Goal: Task Accomplishment & Management: Use online tool/utility

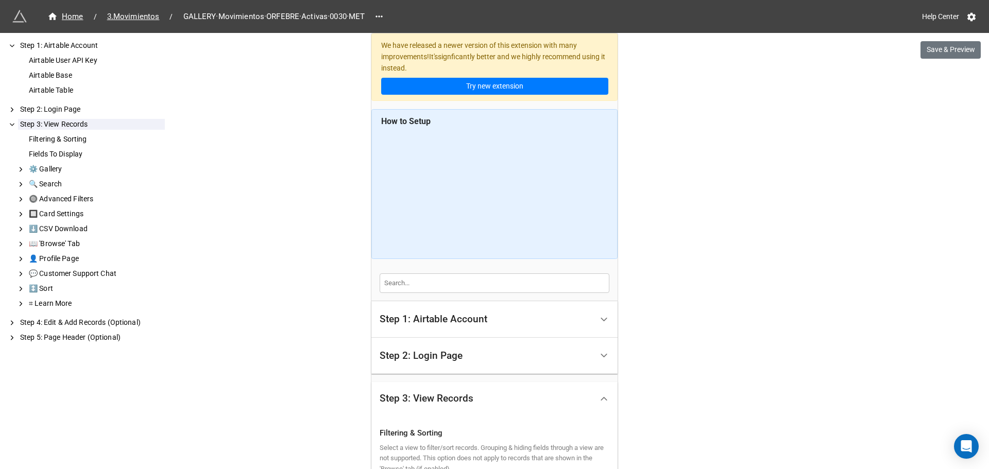
scroll to position [430, 0]
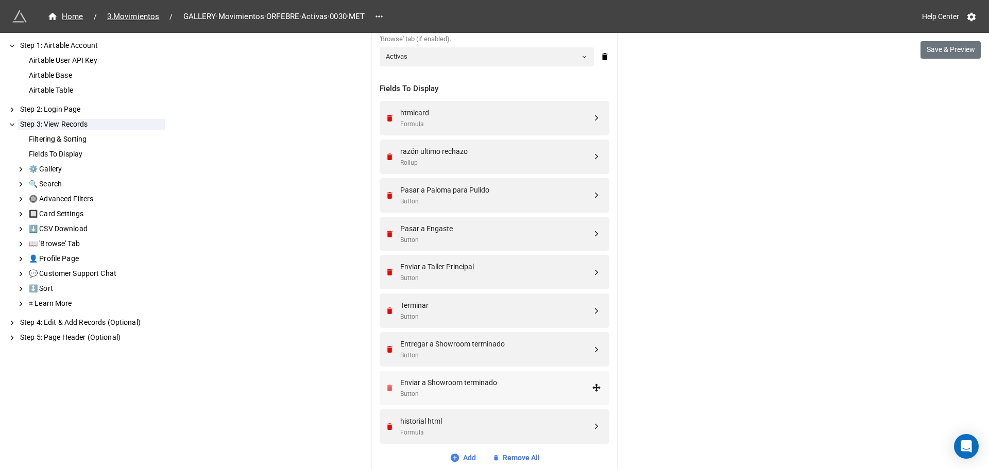
click at [387, 388] on icon "Remove" at bounding box center [390, 388] width 6 height 7
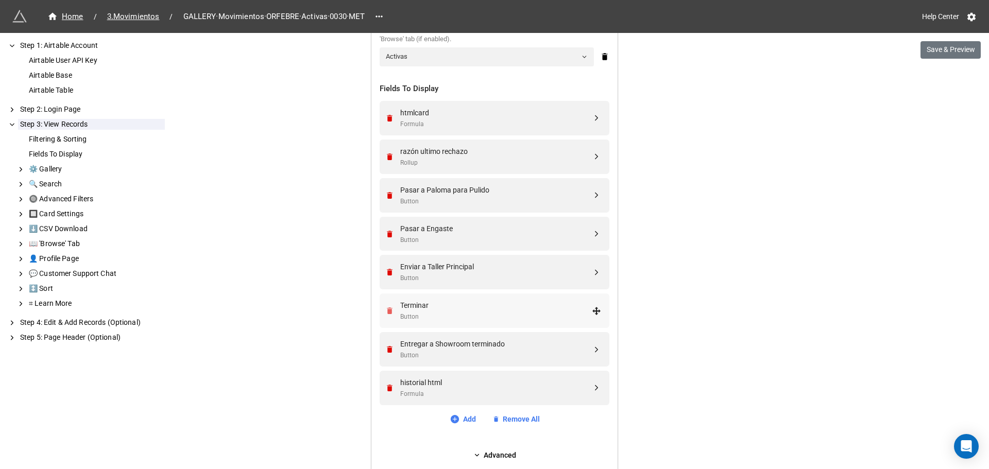
click at [388, 313] on icon "Remove" at bounding box center [390, 310] width 6 height 7
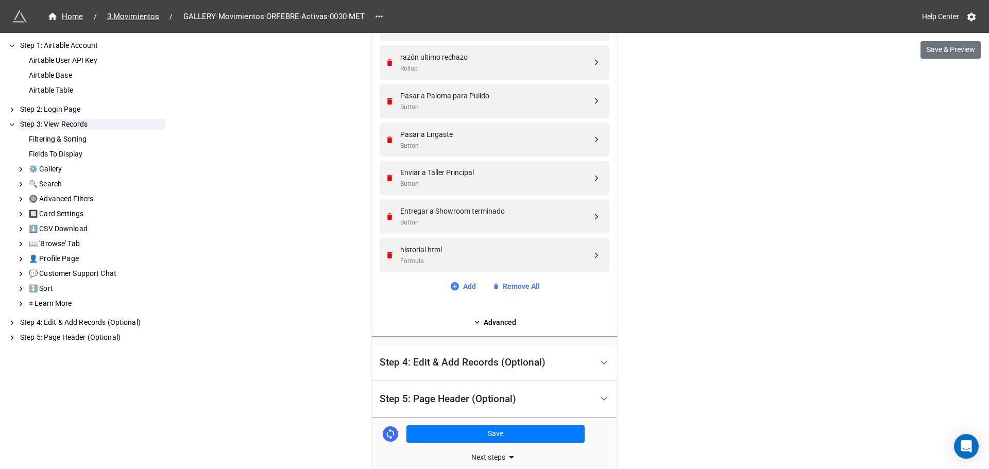
scroll to position [578, 0]
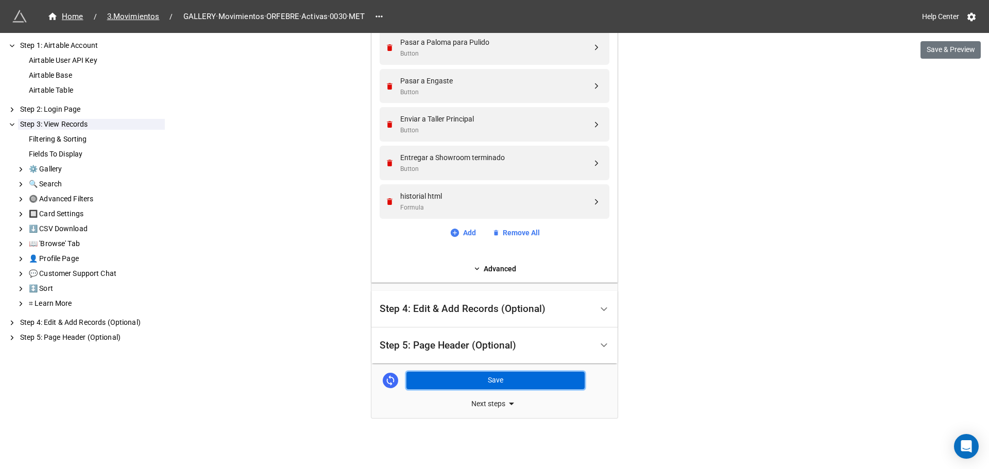
click at [489, 380] on button "Save" at bounding box center [495, 381] width 178 height 18
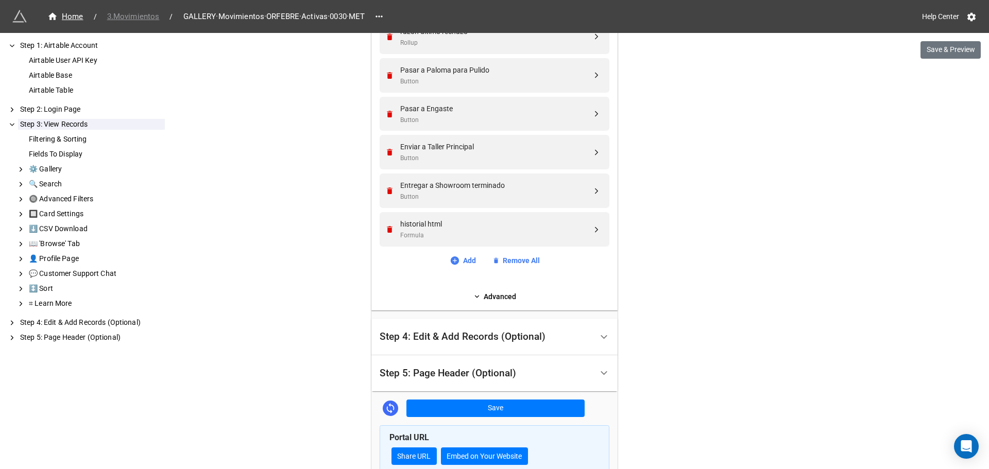
scroll to position [429, 0]
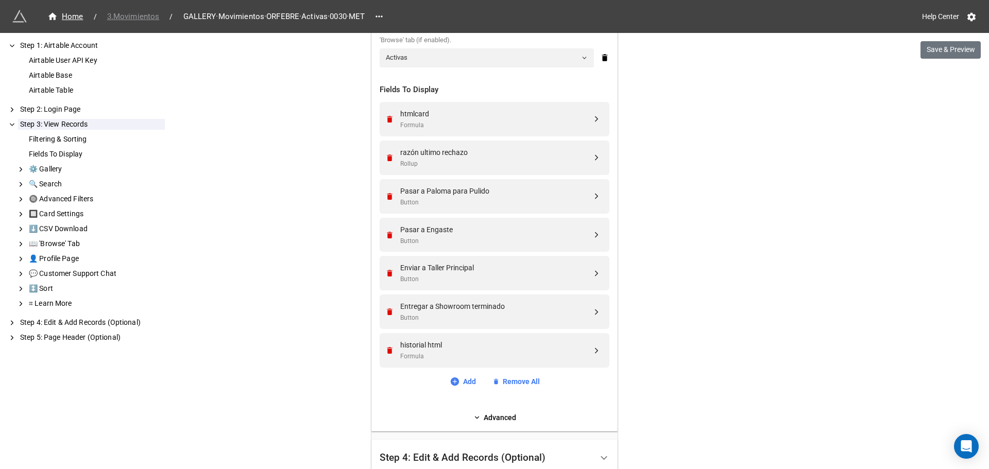
click at [135, 18] on span "3.Movimientos" at bounding box center [133, 17] width 65 height 12
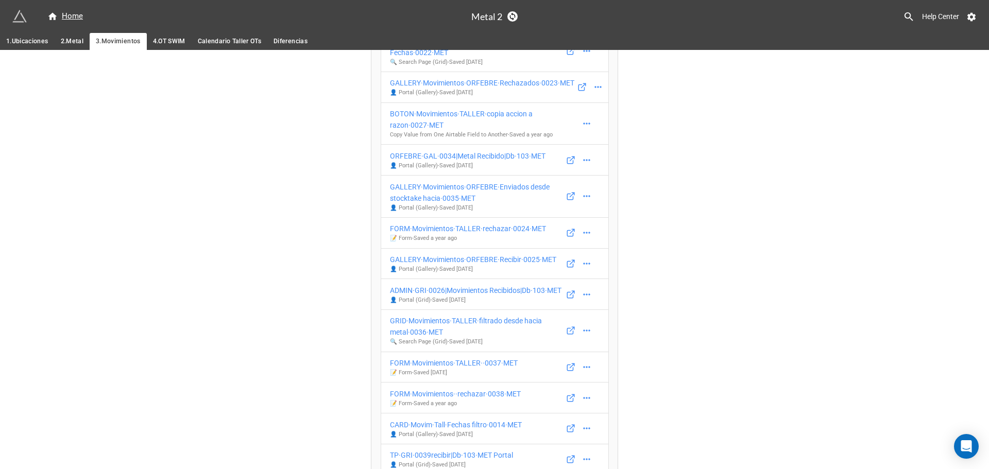
scroll to position [361, 0]
click at [404, 357] on div "FORM·Movimientos·TALLER··0037·MET" at bounding box center [454, 362] width 128 height 11
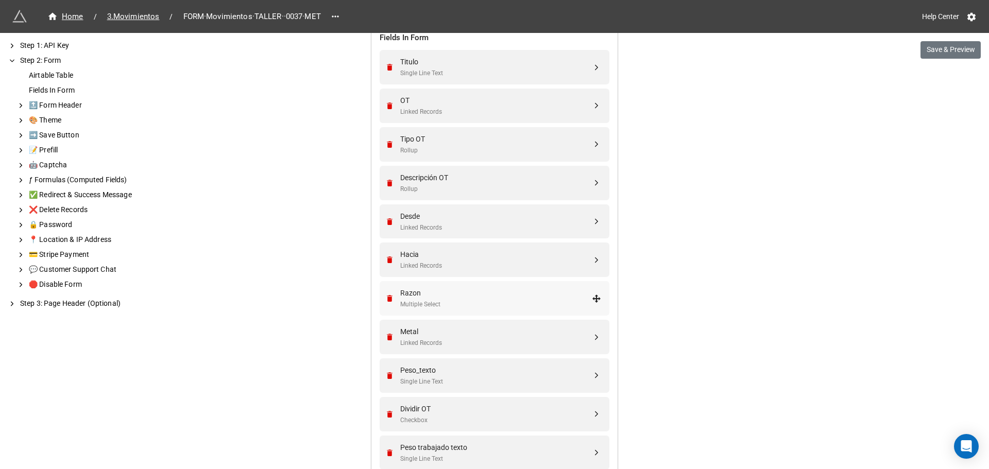
scroll to position [465, 0]
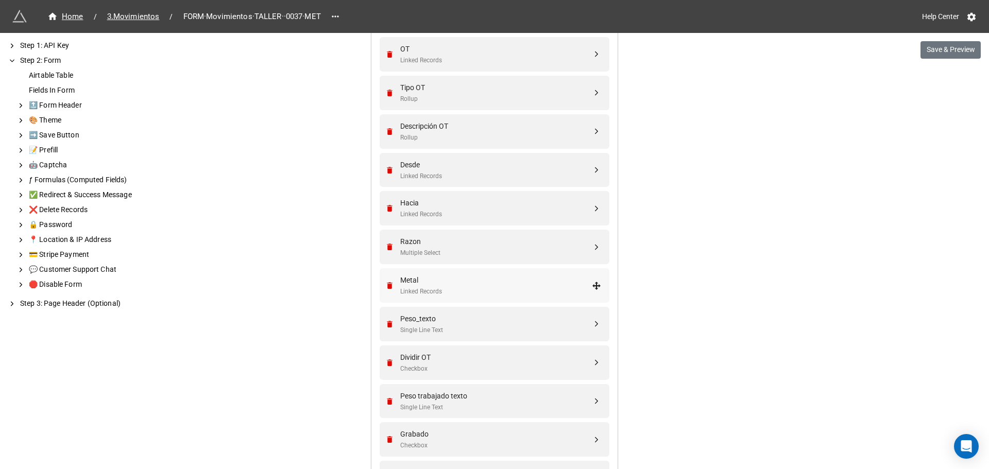
click at [410, 282] on div "Metal" at bounding box center [496, 280] width 192 height 11
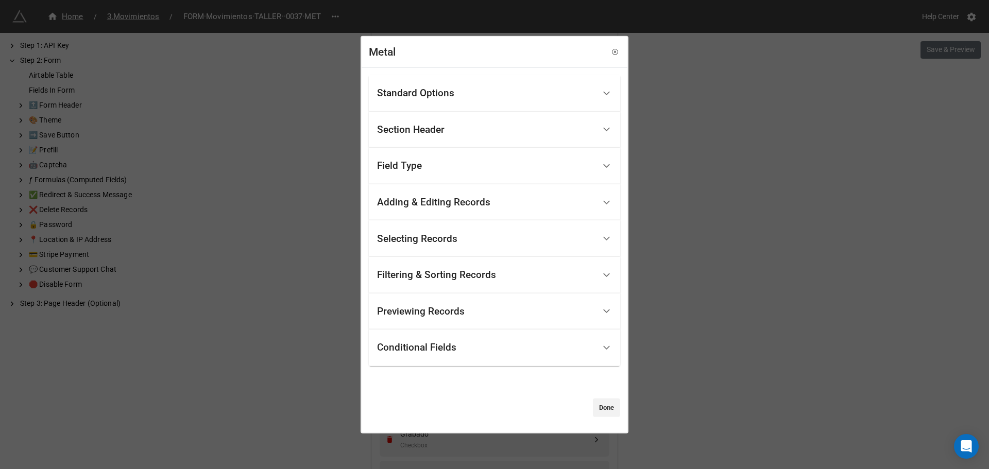
click at [440, 362] on div "Conditional Fields" at bounding box center [494, 348] width 251 height 37
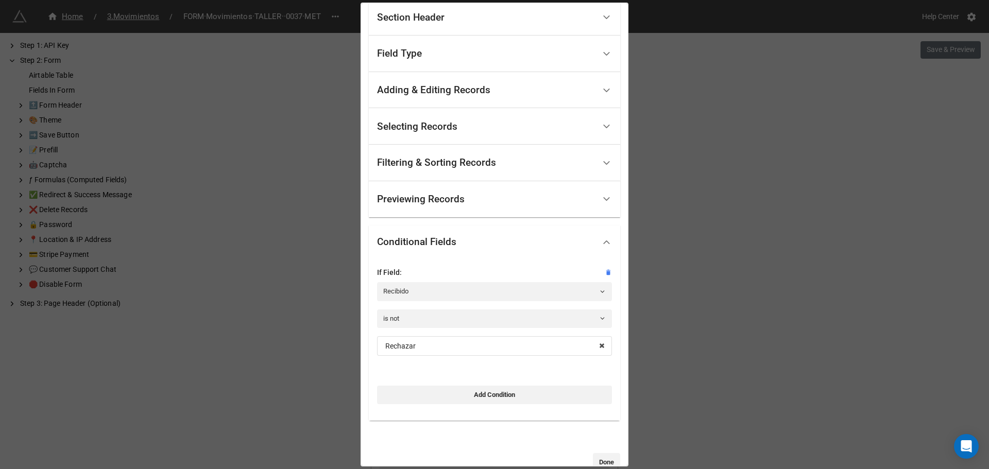
scroll to position [100, 0]
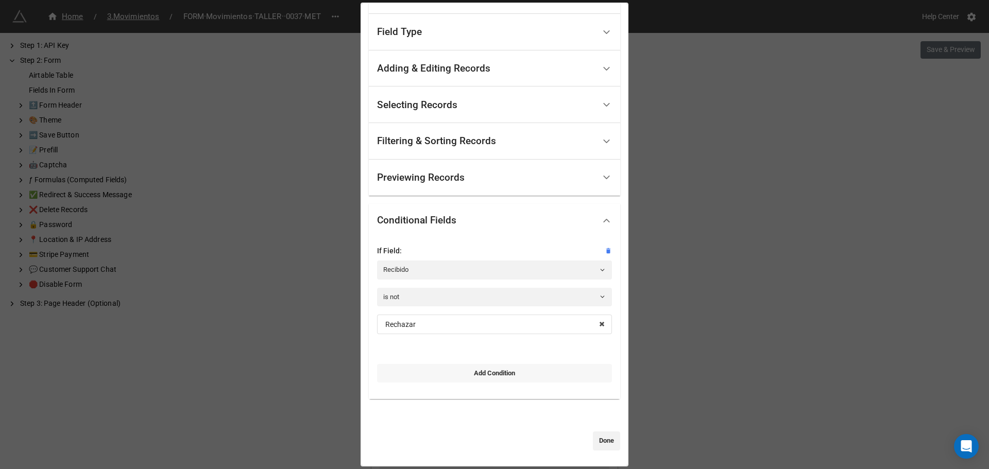
click at [487, 370] on link "Add Condition" at bounding box center [494, 373] width 235 height 19
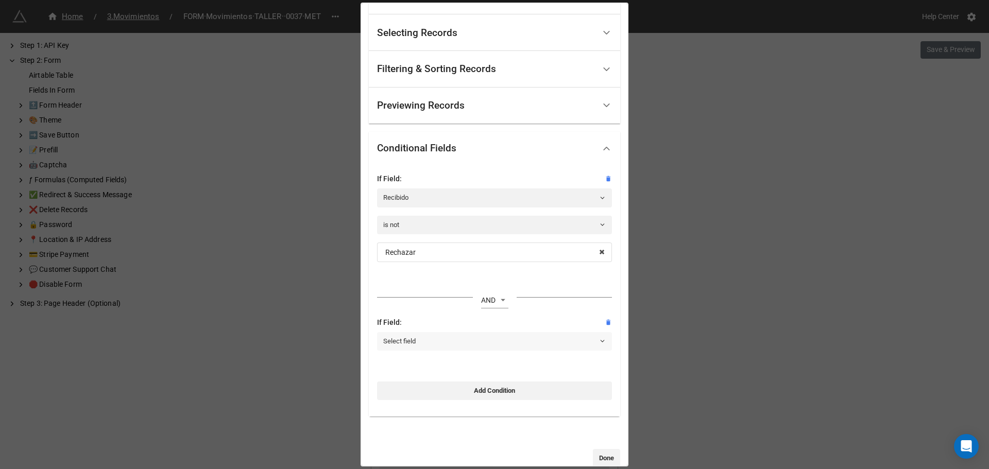
scroll to position [190, 0]
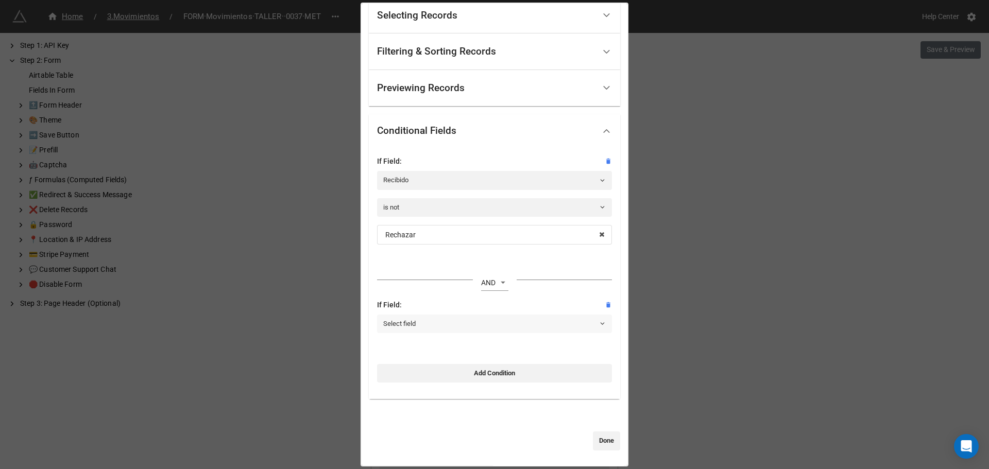
click at [402, 320] on link "Select field" at bounding box center [494, 324] width 235 height 19
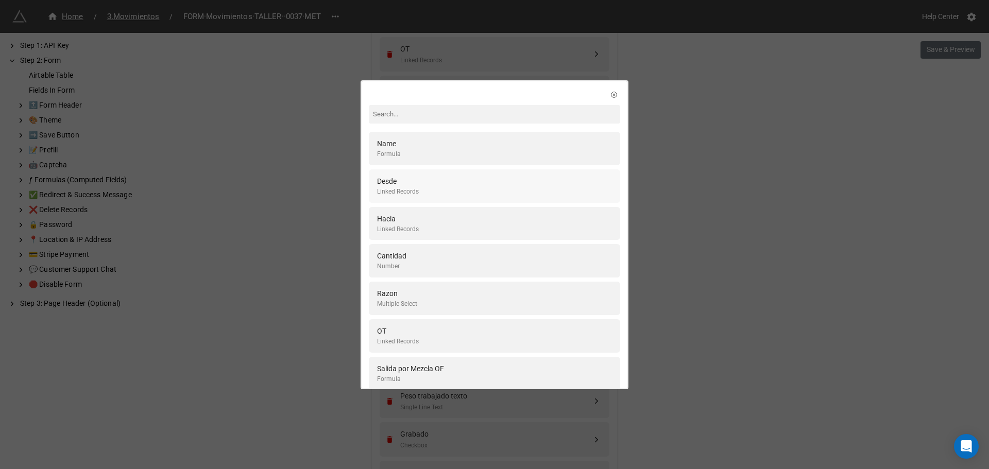
click at [386, 193] on div "Linked Records" at bounding box center [398, 192] width 42 height 10
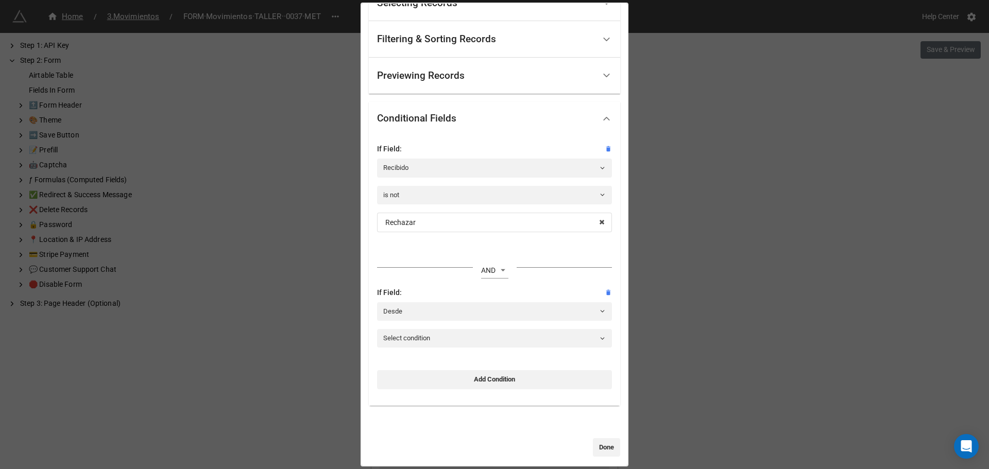
scroll to position [209, 0]
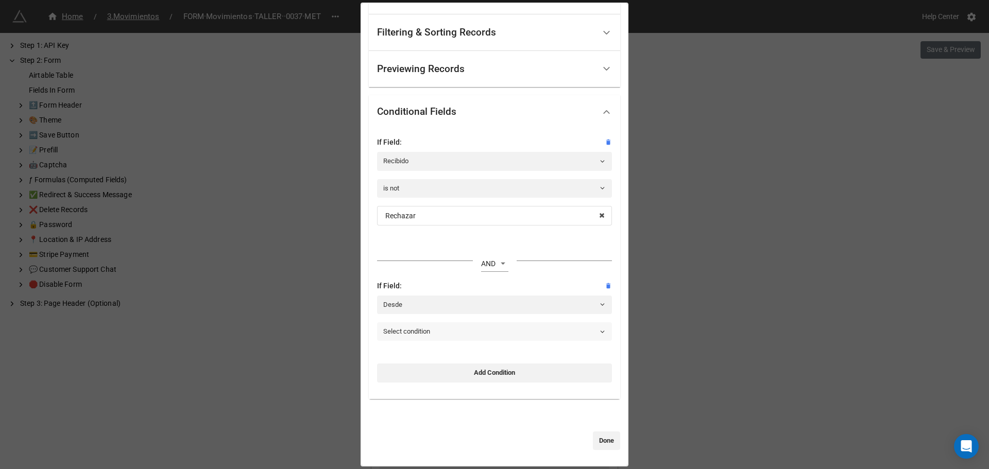
click at [415, 334] on link "Select condition" at bounding box center [494, 331] width 235 height 19
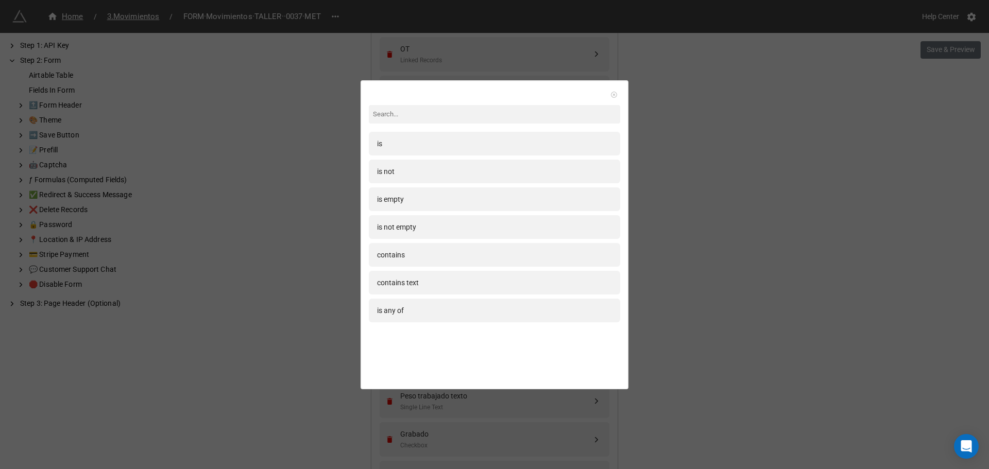
click at [611, 94] on icon at bounding box center [613, 94] width 7 height 7
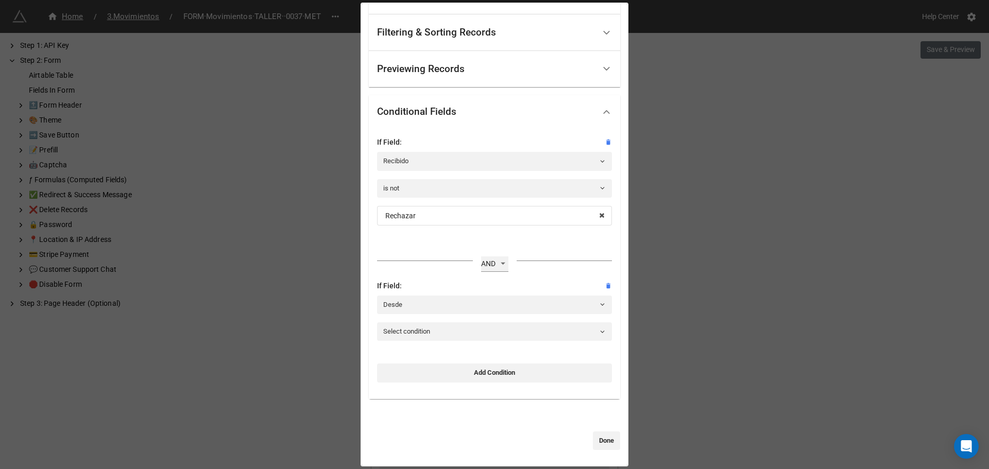
click at [498, 261] on select "OR AND" at bounding box center [494, 263] width 27 height 15
select select "any-are-met"
click at [481, 256] on select "OR AND" at bounding box center [494, 263] width 27 height 15
click at [424, 328] on link "Select condition" at bounding box center [494, 331] width 235 height 19
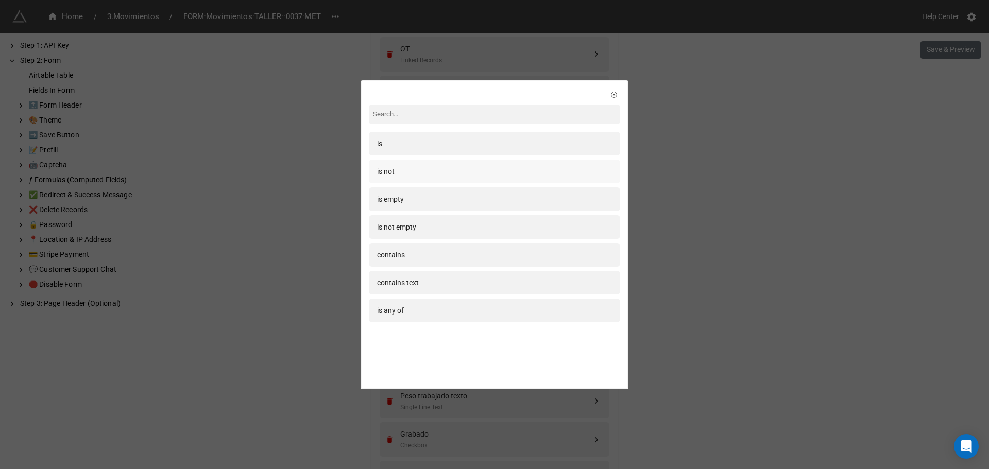
click at [398, 167] on div "is not" at bounding box center [494, 171] width 235 height 11
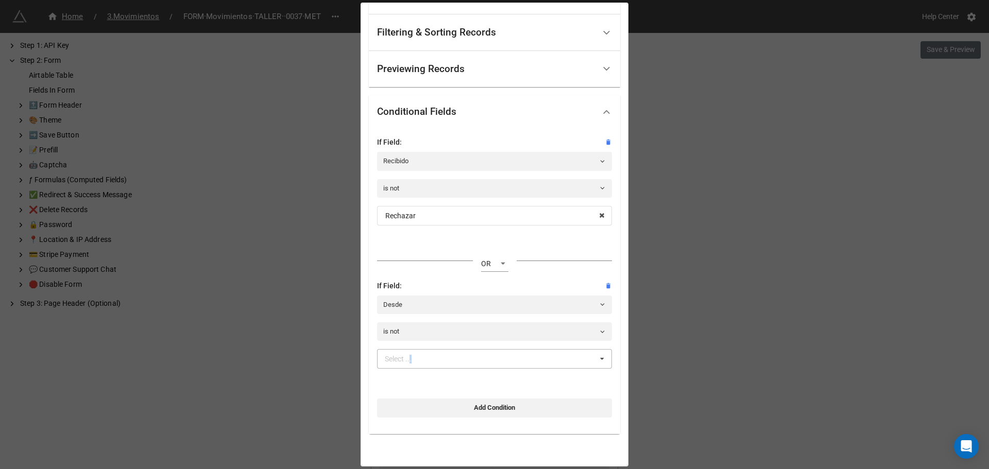
click at [409, 363] on div "Select ..." at bounding box center [404, 359] width 44 height 12
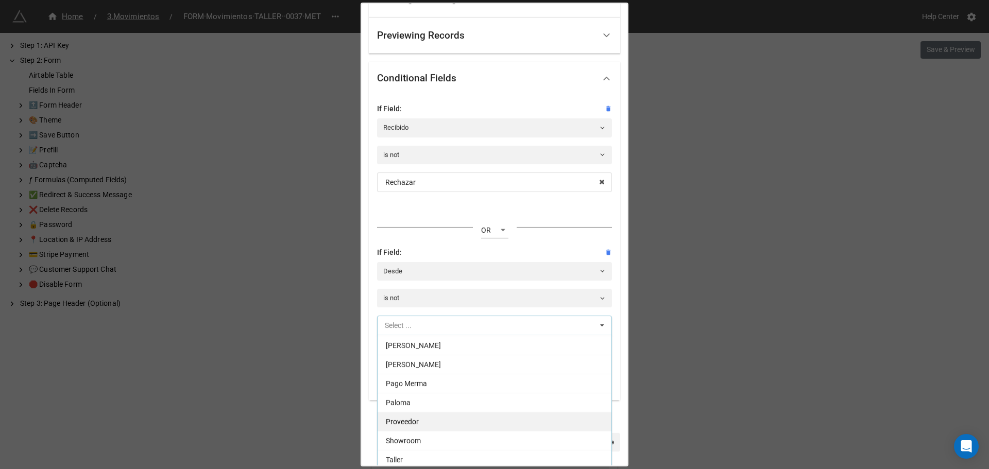
scroll to position [261, 0]
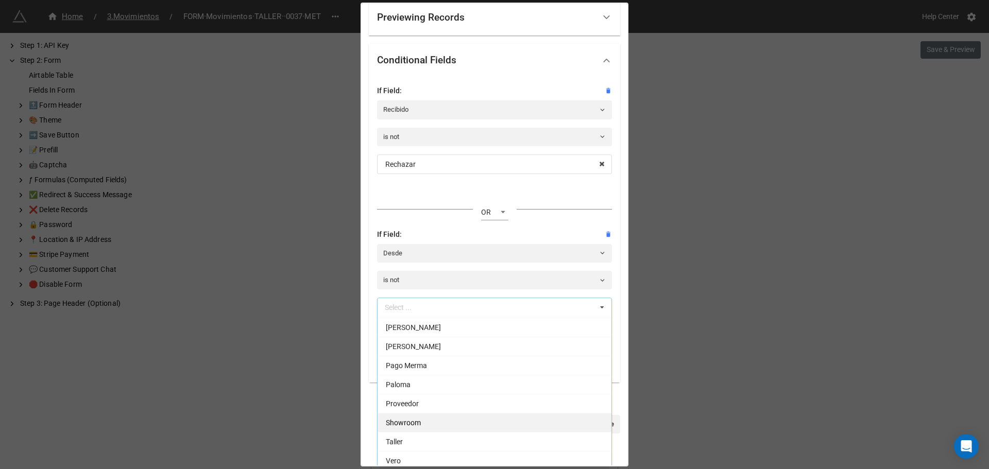
click at [420, 419] on span "Showroom" at bounding box center [403, 423] width 35 height 8
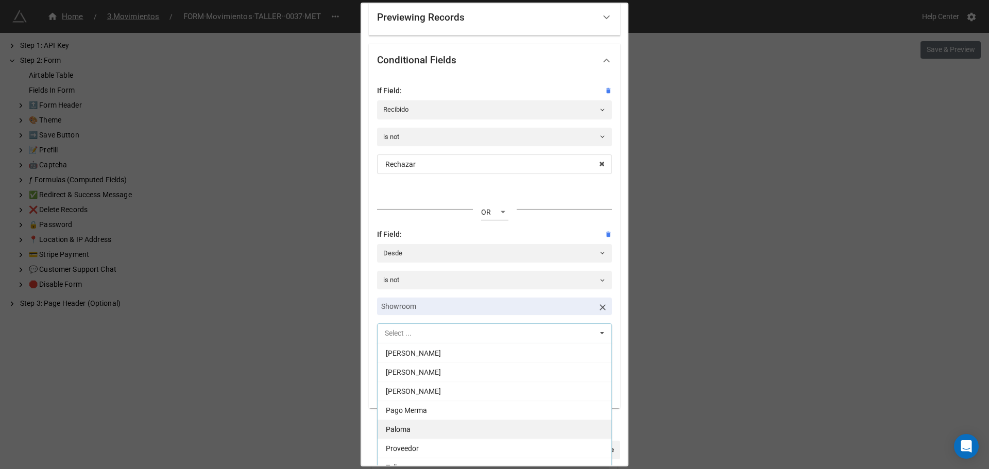
scroll to position [113, 0]
click at [369, 311] on div "If Field: Recibido is not Rechazar Aceptar Rechazar OR AND If Field: Desde is n…" at bounding box center [494, 243] width 251 height 332
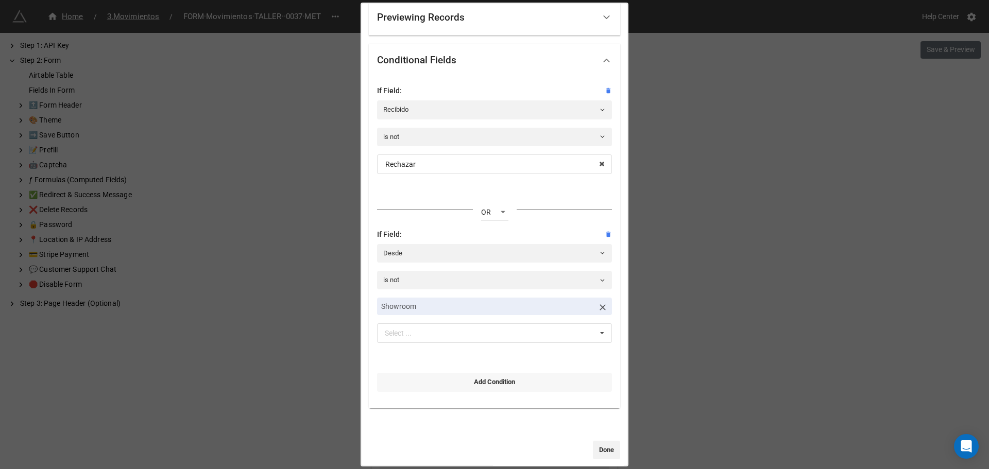
click at [470, 380] on link "Add Condition" at bounding box center [494, 382] width 235 height 19
click at [487, 379] on select "OR AND" at bounding box center [494, 381] width 27 height 15
select select "all-are-met"
click at [481, 374] on select "OR AND" at bounding box center [494, 381] width 27 height 15
select select "all-are-met"
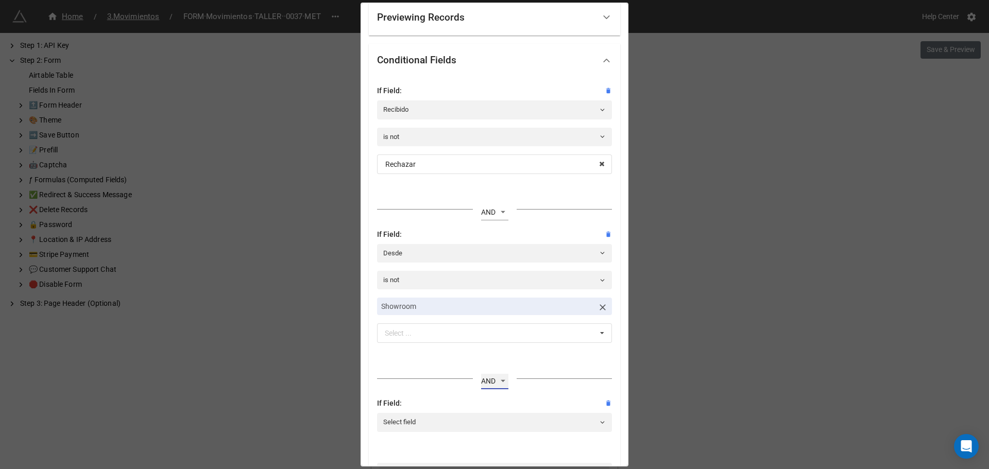
scroll to position [312, 0]
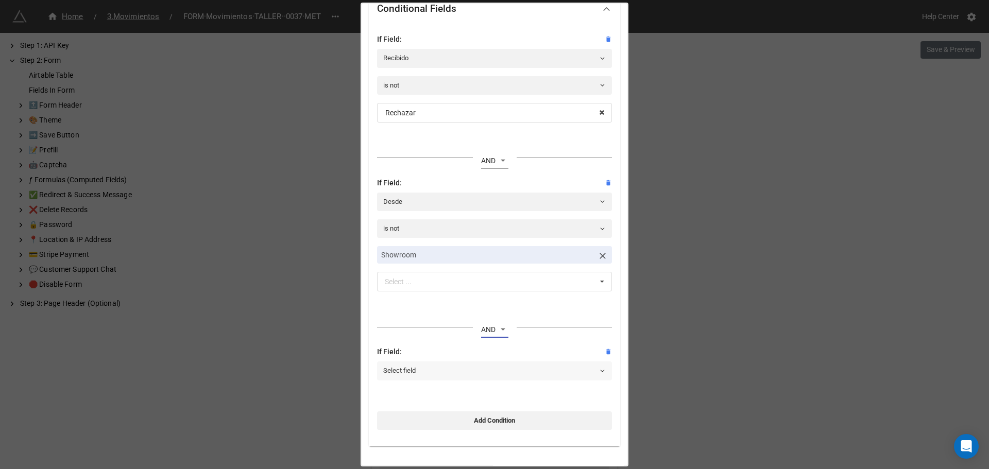
click at [434, 368] on link "Select field" at bounding box center [494, 371] width 235 height 19
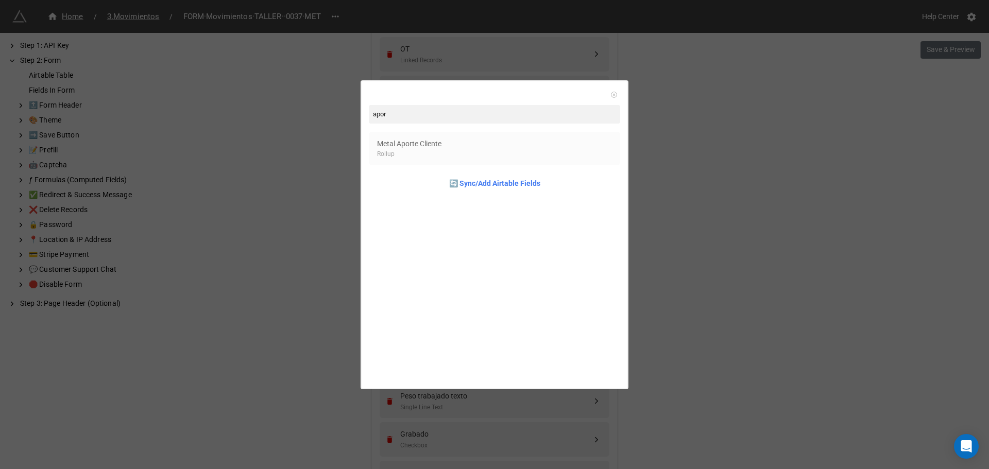
type input "apor"
click at [611, 97] on icon at bounding box center [614, 95] width 6 height 6
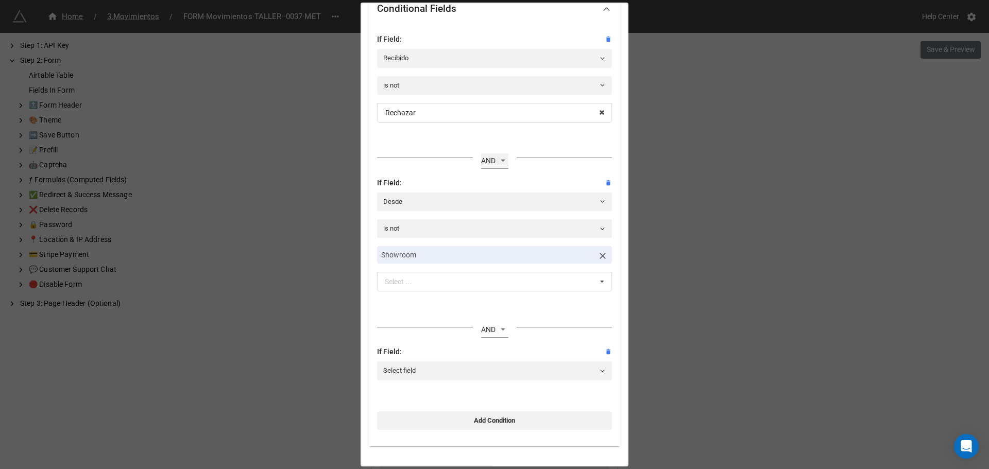
click at [493, 160] on select "OR AND" at bounding box center [494, 160] width 27 height 15
select select "any-are-met"
click at [481, 153] on select "OR AND" at bounding box center [494, 160] width 27 height 15
select select "any-are-met"
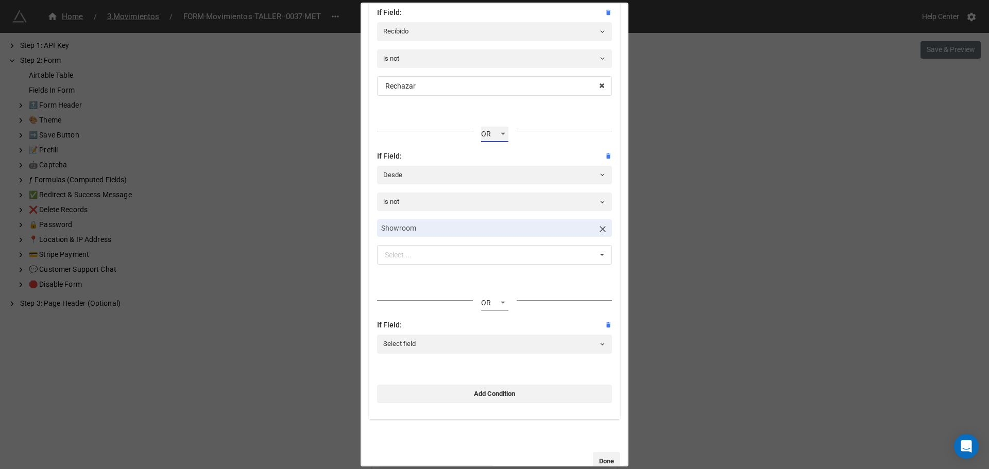
scroll to position [359, 0]
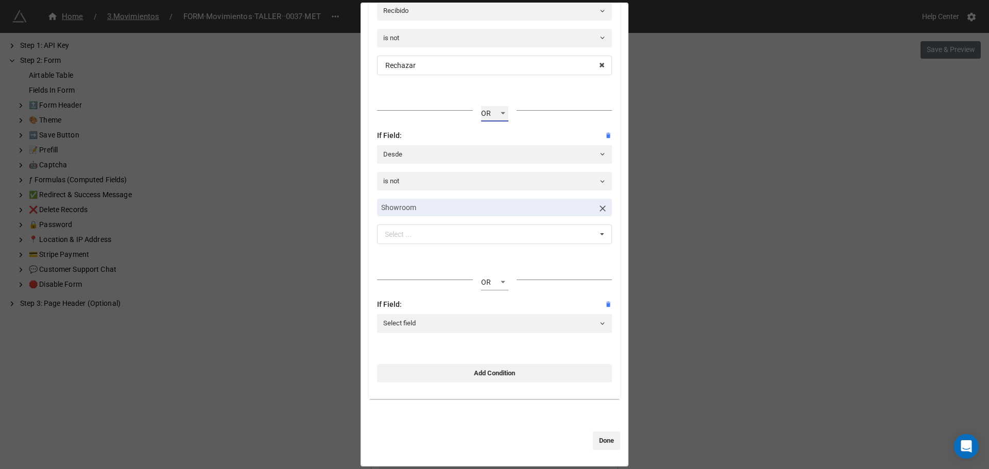
click at [484, 111] on select "OR AND" at bounding box center [494, 113] width 27 height 15
select select "all-are-met"
click at [481, 106] on select "OR AND" at bounding box center [494, 113] width 27 height 15
select select "all-are-met"
click at [606, 302] on icon at bounding box center [608, 305] width 5 height 6
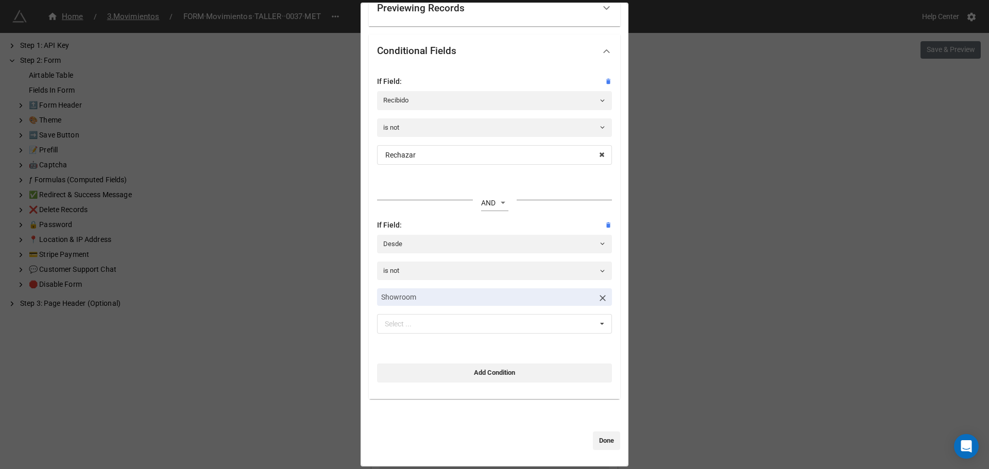
scroll to position [270, 0]
click at [598, 444] on link "Done" at bounding box center [606, 441] width 27 height 19
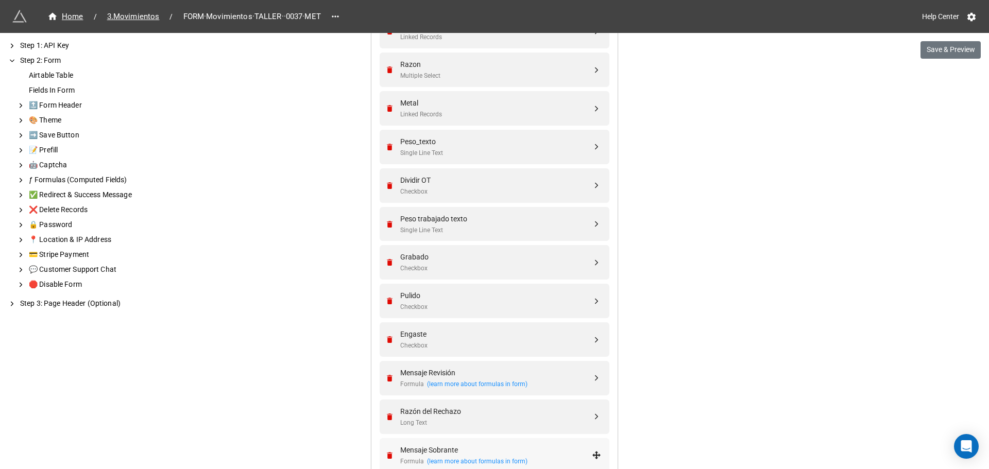
scroll to position [640, 0]
click at [458, 188] on div "Dividir OT Checkbox" at bounding box center [496, 188] width 192 height 22
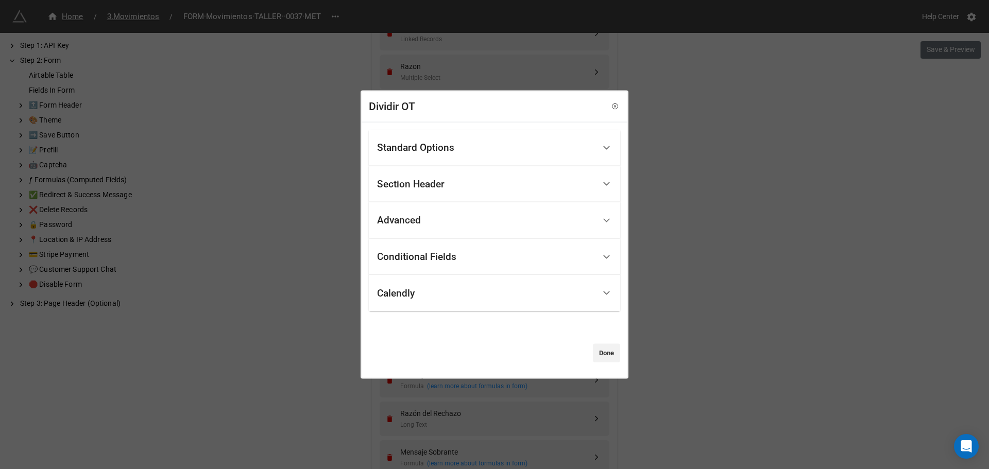
click at [498, 253] on div "Conditional Fields" at bounding box center [486, 257] width 218 height 24
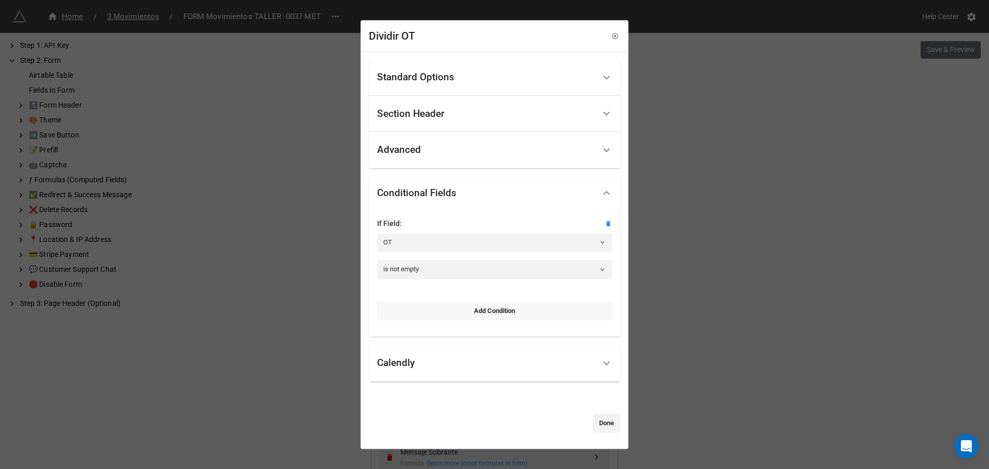
click at [478, 311] on link "Add Condition" at bounding box center [494, 311] width 235 height 19
select select "all-are-met"
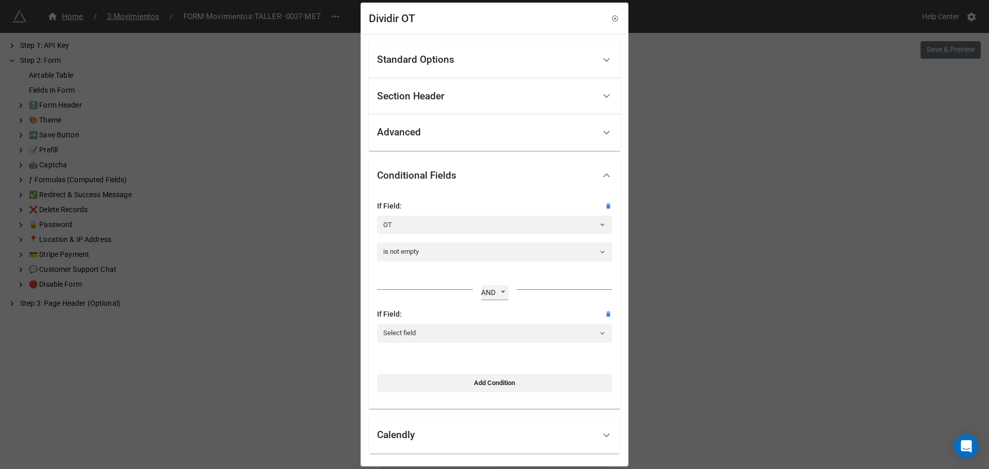
click at [490, 294] on select "OR AND" at bounding box center [494, 292] width 27 height 15
click at [481, 285] on select "OR AND" at bounding box center [494, 292] width 27 height 15
click at [395, 333] on link "Select field" at bounding box center [494, 333] width 235 height 19
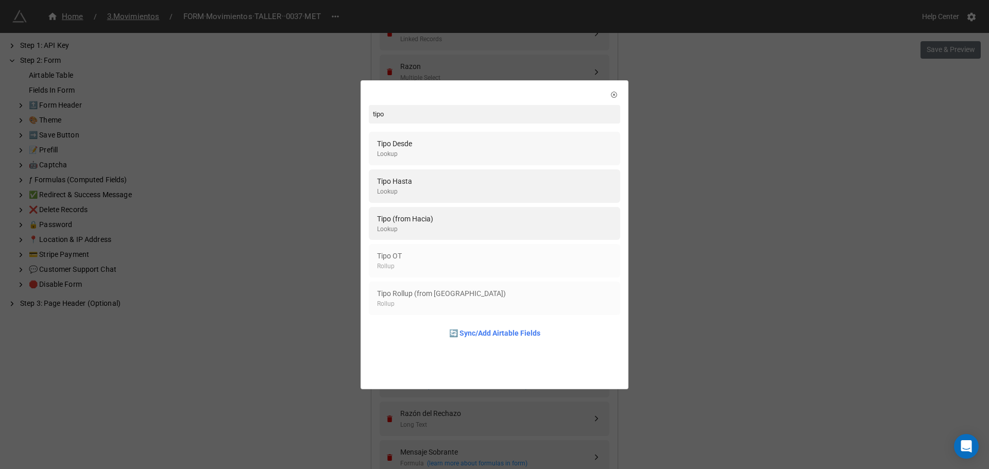
type input "tipo"
click at [420, 144] on div "Tipo Desde Lookup" at bounding box center [494, 148] width 235 height 21
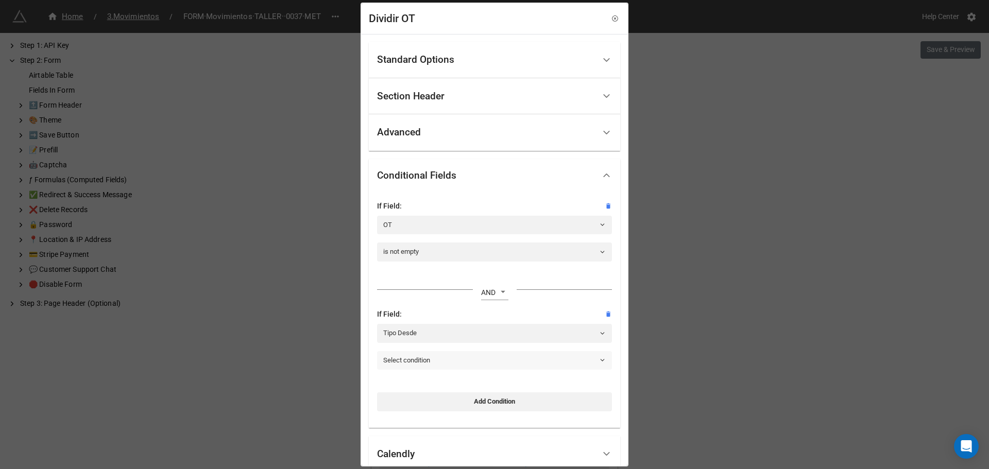
click at [435, 361] on link "Select condition" at bounding box center [494, 360] width 235 height 19
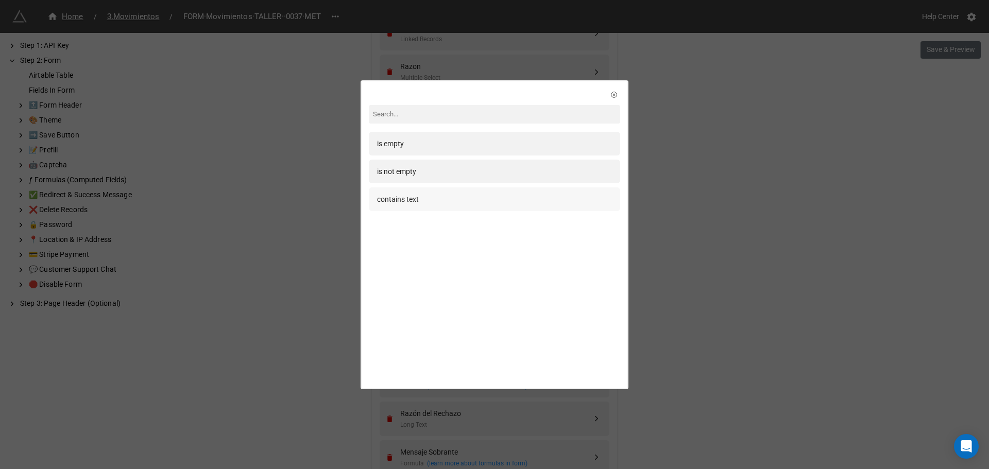
click at [398, 203] on div "contains text" at bounding box center [398, 199] width 42 height 11
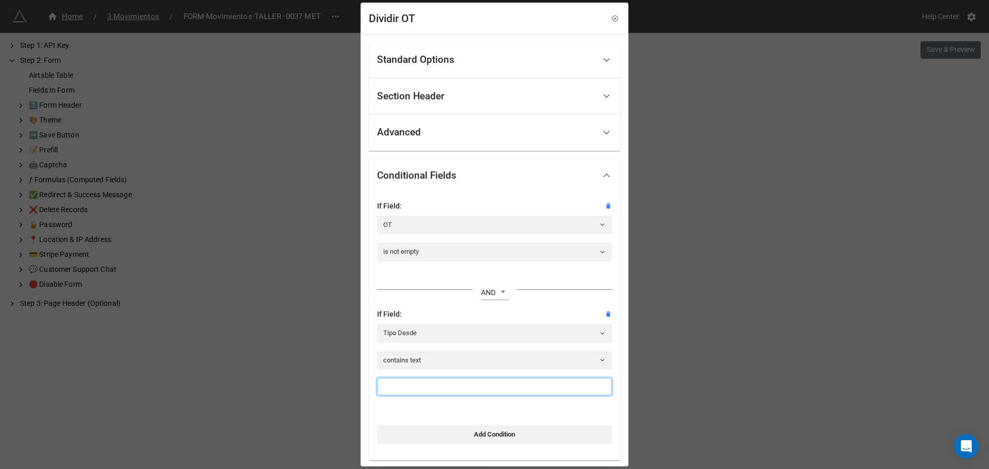
click at [417, 383] on input at bounding box center [494, 387] width 235 height 18
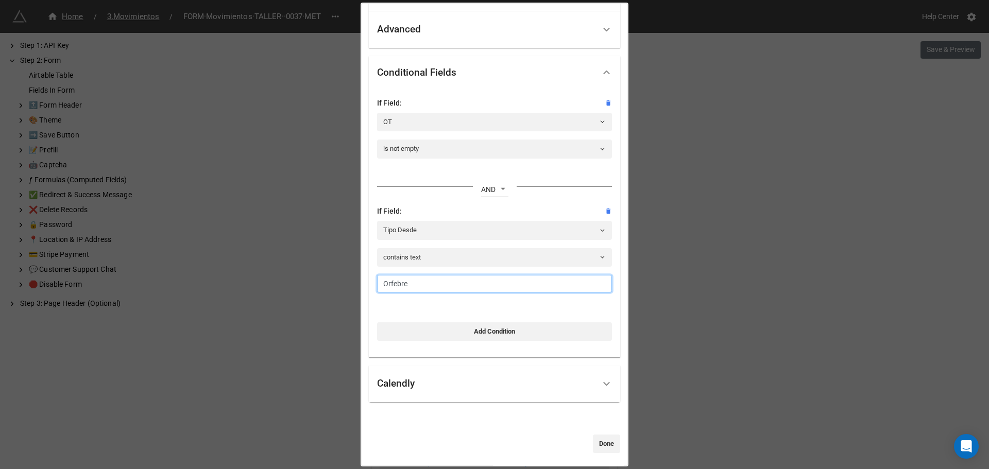
scroll to position [106, 0]
type input "Orfebre"
click at [597, 442] on link "Done" at bounding box center [606, 441] width 27 height 19
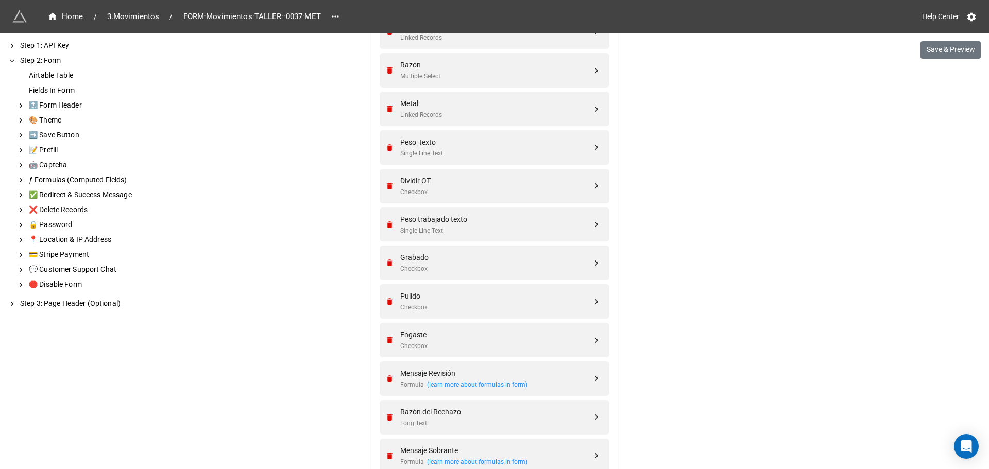
scroll to position [640, 0]
click at [480, 228] on div "Single Line Text" at bounding box center [496, 233] width 192 height 10
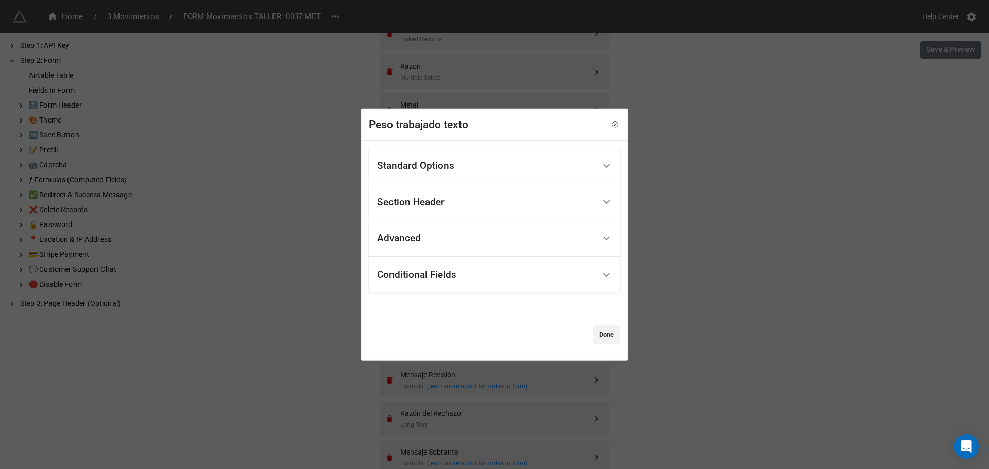
click at [439, 266] on div "Conditional Fields" at bounding box center [486, 275] width 218 height 24
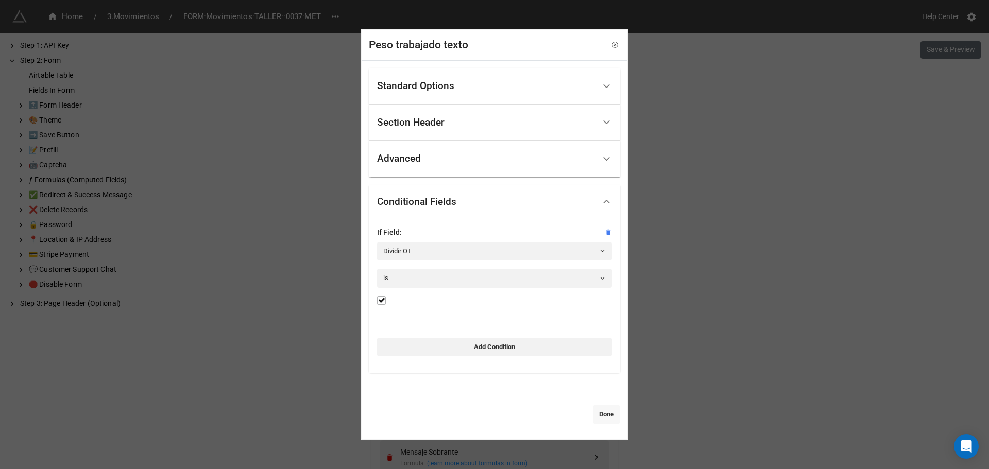
click at [593, 418] on link "Done" at bounding box center [606, 414] width 27 height 19
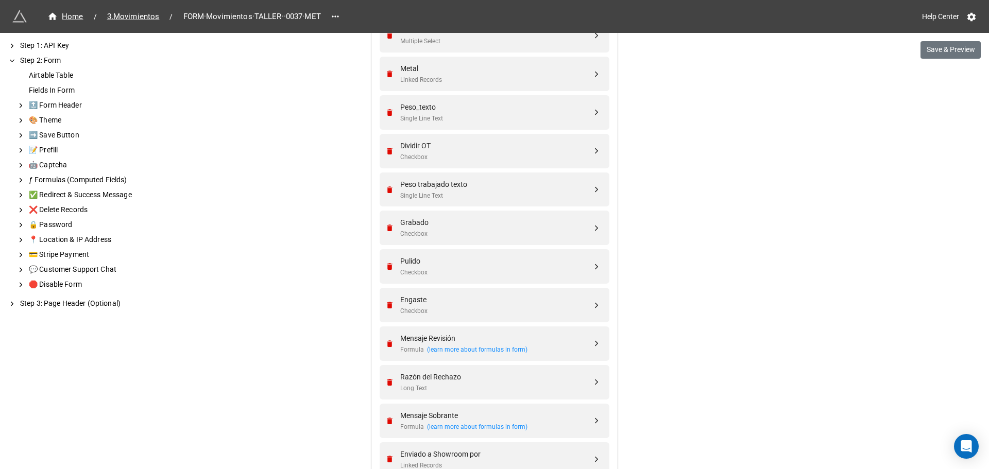
scroll to position [897, 0]
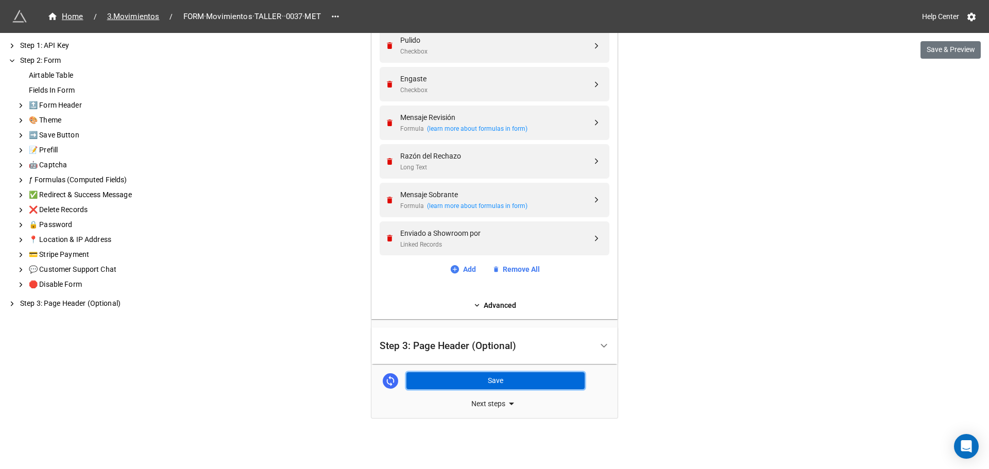
click at [494, 381] on button "Save" at bounding box center [495, 381] width 178 height 18
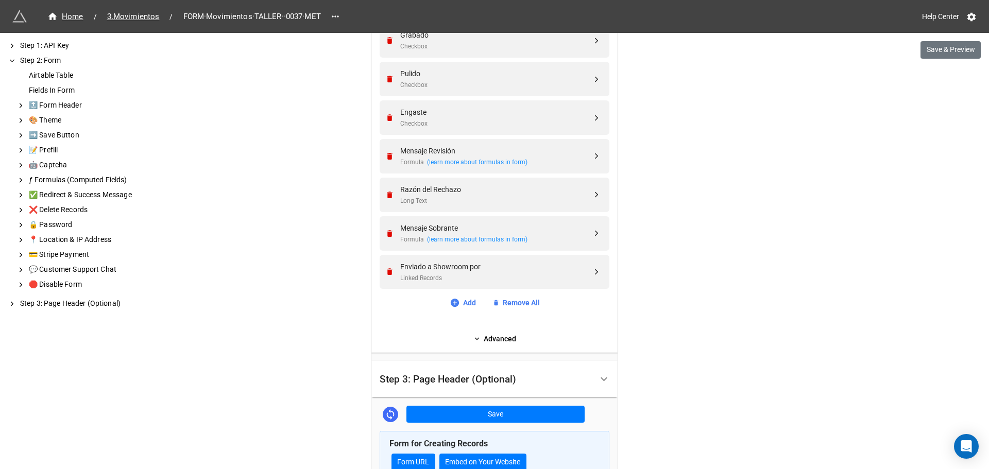
scroll to position [846, 0]
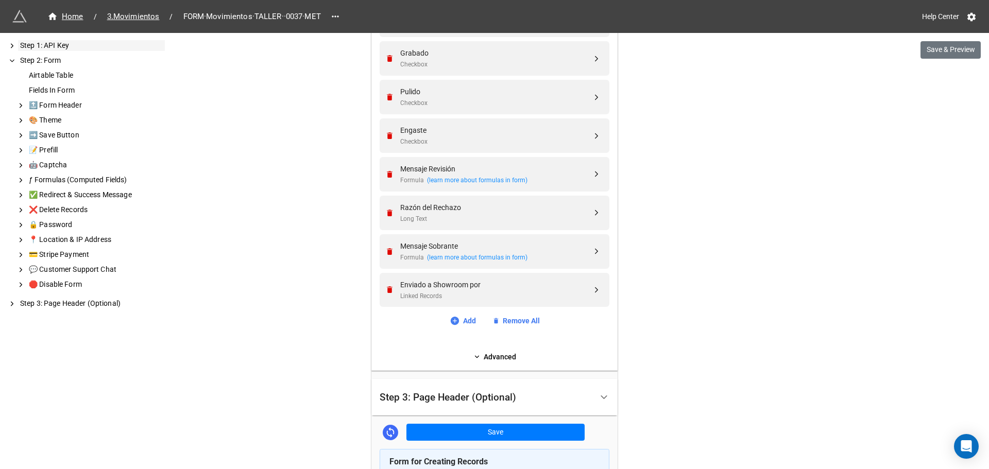
click at [13, 44] on icon at bounding box center [12, 45] width 8 height 9
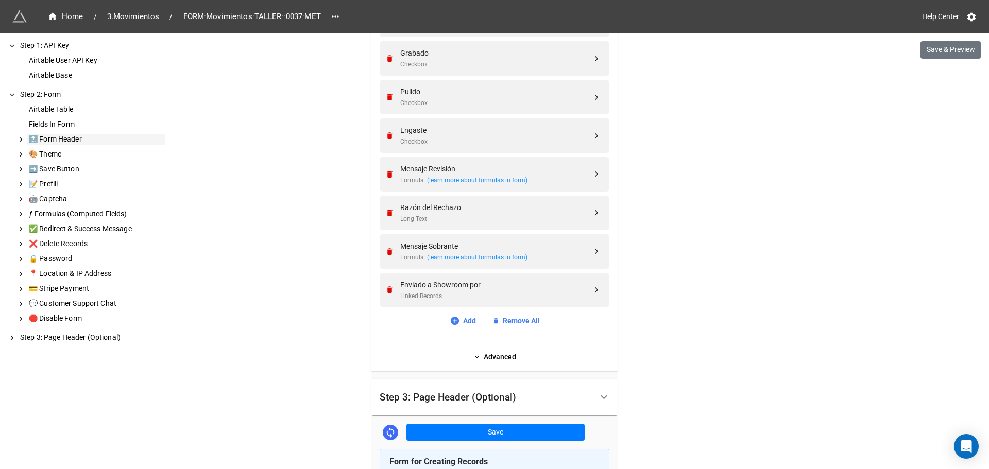
click at [20, 138] on polyline at bounding box center [21, 140] width 2 height 4
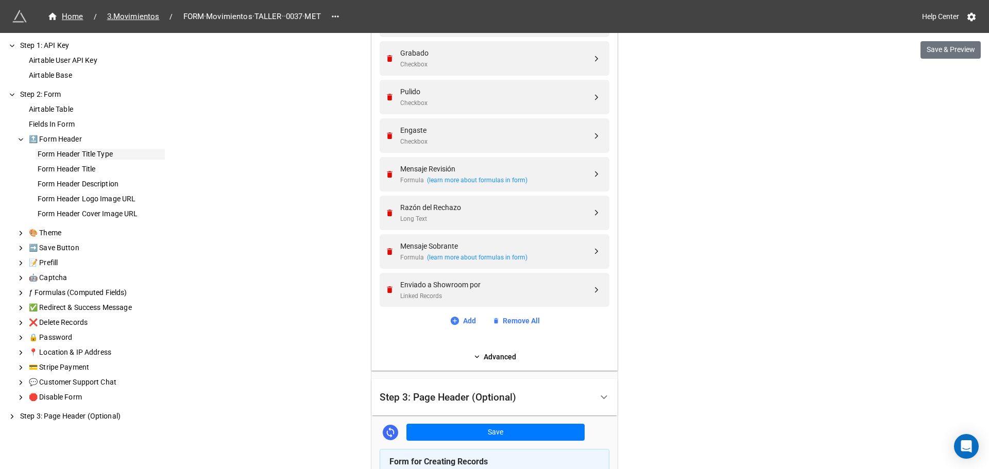
click at [90, 156] on div "Form Header Title Type" at bounding box center [100, 154] width 129 height 11
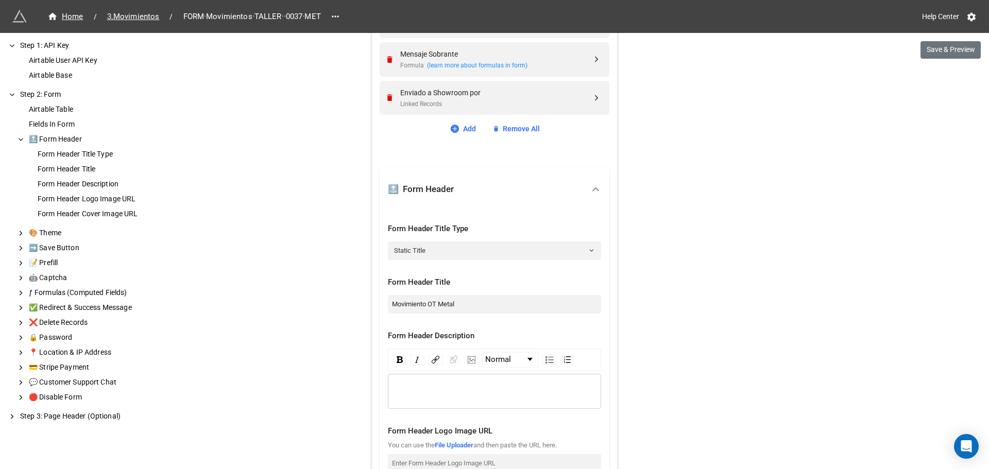
scroll to position [1045, 0]
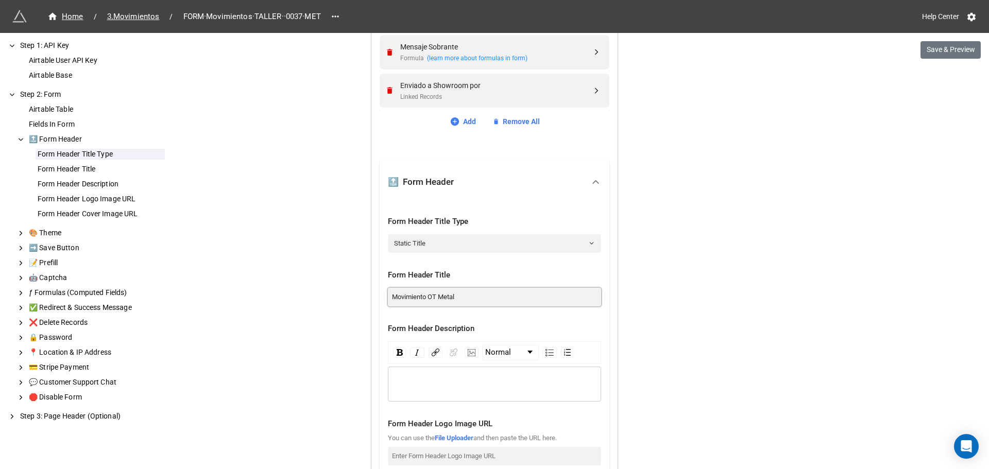
click at [437, 299] on input "Movimiento OT Metal" at bounding box center [494, 297] width 213 height 19
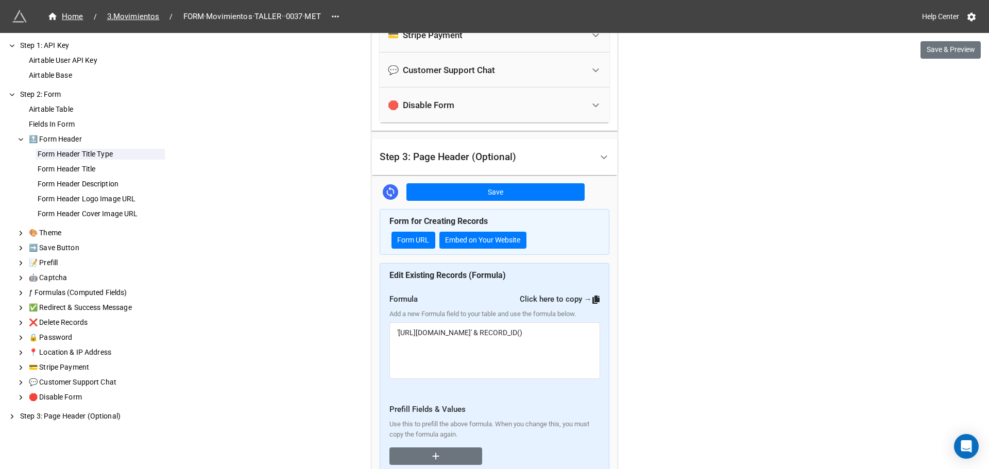
scroll to position [1920, 0]
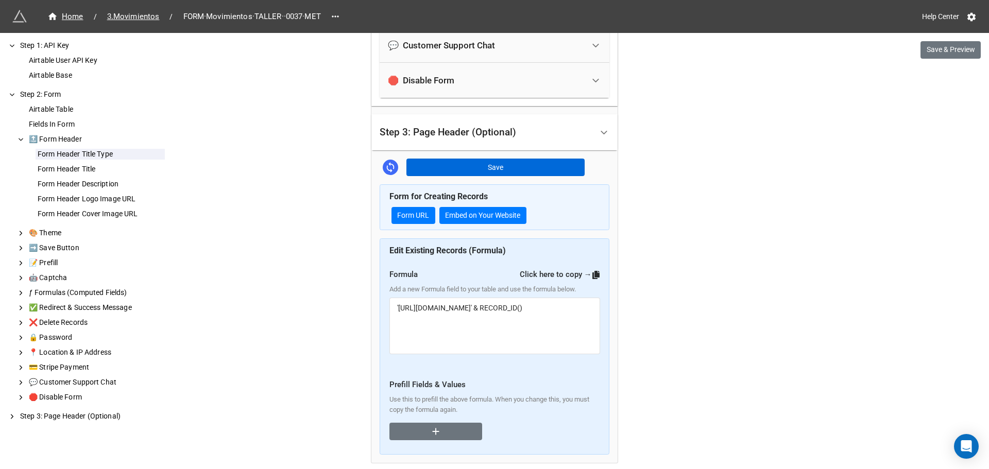
type input "Movimiento OT o Metal"
click at [445, 170] on button "Save" at bounding box center [495, 168] width 178 height 18
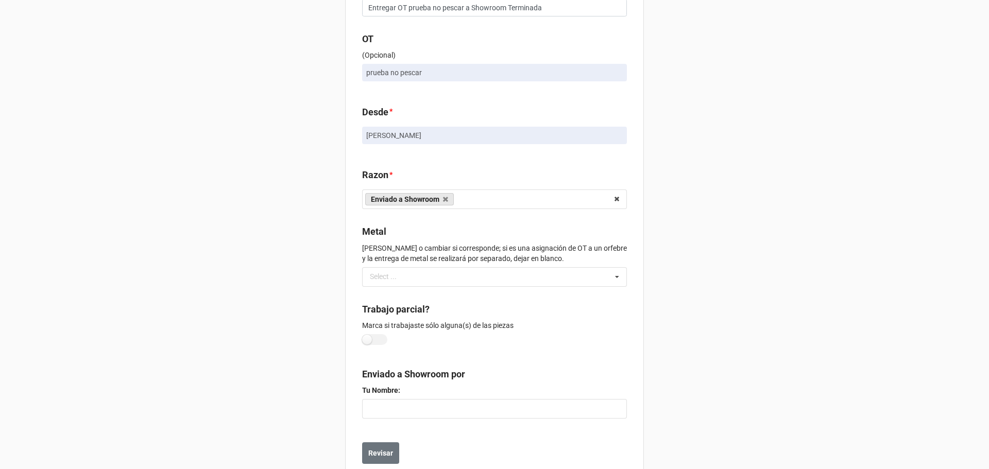
scroll to position [183, 0]
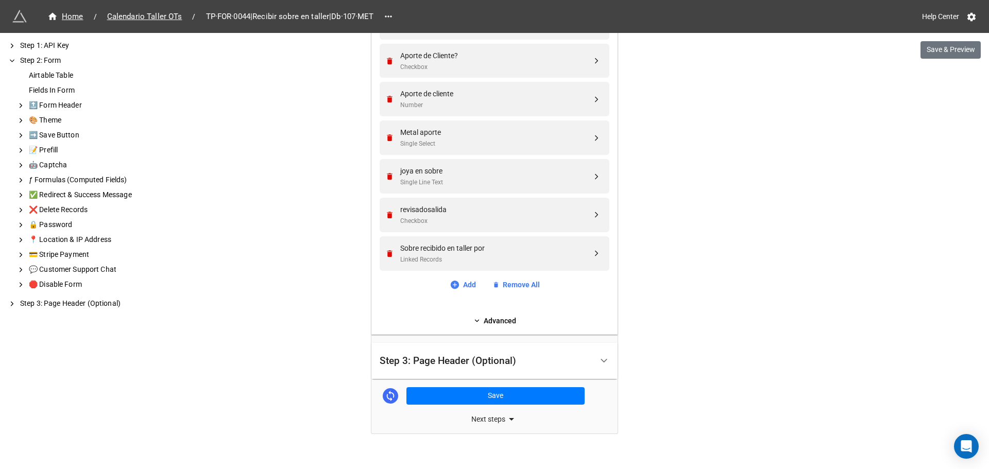
scroll to position [589, 0]
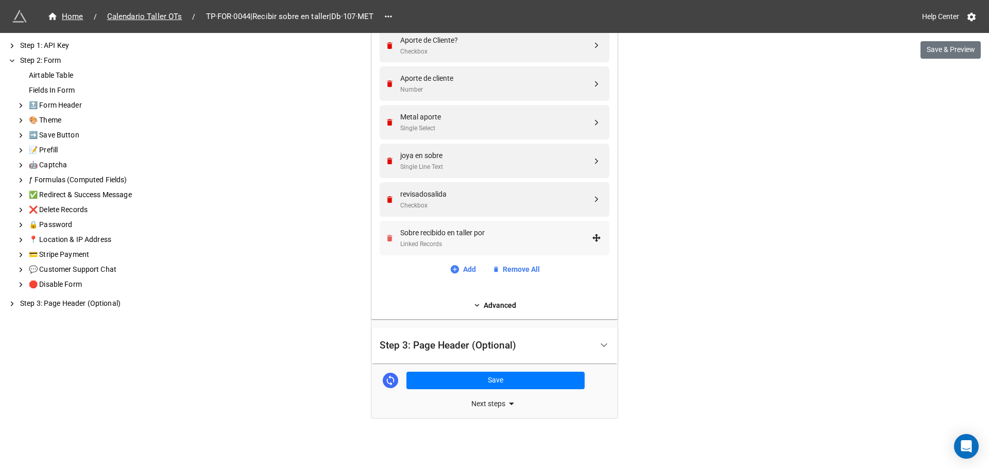
click at [388, 234] on icon "Remove" at bounding box center [389, 238] width 9 height 9
click at [509, 310] on link "Advanced" at bounding box center [495, 305] width 230 height 11
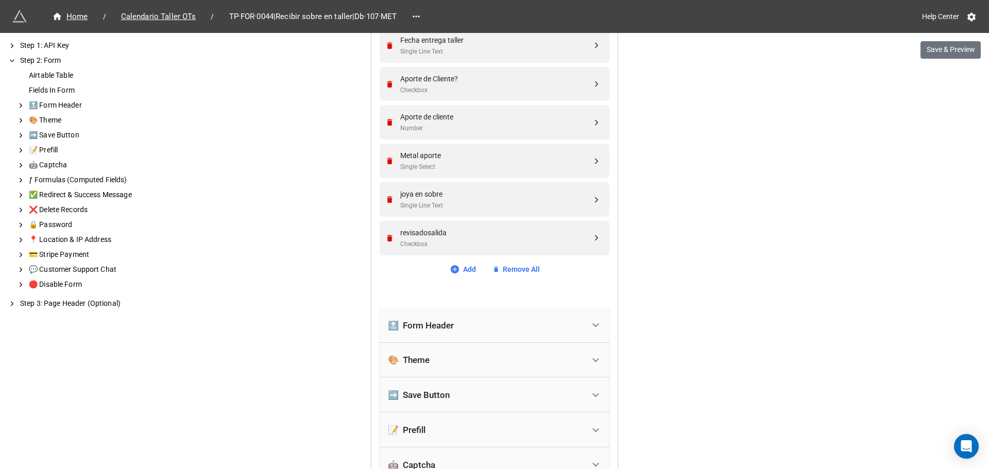
scroll to position [589, 0]
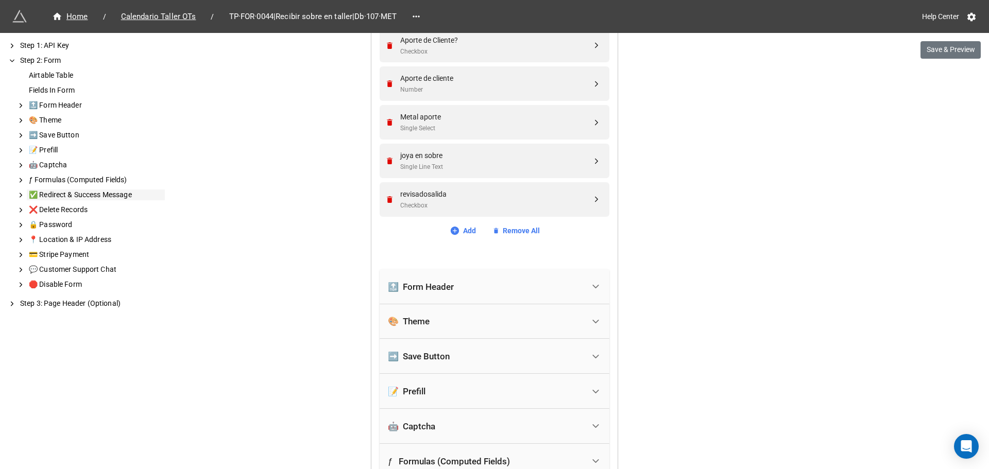
click at [80, 192] on div "✅ Redirect & Success Message" at bounding box center [96, 195] width 138 height 11
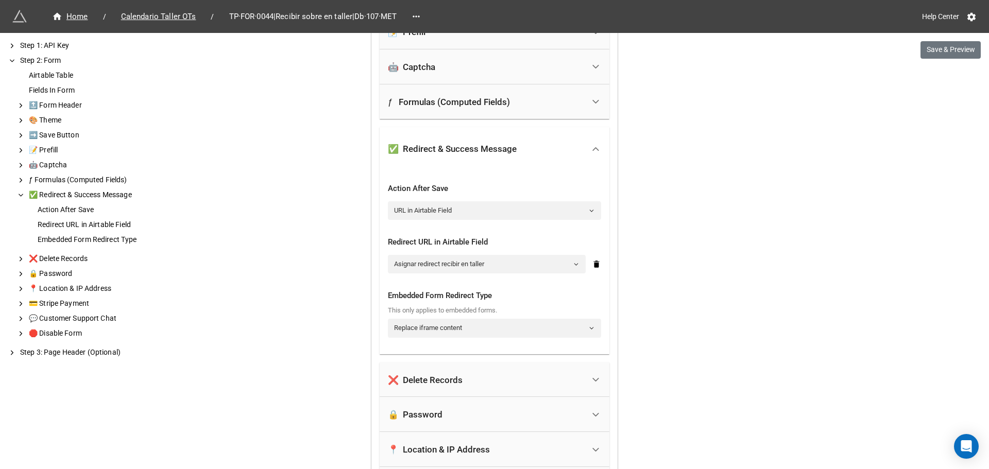
scroll to position [955, 0]
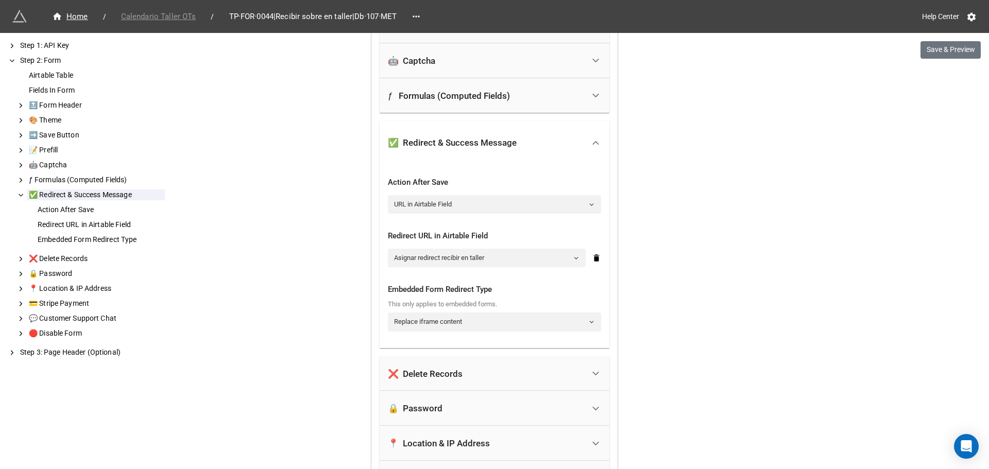
click at [169, 18] on span "Calendario Taller OTs" at bounding box center [159, 17] width 88 height 12
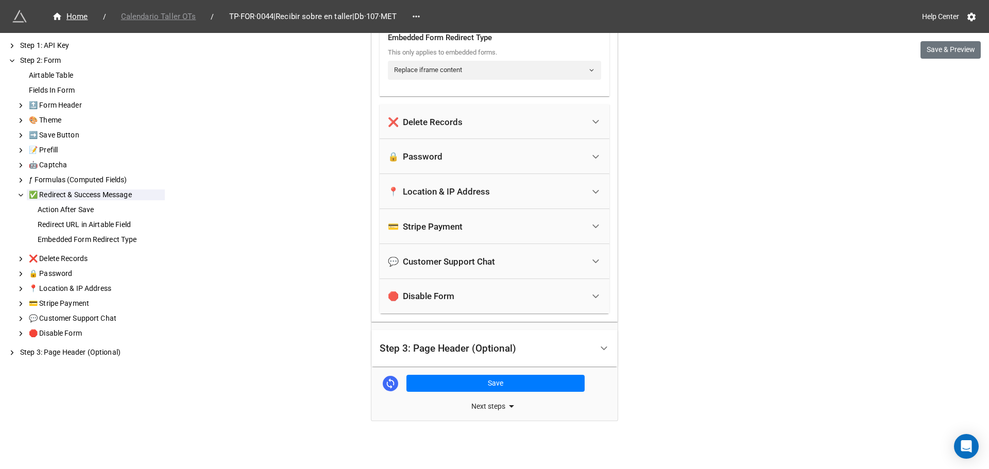
scroll to position [1209, 0]
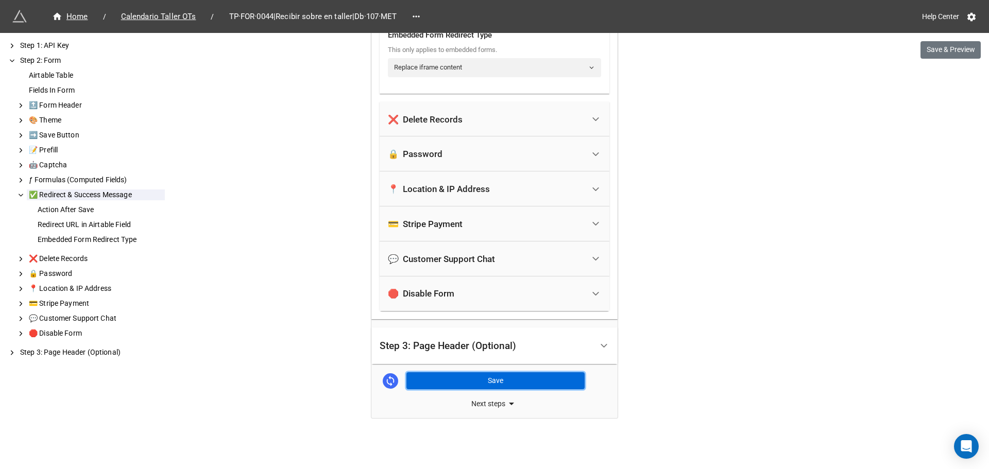
click at [479, 381] on button "Save" at bounding box center [495, 381] width 178 height 18
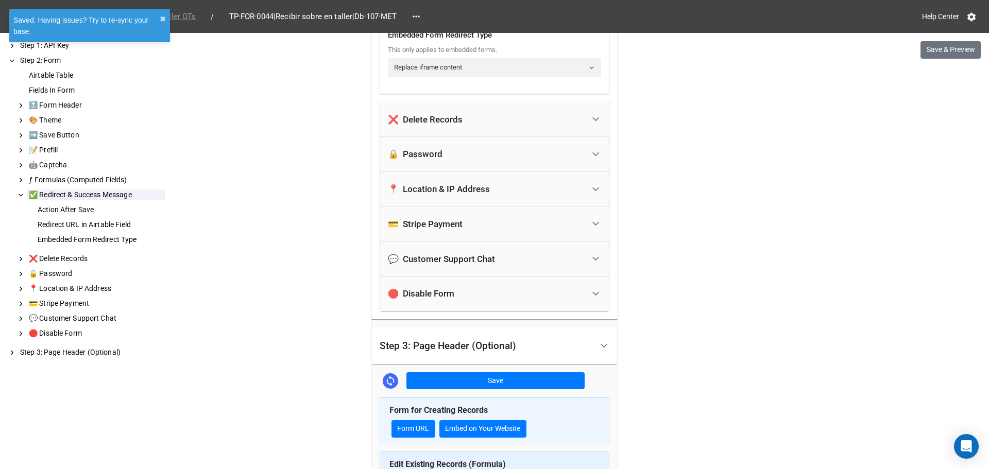
click at [182, 17] on span "Calendario Taller OTs" at bounding box center [159, 17] width 88 height 12
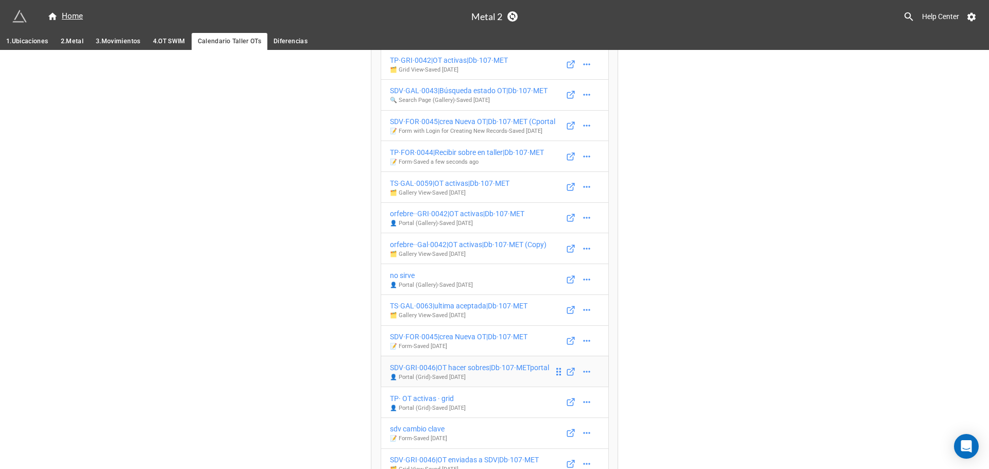
scroll to position [148, 0]
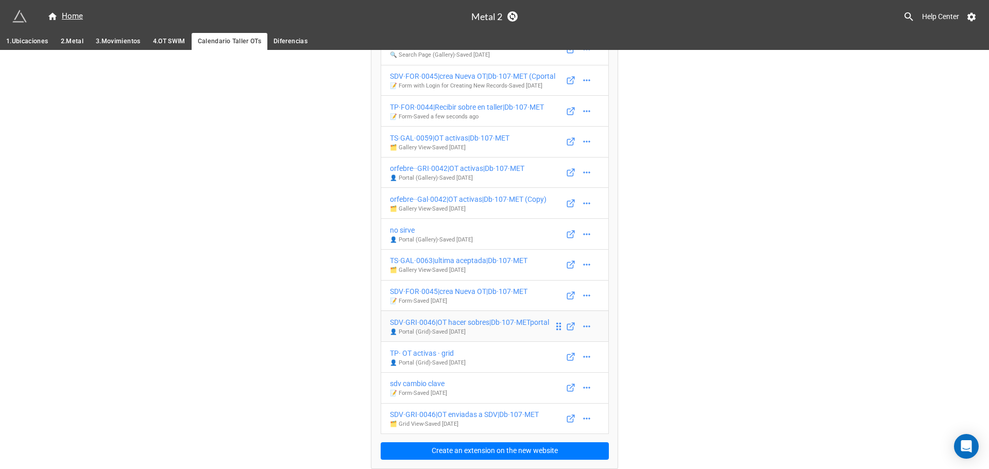
click at [463, 329] on p "👤 Portal (Grid) - Saved 17 days ago" at bounding box center [469, 332] width 159 height 8
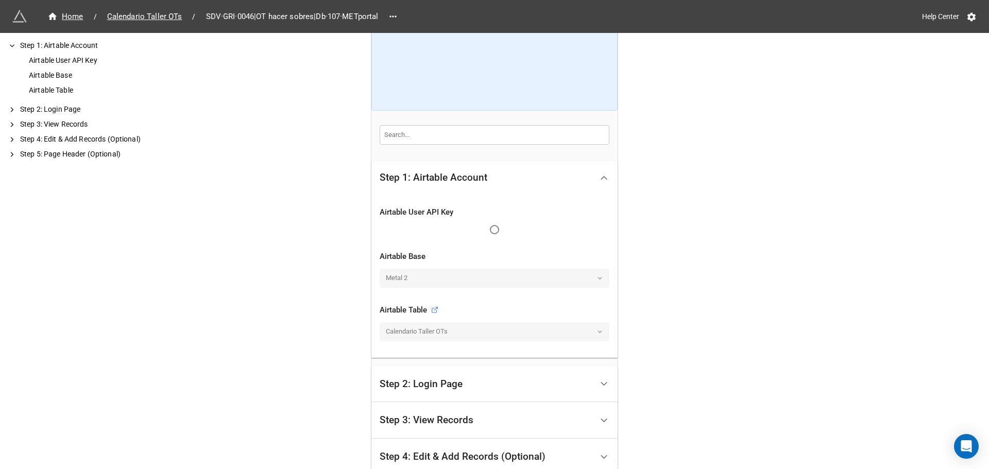
scroll to position [131, 0]
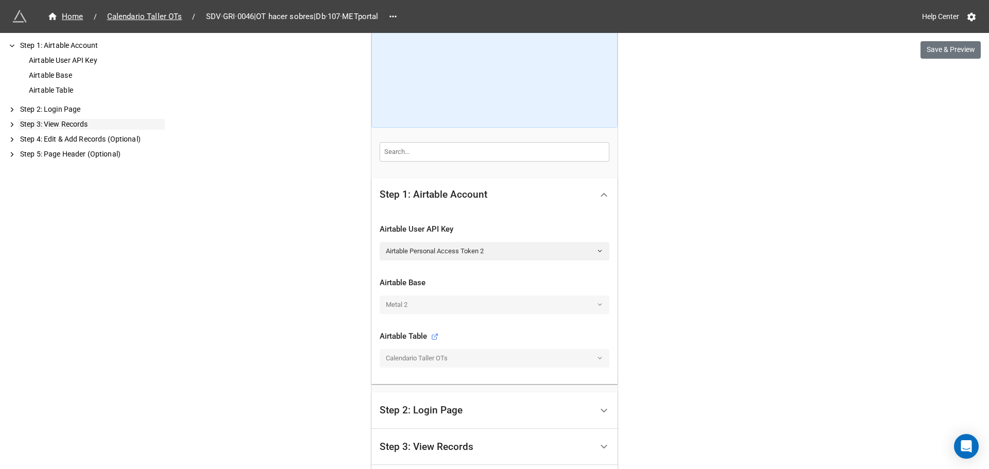
click at [39, 123] on div "Step 3: View Records" at bounding box center [91, 124] width 147 height 11
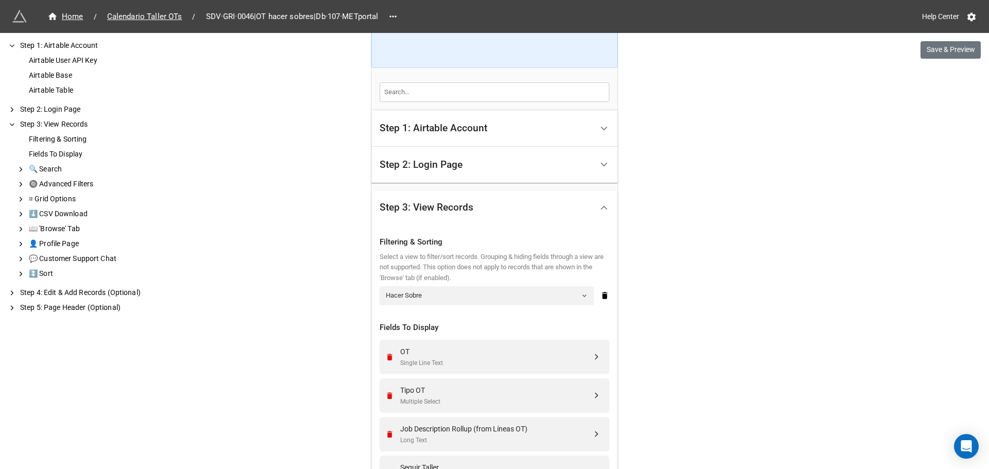
scroll to position [216, 0]
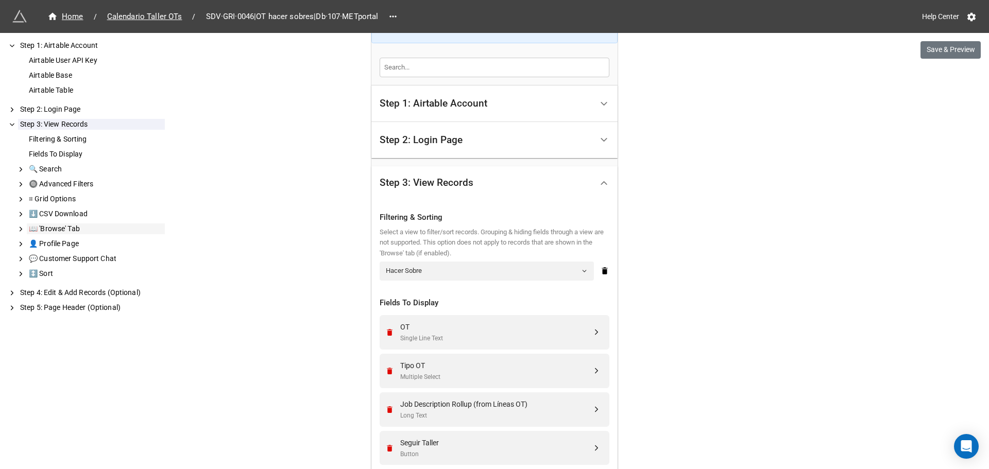
click at [48, 228] on div "📖 'Browse' Tab" at bounding box center [96, 229] width 138 height 11
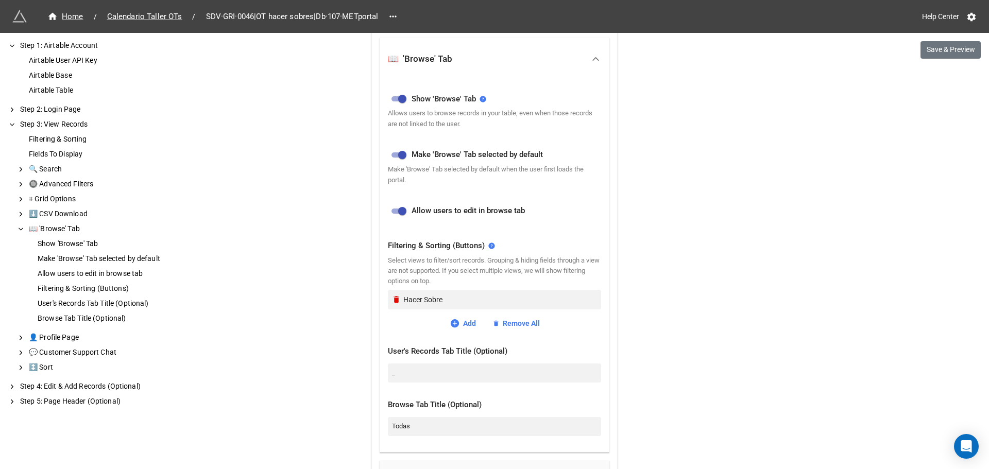
scroll to position [854, 0]
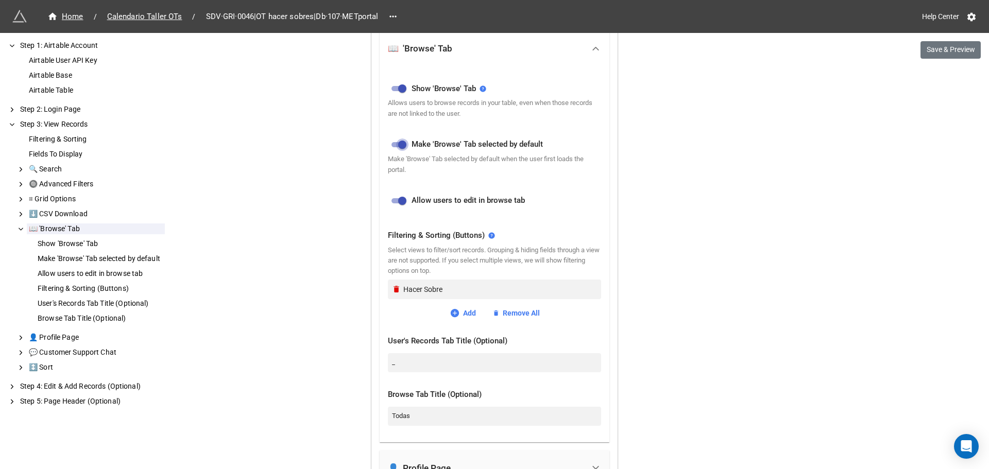
click at [397, 142] on input "checkbox" at bounding box center [402, 145] width 37 height 12
checkbox input "false"
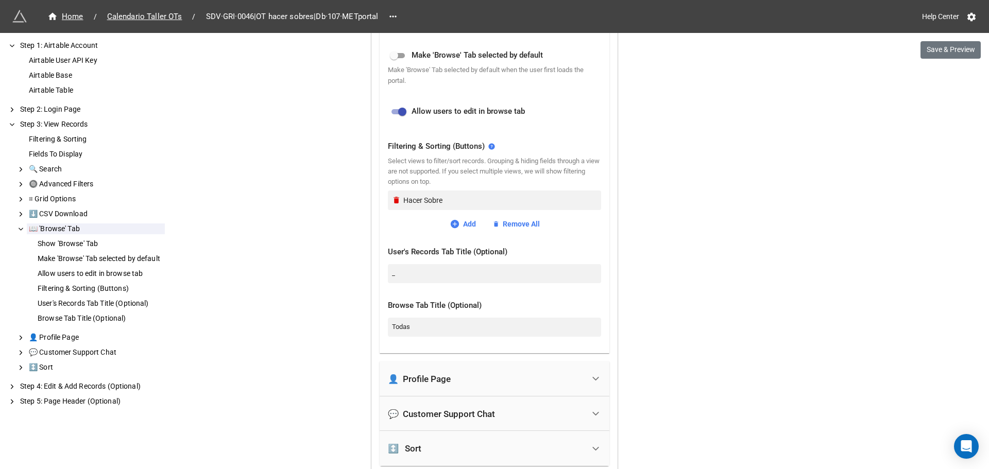
scroll to position [957, 0]
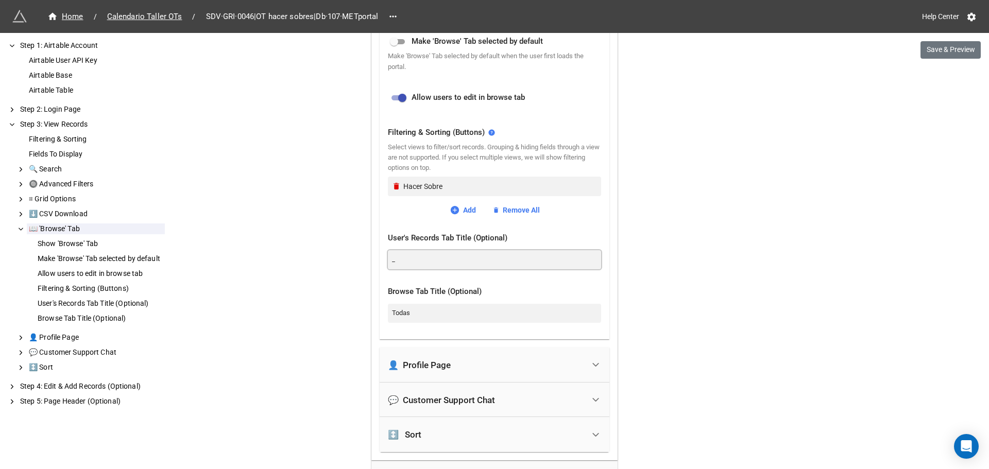
click at [414, 262] on input "_" at bounding box center [494, 259] width 213 height 19
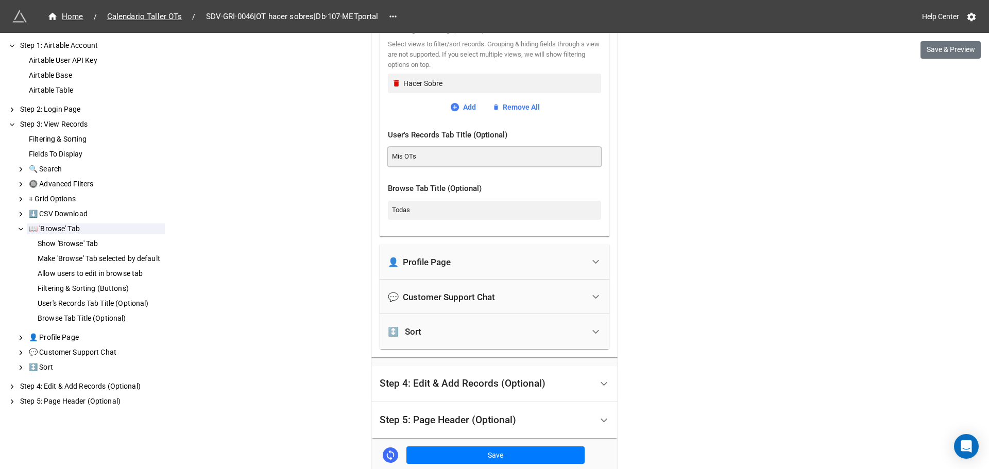
type input "Mis OTs"
click at [466, 264] on div "👤 Profile Page" at bounding box center [486, 262] width 196 height 23
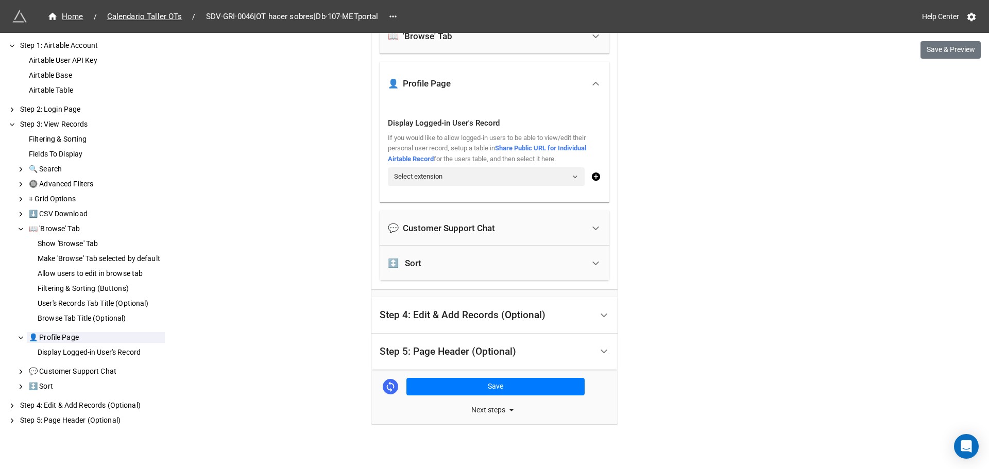
scroll to position [861, 0]
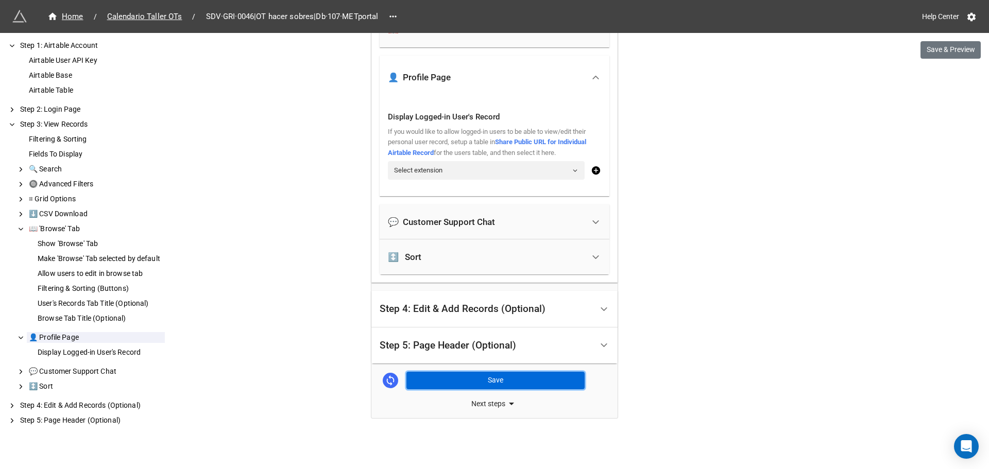
click at [473, 388] on button "Save" at bounding box center [495, 381] width 178 height 18
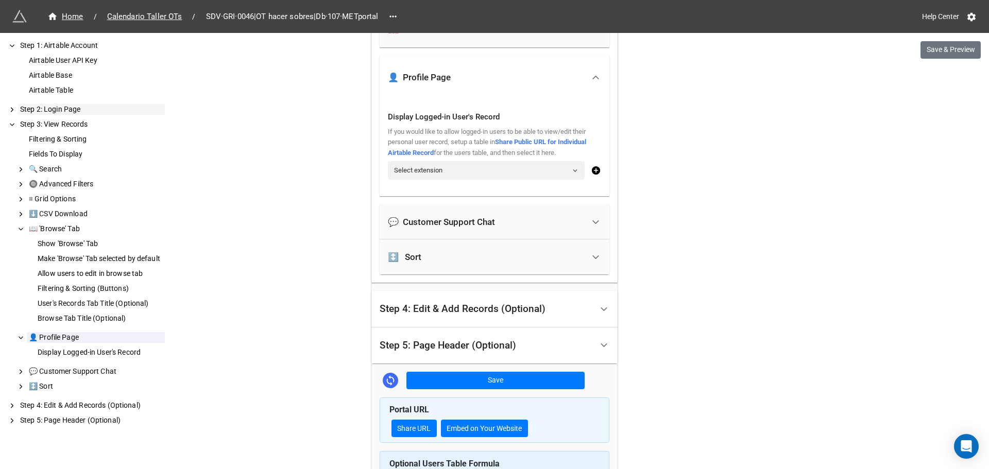
click at [63, 107] on div "Step 2: Login Page" at bounding box center [91, 109] width 147 height 11
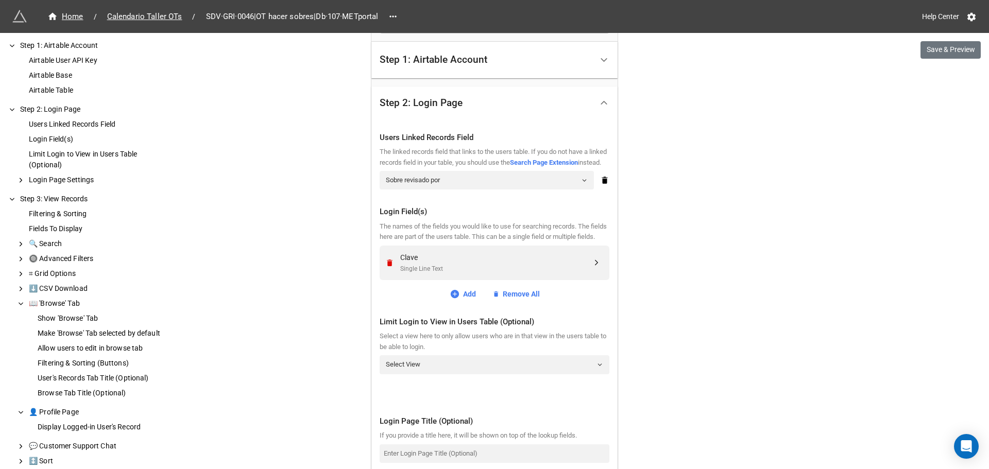
scroll to position [282, 0]
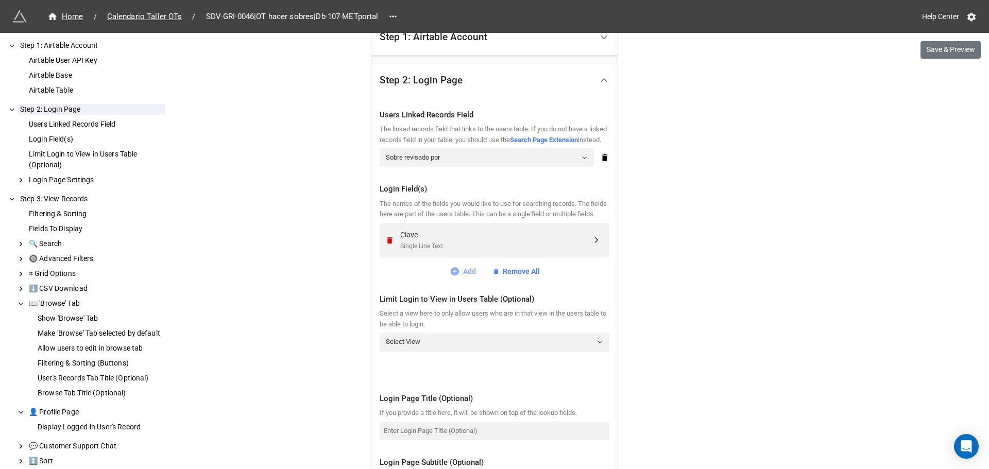
click at [456, 277] on icon at bounding box center [455, 271] width 10 height 10
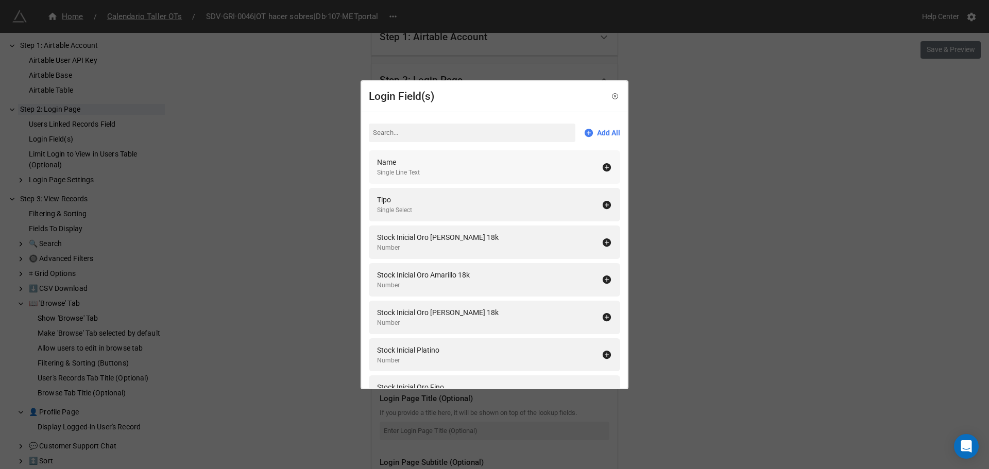
click at [407, 162] on div "Name" at bounding box center [398, 162] width 43 height 11
click at [614, 94] on link at bounding box center [615, 96] width 10 height 10
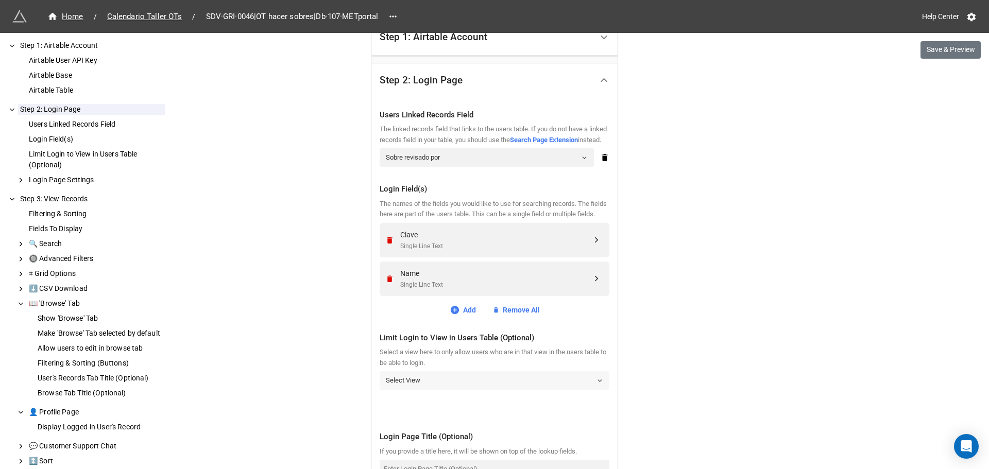
click at [427, 390] on link "Select View" at bounding box center [495, 380] width 230 height 19
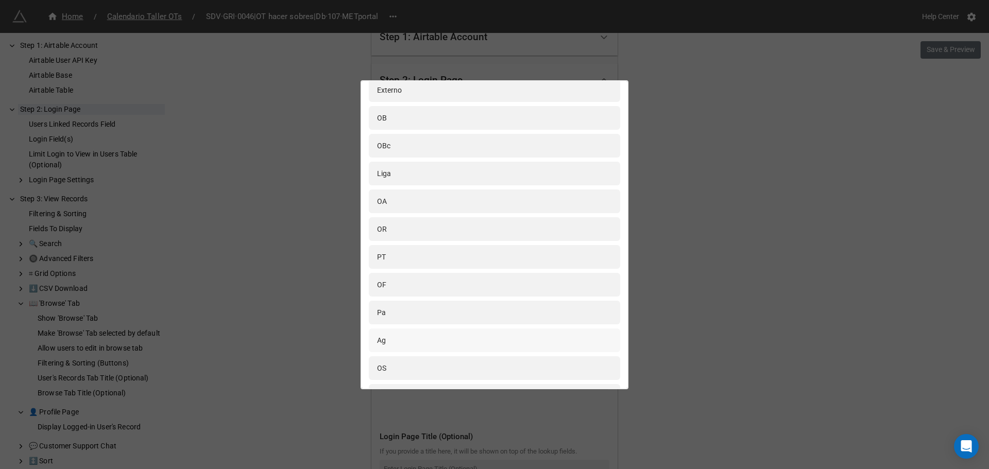
scroll to position [0, 0]
click at [430, 227] on div "Ubicación VHJ" at bounding box center [494, 226] width 235 height 11
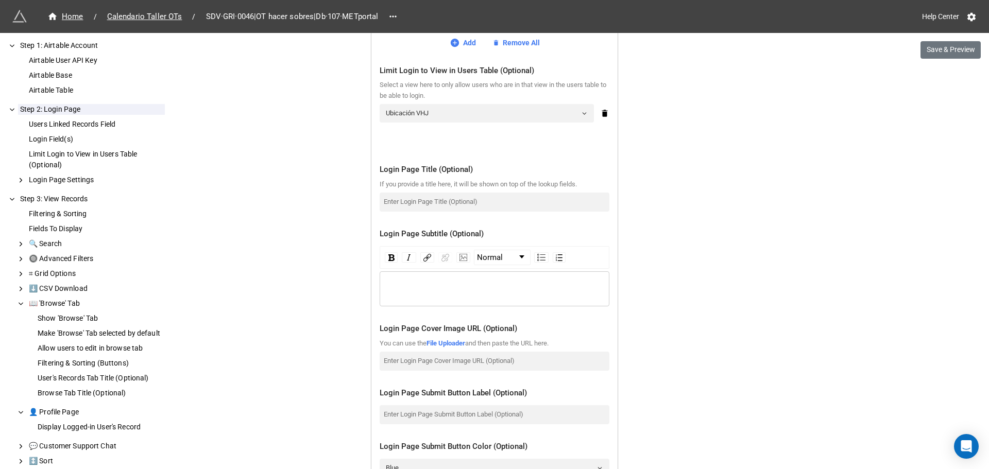
scroll to position [540, 0]
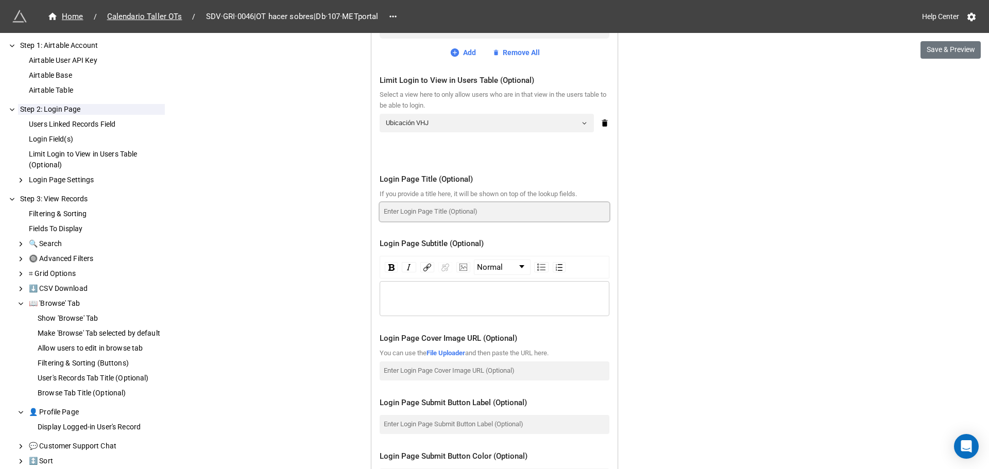
click at [407, 220] on input at bounding box center [495, 211] width 230 height 19
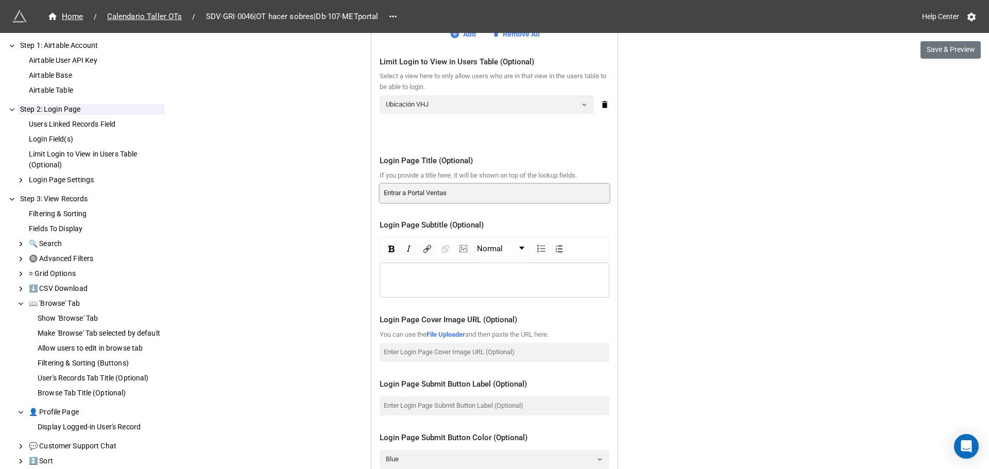
scroll to position [591, 0]
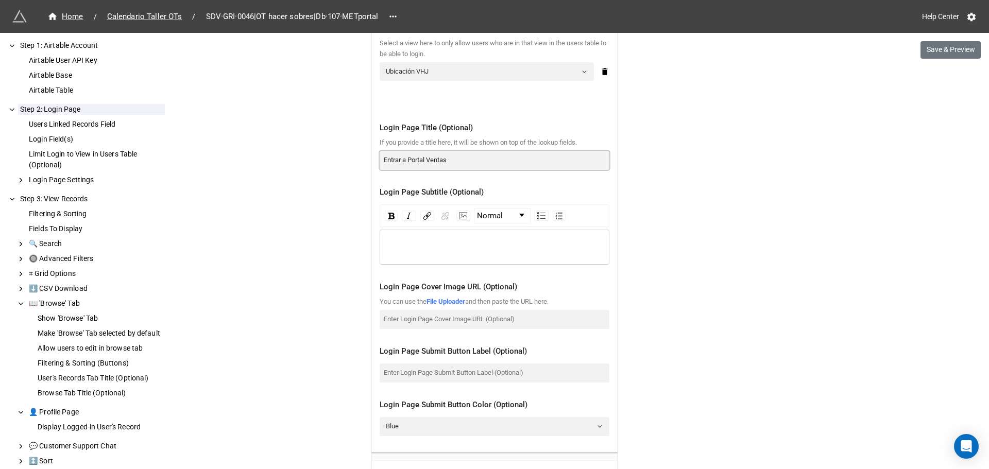
type input "Entrar a Portal Ventas"
click at [410, 329] on input at bounding box center [495, 319] width 230 height 19
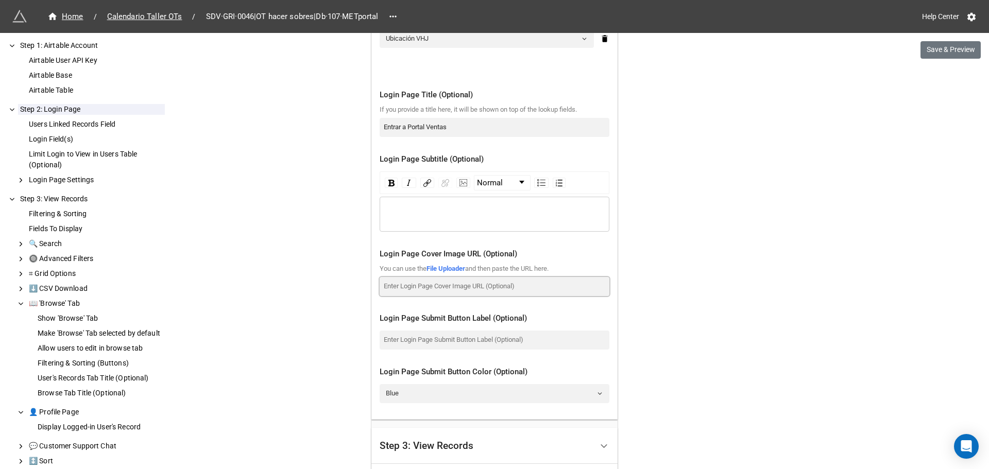
scroll to position [643, 0]
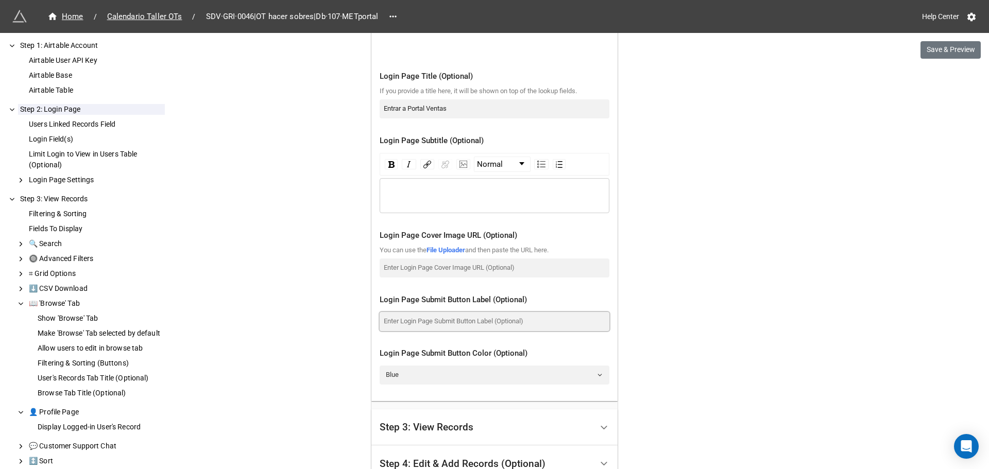
click at [416, 331] on input at bounding box center [495, 321] width 230 height 19
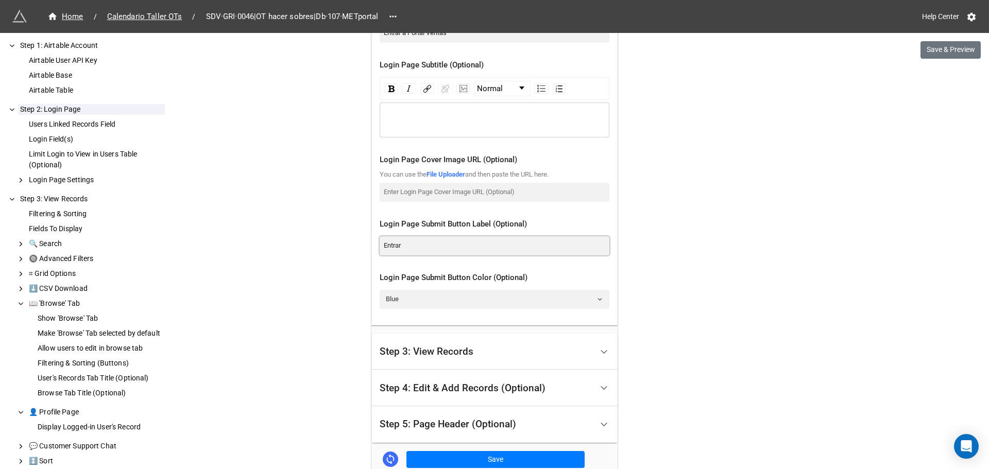
scroll to position [746, 0]
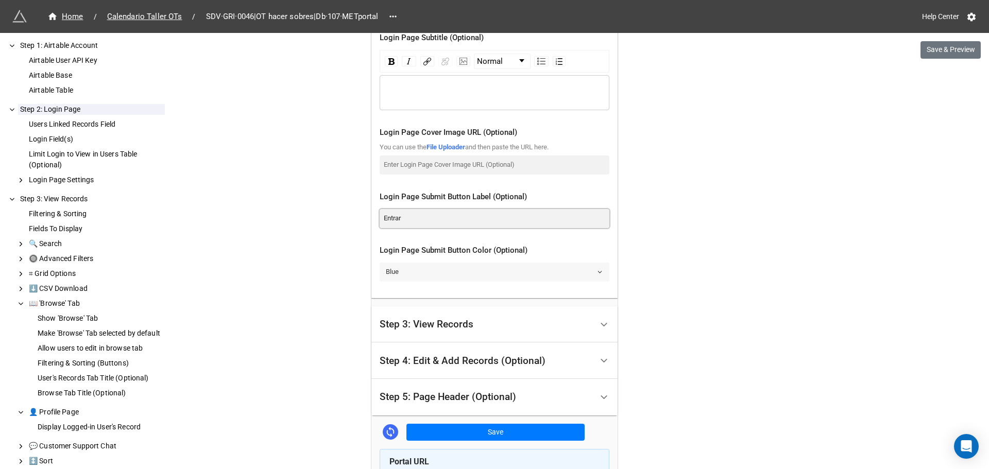
type input "Entrar"
click at [451, 281] on link "Blue" at bounding box center [495, 272] width 230 height 19
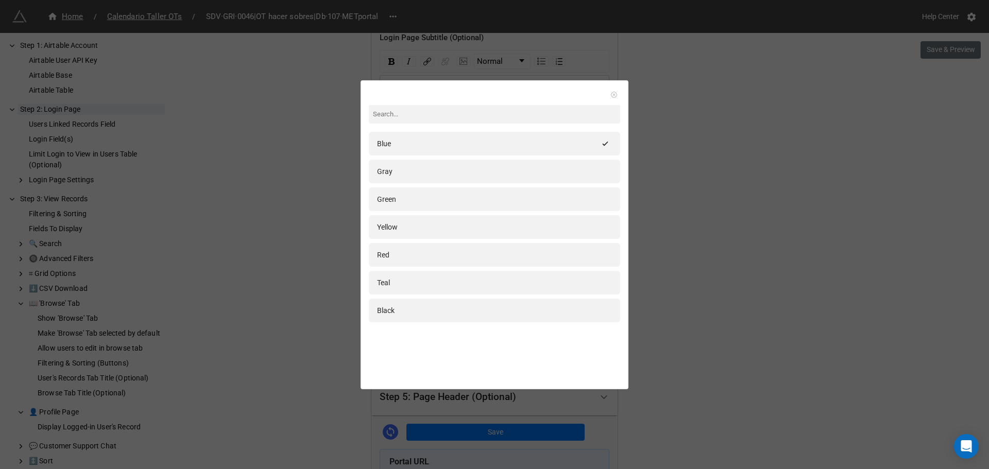
click at [610, 91] on icon at bounding box center [613, 94] width 7 height 7
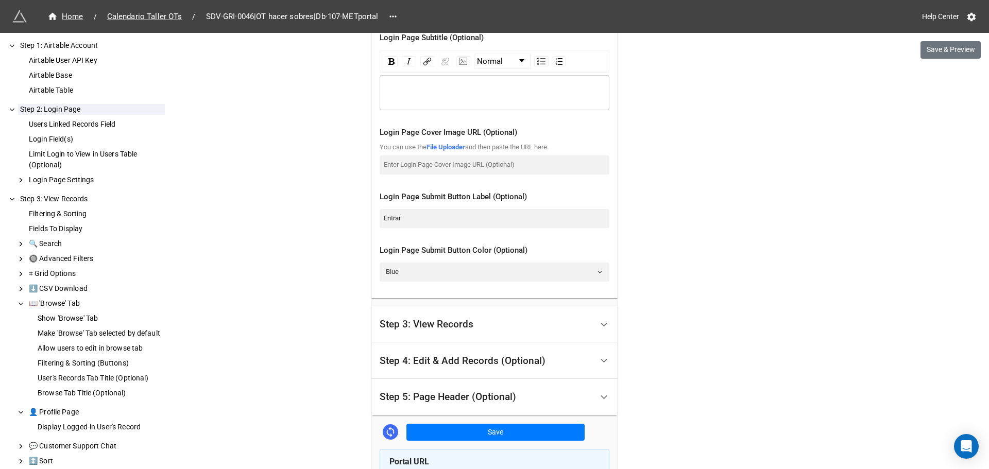
click at [491, 366] on div "Step 4: Edit & Add Records (Optional)" at bounding box center [463, 361] width 166 height 10
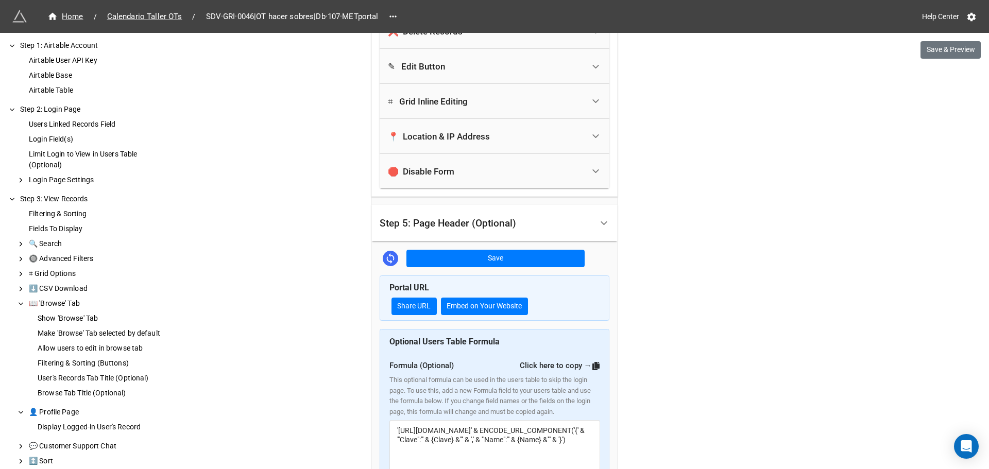
scroll to position [344, 0]
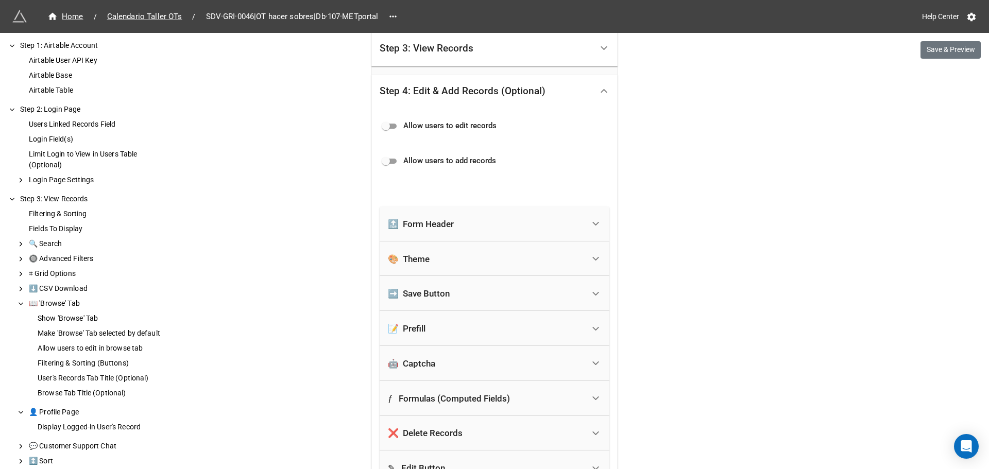
click at [416, 300] on div "➡️ Save Button" at bounding box center [486, 293] width 196 height 23
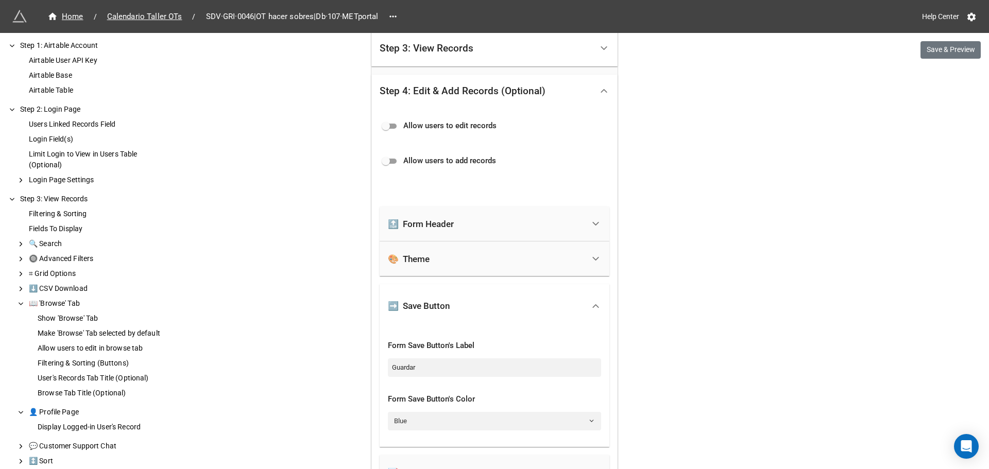
click at [577, 302] on div "➡️ Save Button" at bounding box center [486, 306] width 196 height 23
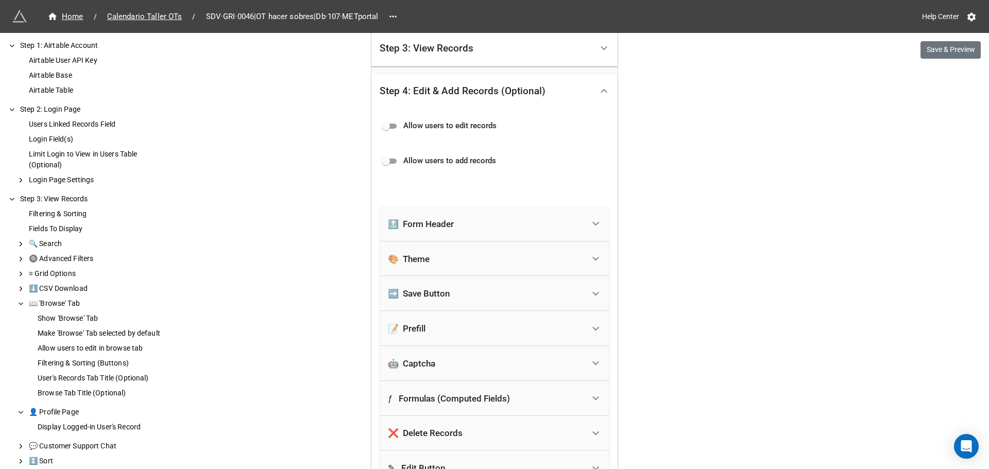
click at [402, 329] on div "📝 Prefill" at bounding box center [407, 328] width 38 height 10
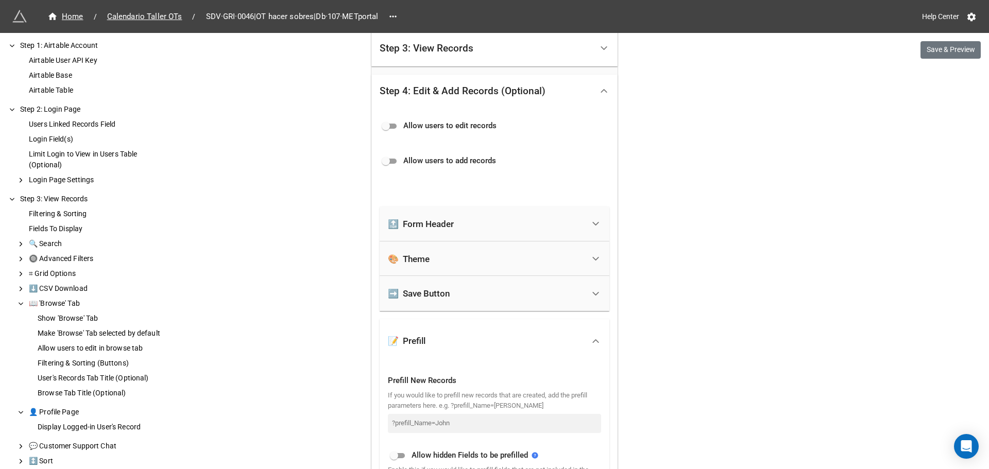
scroll to position [396, 0]
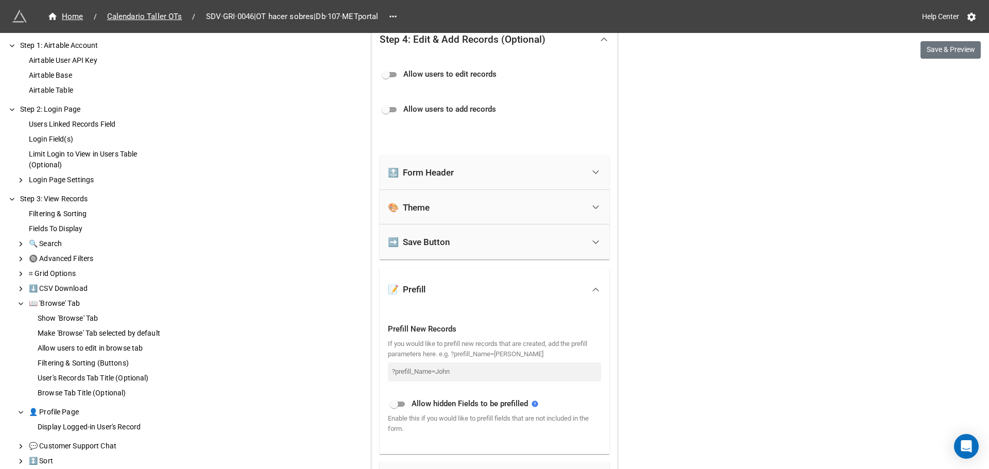
click at [394, 402] on input "checkbox" at bounding box center [393, 404] width 37 height 12
checkbox input "true"
click at [498, 243] on div "➡️ Save Button" at bounding box center [486, 242] width 196 height 23
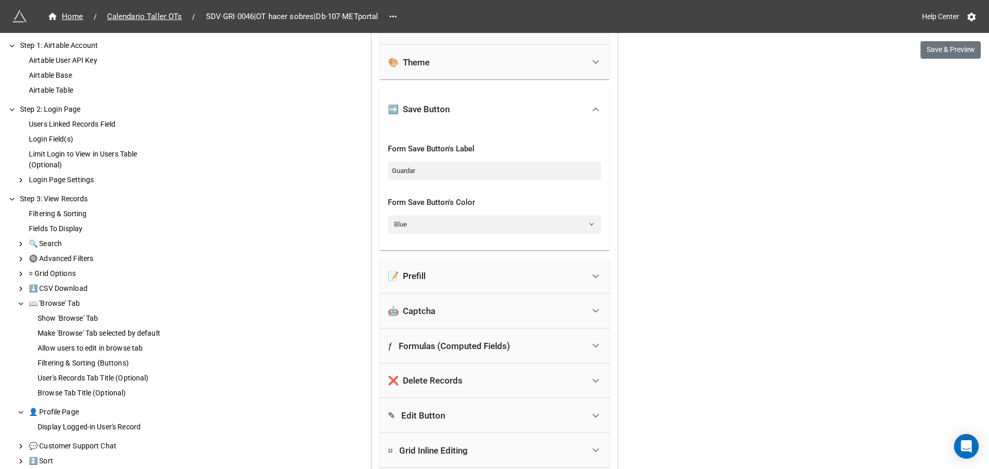
scroll to position [550, 0]
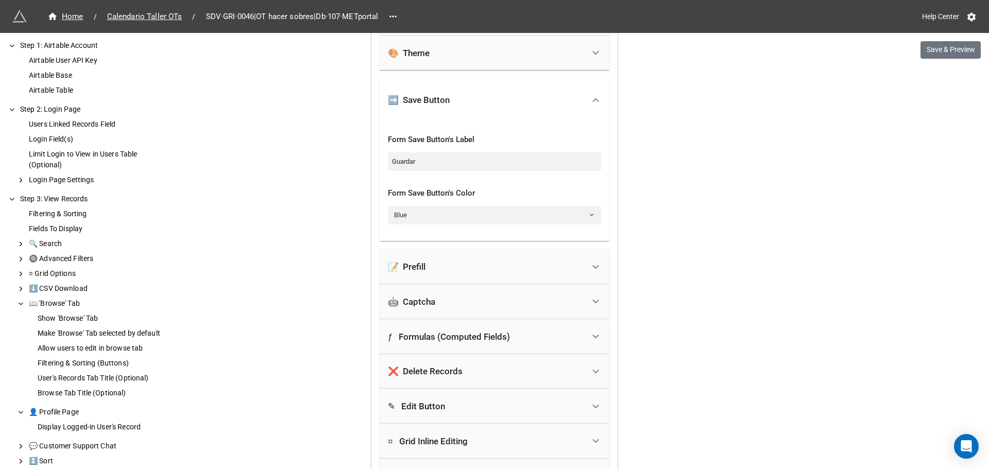
click at [397, 341] on div "ƒ Formulas (Computed Fields)" at bounding box center [449, 337] width 122 height 10
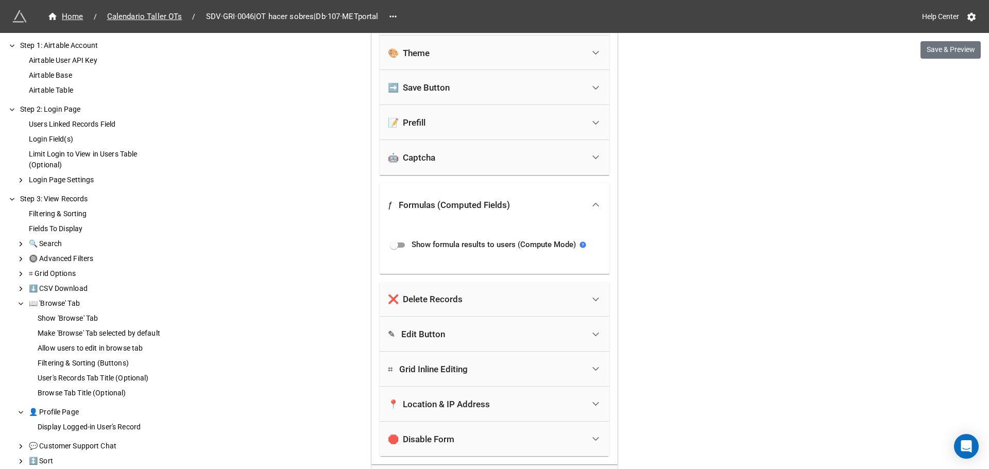
click at [424, 328] on div "✎ Edit Button" at bounding box center [486, 334] width 196 height 23
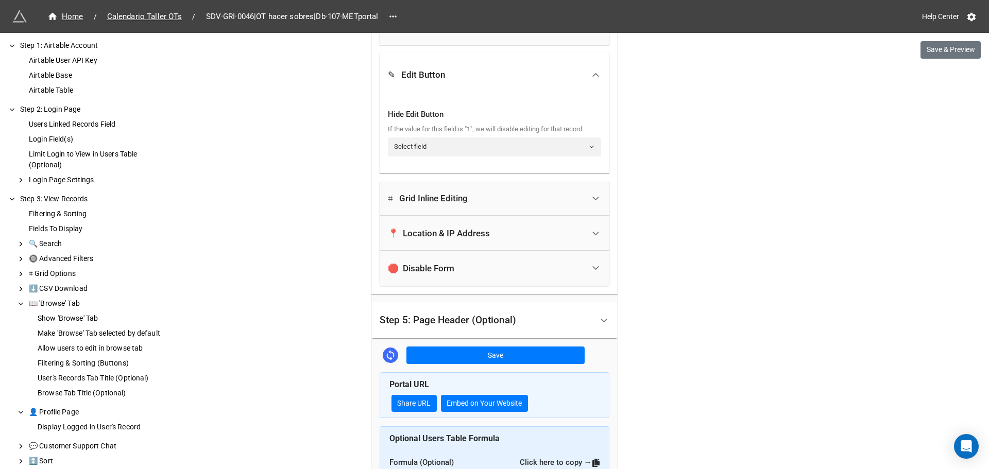
scroll to position [756, 0]
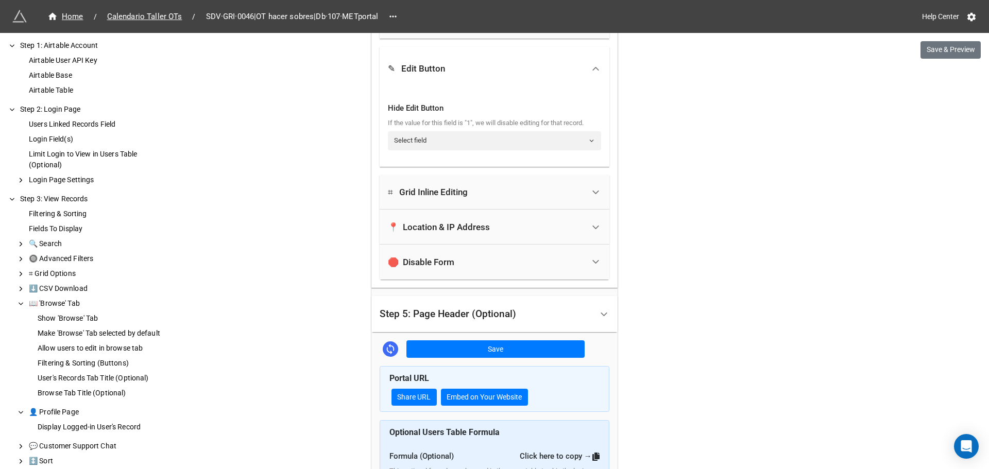
click at [522, 313] on div "Step 5: Page Header (Optional)" at bounding box center [486, 314] width 213 height 24
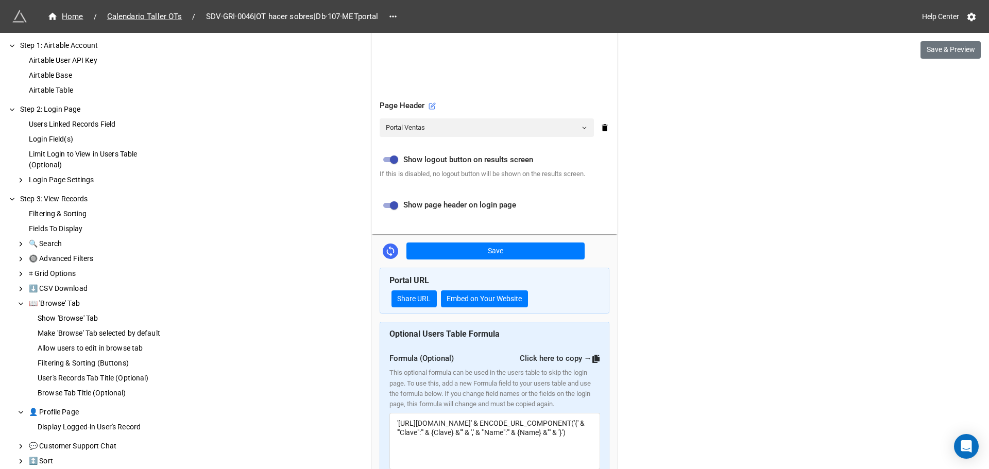
scroll to position [515, 0]
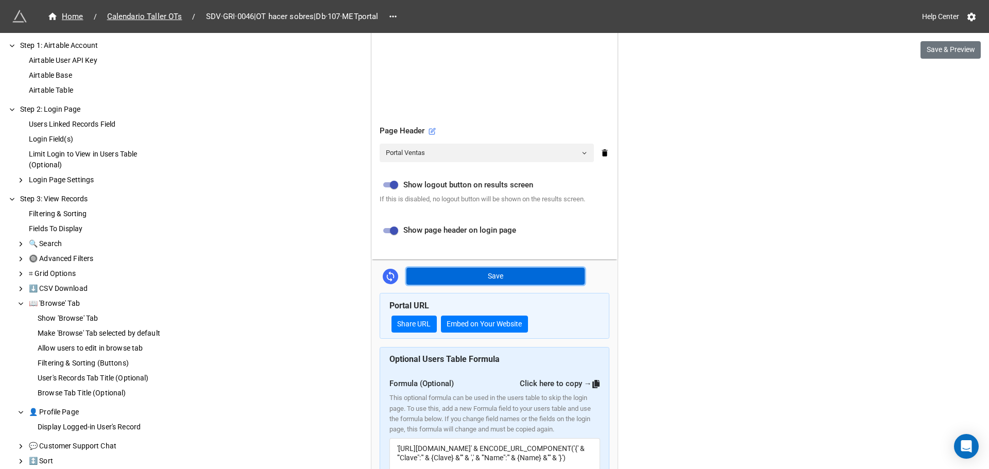
click at [473, 271] on button "Save" at bounding box center [495, 277] width 178 height 18
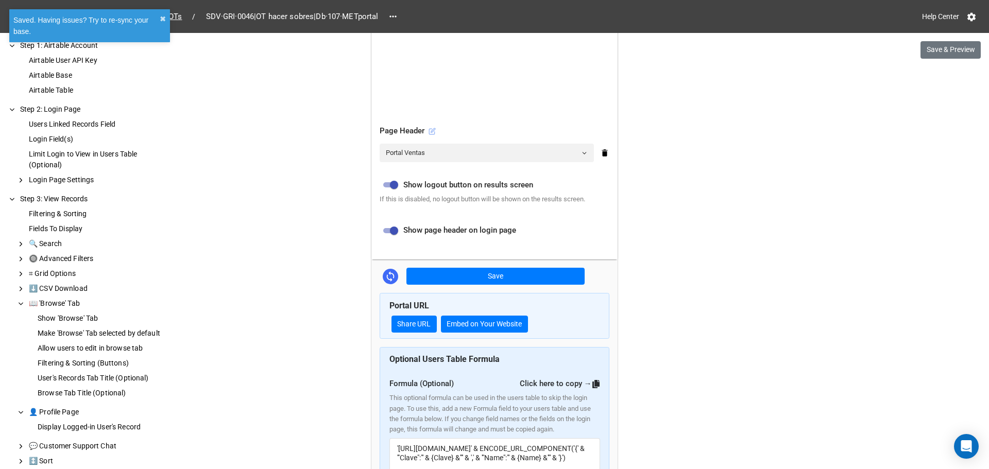
click at [428, 132] on icon at bounding box center [431, 131] width 7 height 7
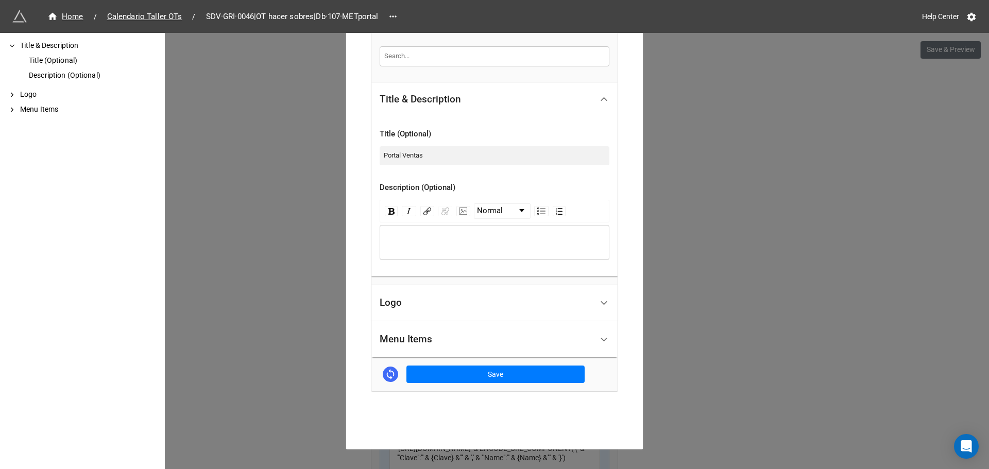
scroll to position [223, 0]
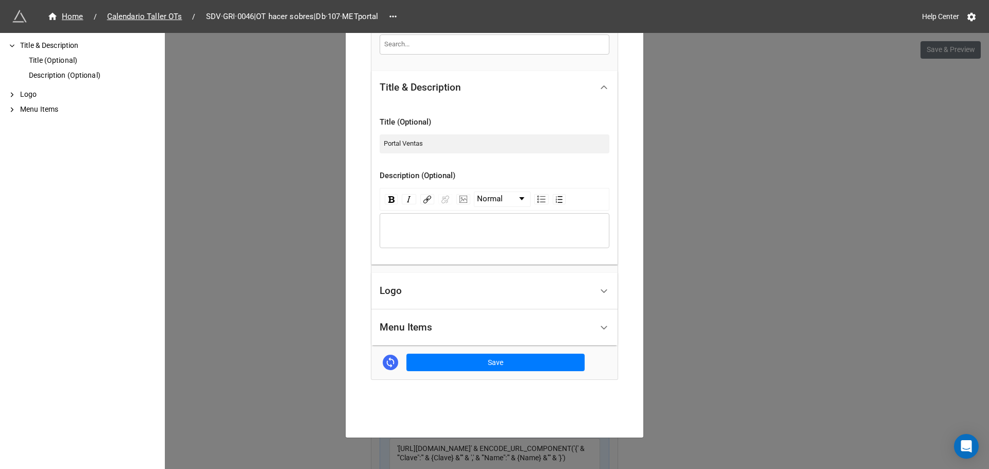
click at [427, 327] on div "Menu Items" at bounding box center [406, 327] width 53 height 10
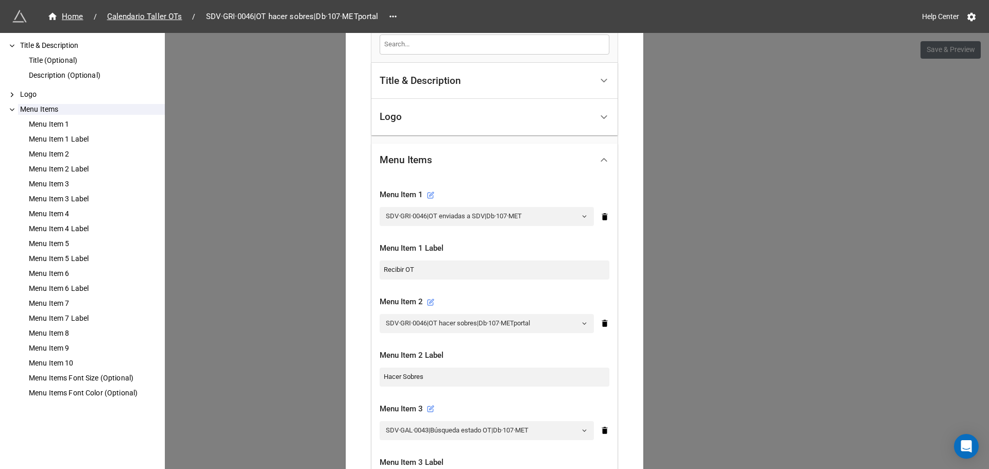
scroll to position [275, 0]
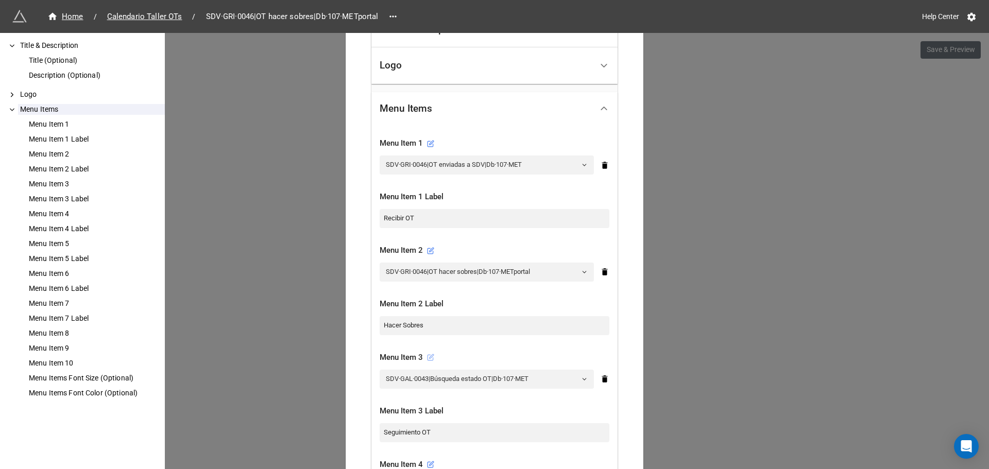
click at [429, 358] on icon at bounding box center [430, 357] width 7 height 7
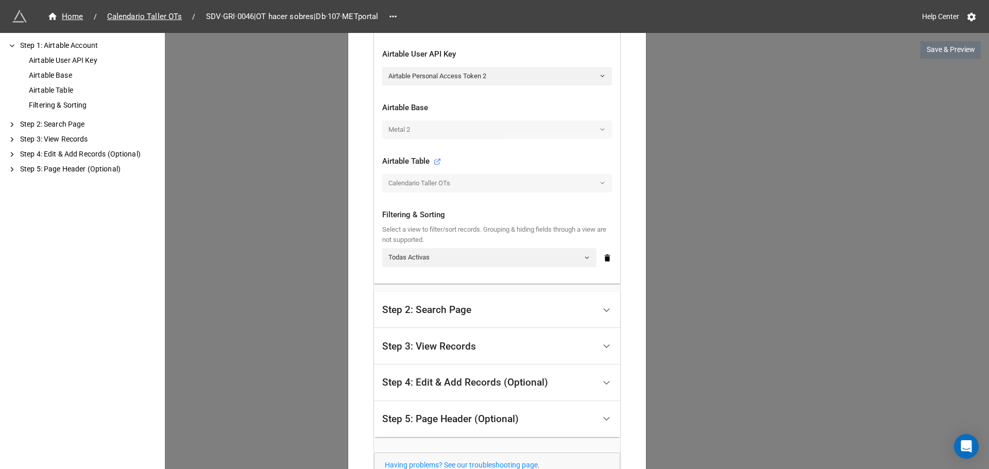
scroll to position [309, 0]
click at [451, 346] on div "Step 3: View Records" at bounding box center [429, 344] width 94 height 10
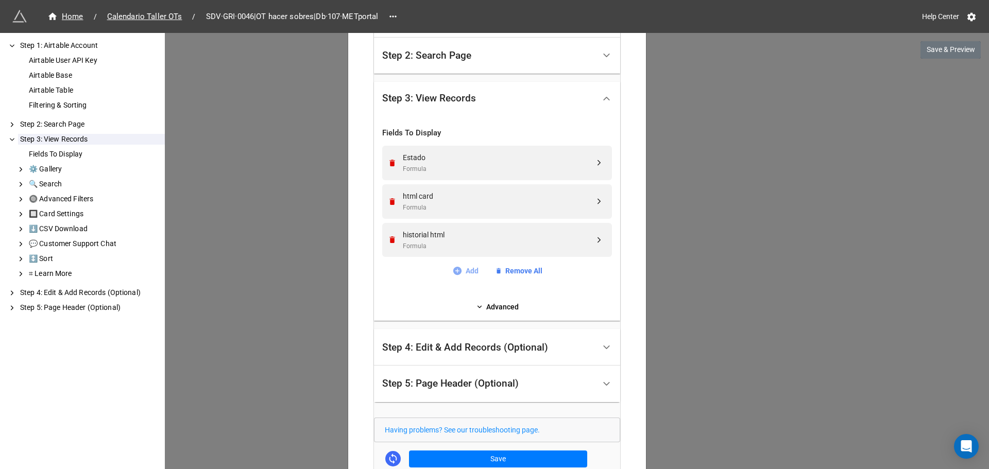
click at [458, 268] on icon at bounding box center [457, 271] width 10 height 10
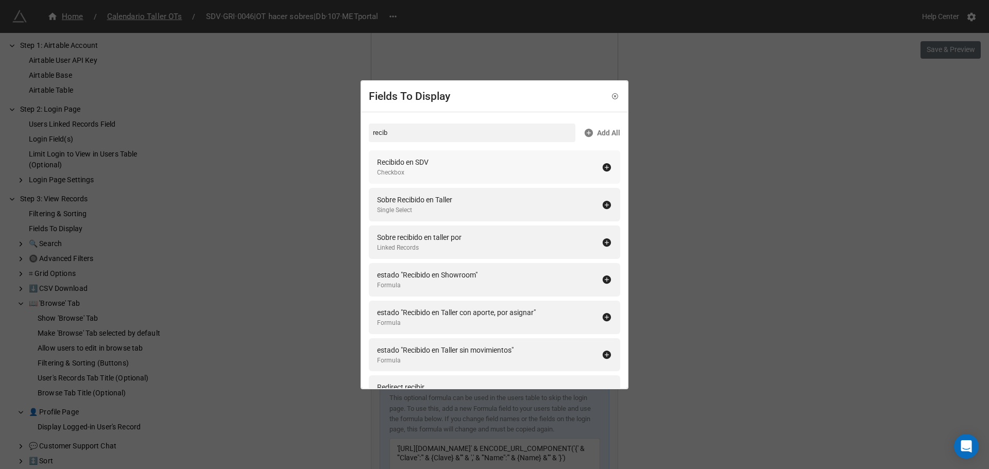
type input "recib"
click at [587, 168] on div "Recibido en SDV Checkbox" at bounding box center [489, 167] width 225 height 21
click at [611, 95] on icon at bounding box center [614, 96] width 7 height 7
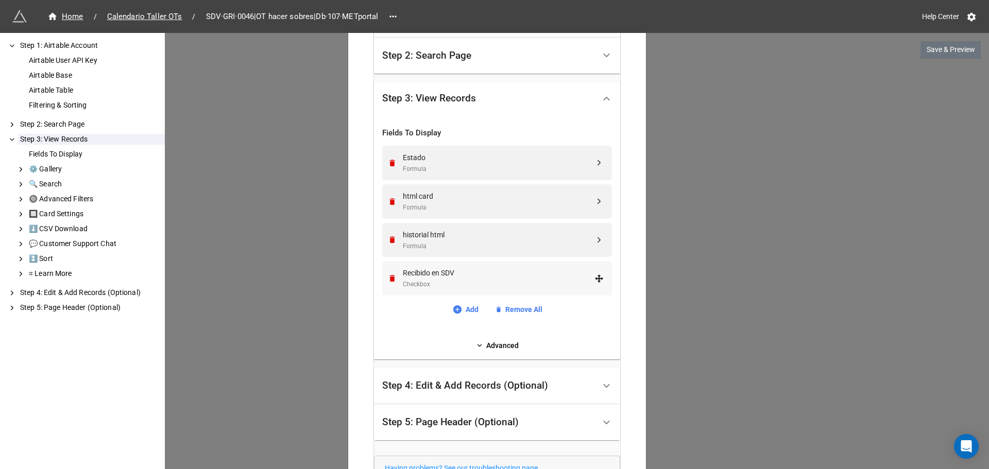
click at [442, 266] on div "Recibido en SDV Checkbox" at bounding box center [495, 278] width 216 height 35
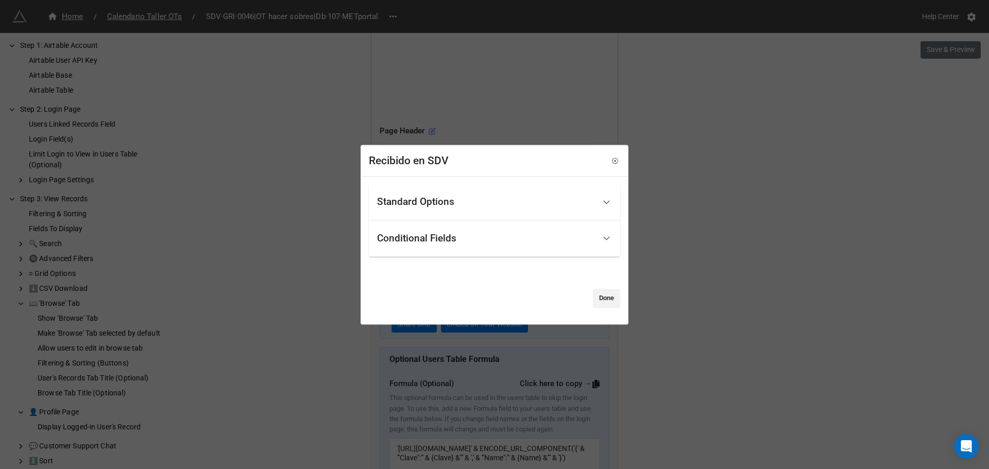
click at [445, 205] on div "Standard Options" at bounding box center [415, 202] width 77 height 10
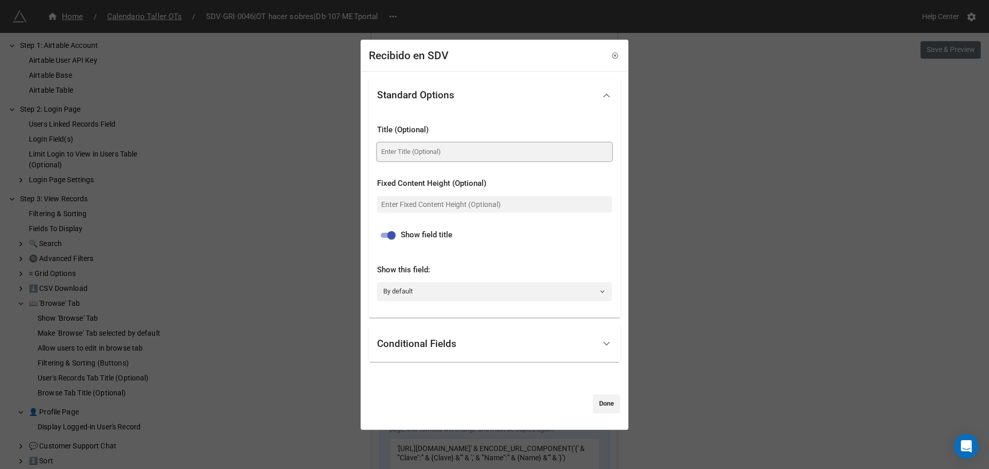
click at [421, 157] on input at bounding box center [494, 152] width 235 height 19
type input "Recibido en showroom?"
click at [426, 344] on div "Conditional Fields" at bounding box center [416, 344] width 79 height 10
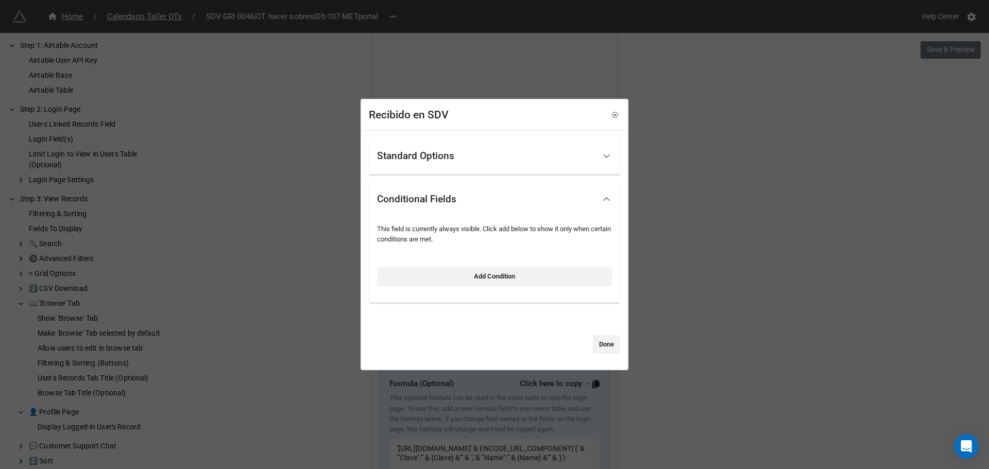
click at [465, 328] on div "Standard Options Title (Optional) Recibido en showroom? Fixed Content Height (O…" at bounding box center [494, 246] width 251 height 216
click at [491, 345] on div at bounding box center [481, 344] width 224 height 19
click at [602, 345] on link "Done" at bounding box center [606, 344] width 27 height 19
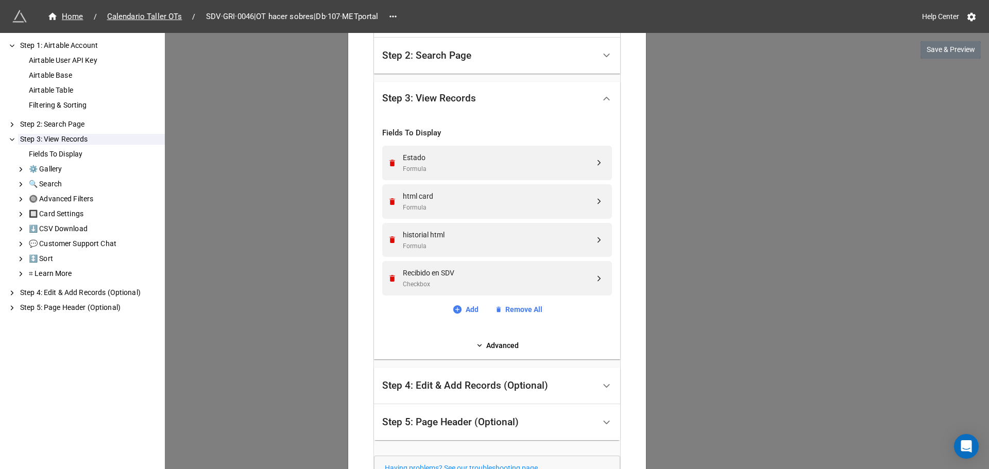
click at [462, 381] on div "Step 4: Edit & Add Records (Optional)" at bounding box center [465, 386] width 166 height 10
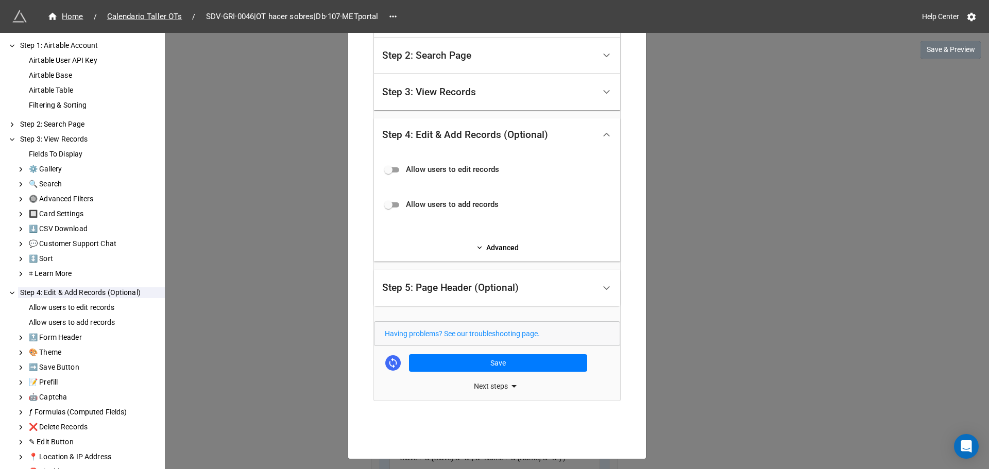
click at [399, 175] on input "checkbox" at bounding box center [388, 170] width 37 height 12
checkbox input "true"
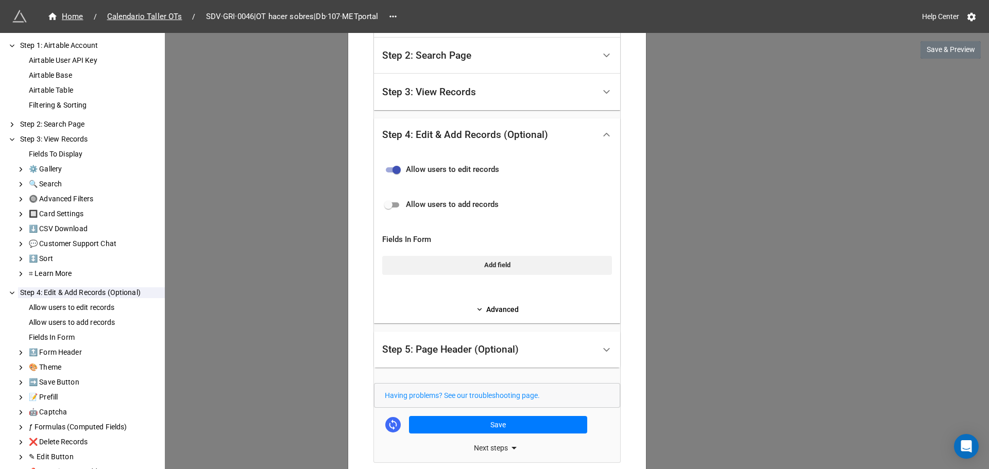
click at [467, 318] on div "Allow users to edit records Allow users to add records Fields In Form Add field…" at bounding box center [497, 237] width 246 height 172
click at [483, 310] on link "Advanced" at bounding box center [497, 309] width 230 height 11
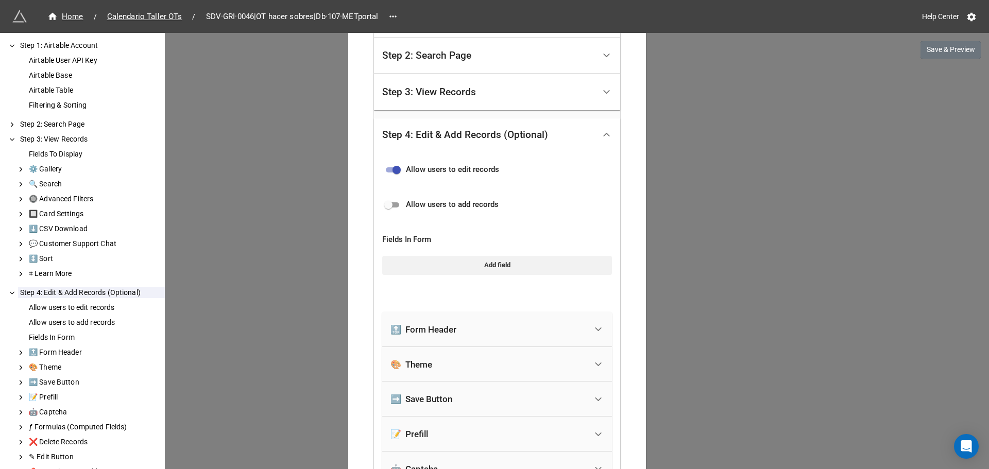
scroll to position [352, 0]
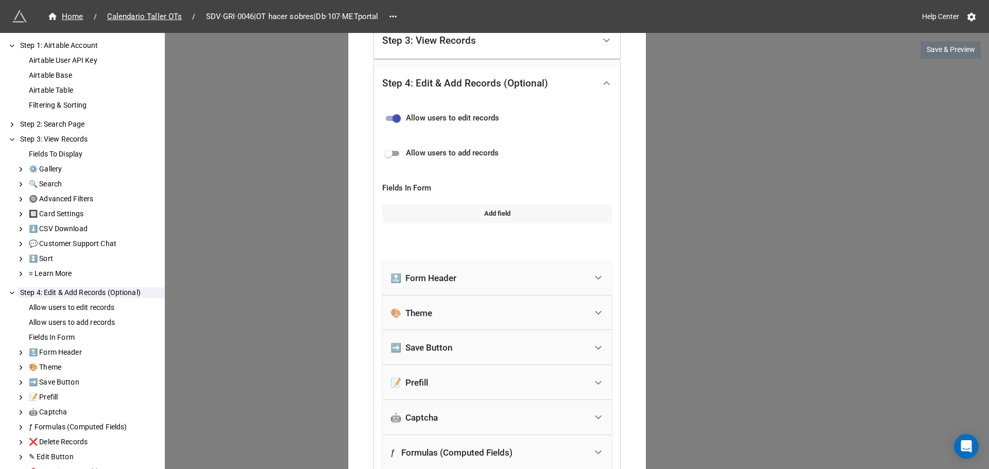
click at [428, 221] on link "Add field" at bounding box center [497, 213] width 230 height 19
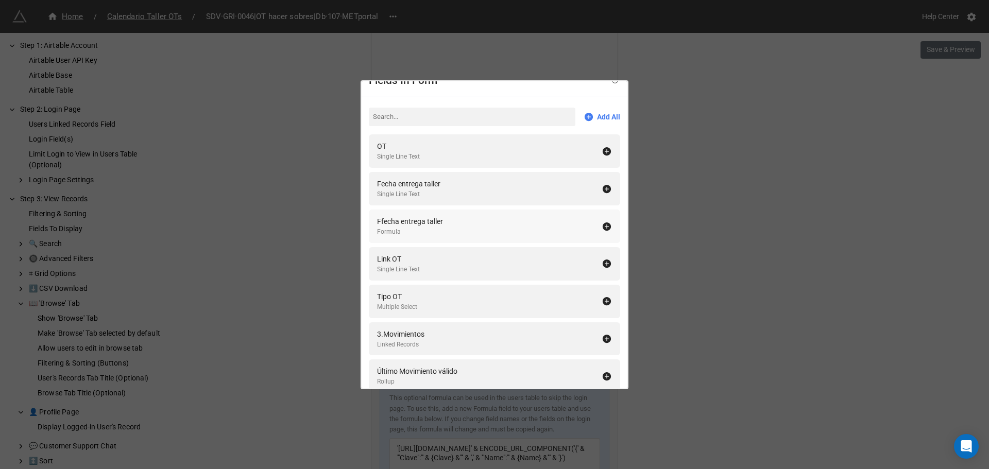
scroll to position [0, 0]
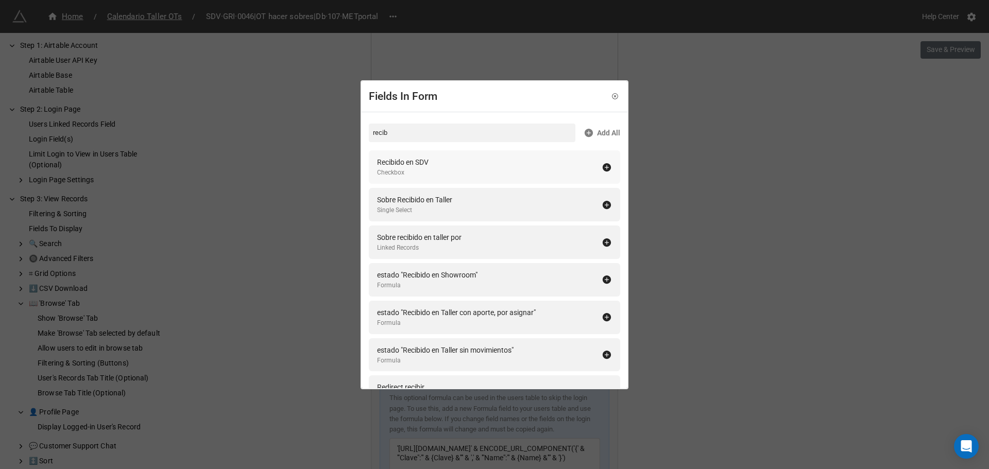
type input "recib"
click at [431, 169] on div "Recibido en SDV Checkbox" at bounding box center [489, 167] width 225 height 21
click at [611, 95] on icon at bounding box center [614, 96] width 7 height 7
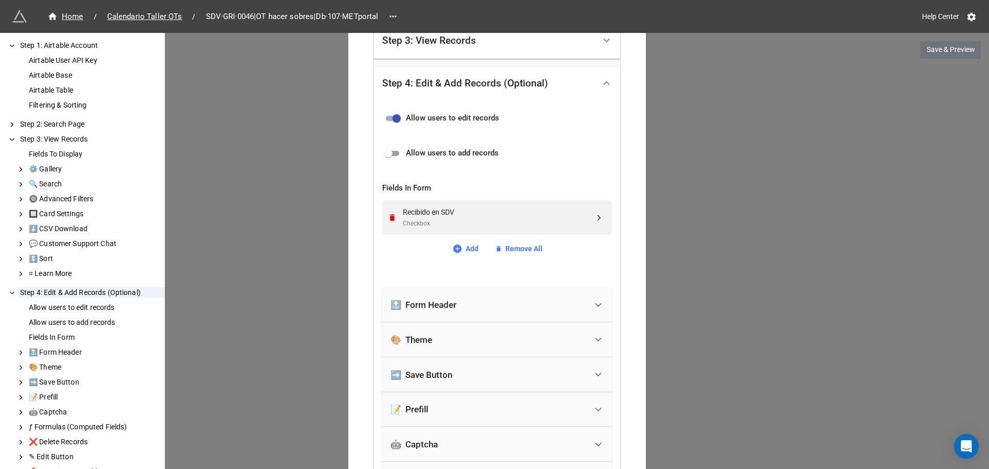
click at [453, 373] on div "➡️ Save Button" at bounding box center [488, 375] width 196 height 23
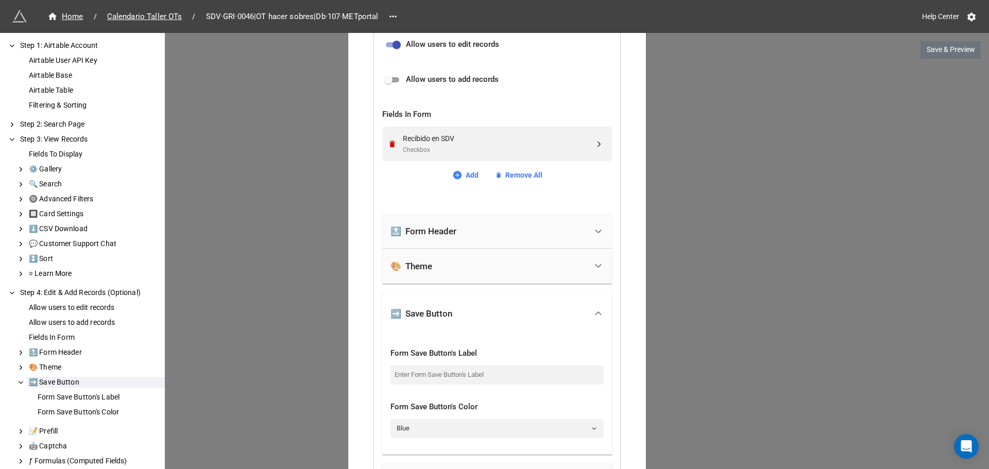
scroll to position [404, 0]
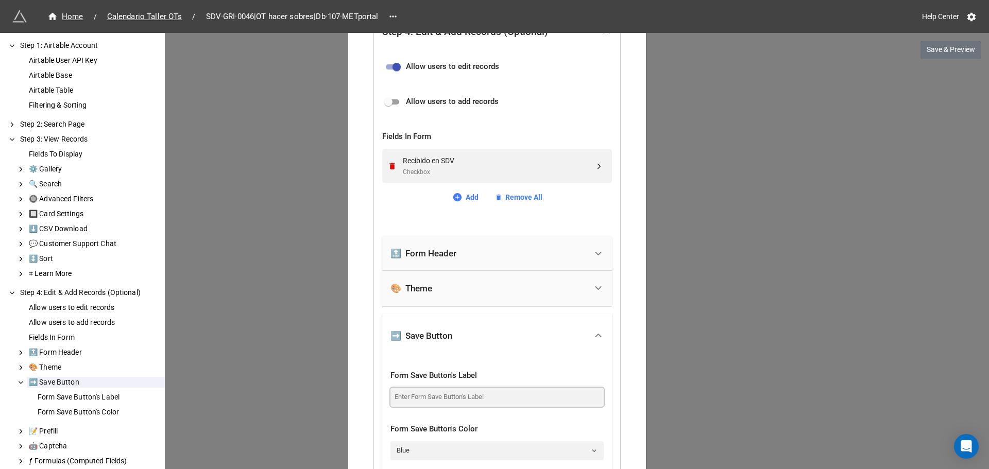
click at [441, 399] on input at bounding box center [496, 397] width 213 height 19
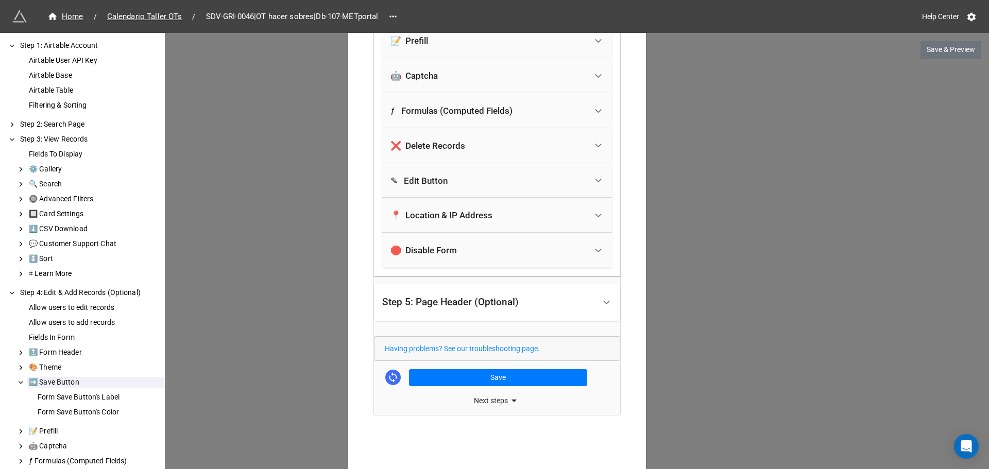
scroll to position [867, 0]
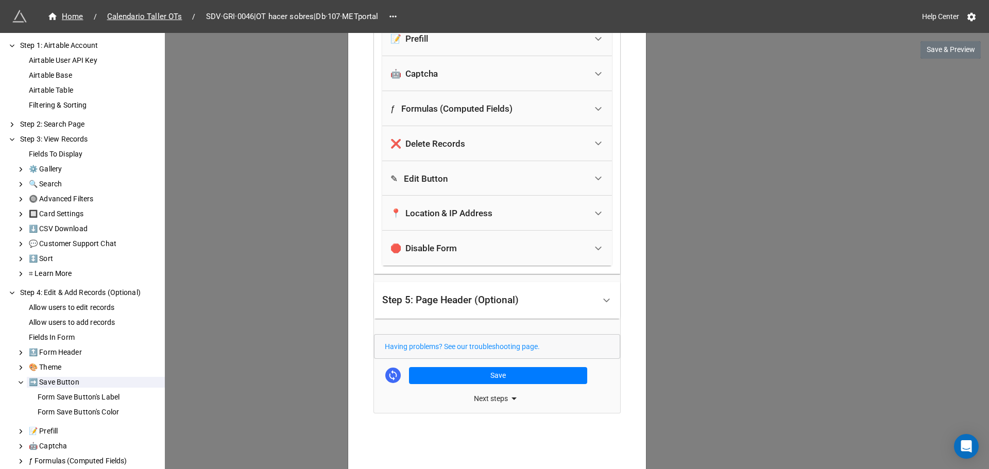
type input "Guardar"
click at [77, 311] on div "Allow users to edit records" at bounding box center [96, 307] width 138 height 11
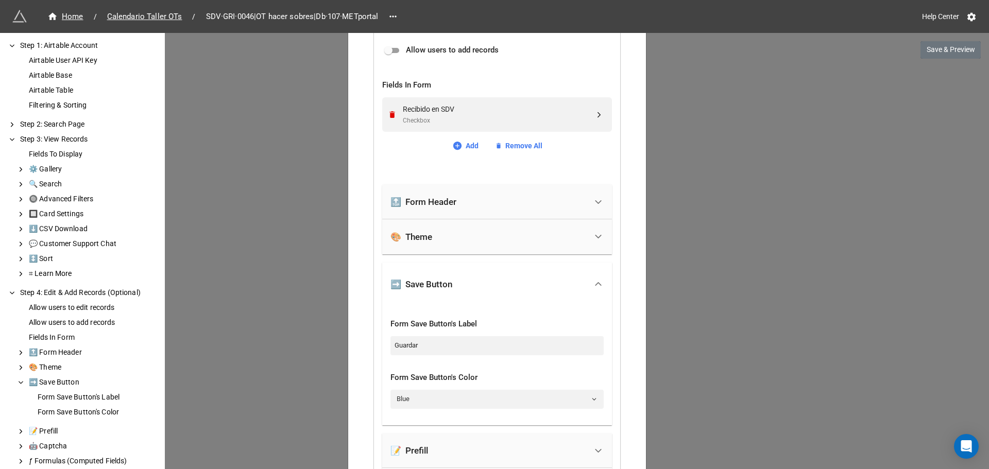
scroll to position [404, 0]
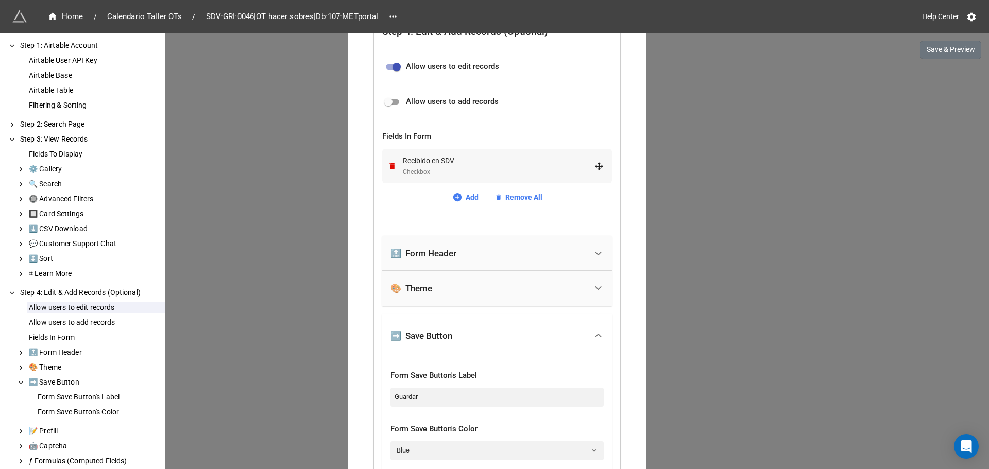
click at [468, 163] on div "Recibido en SDV" at bounding box center [499, 160] width 192 height 11
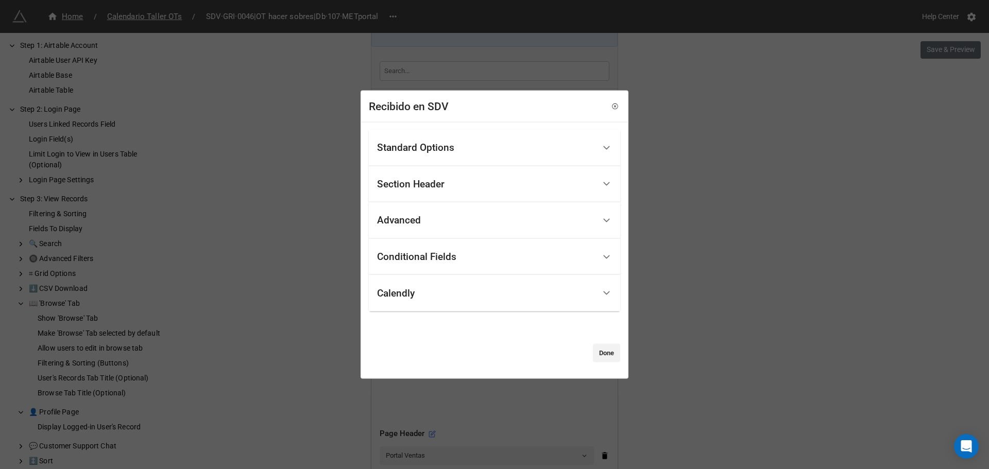
click at [431, 148] on div "Standard Options" at bounding box center [415, 148] width 77 height 10
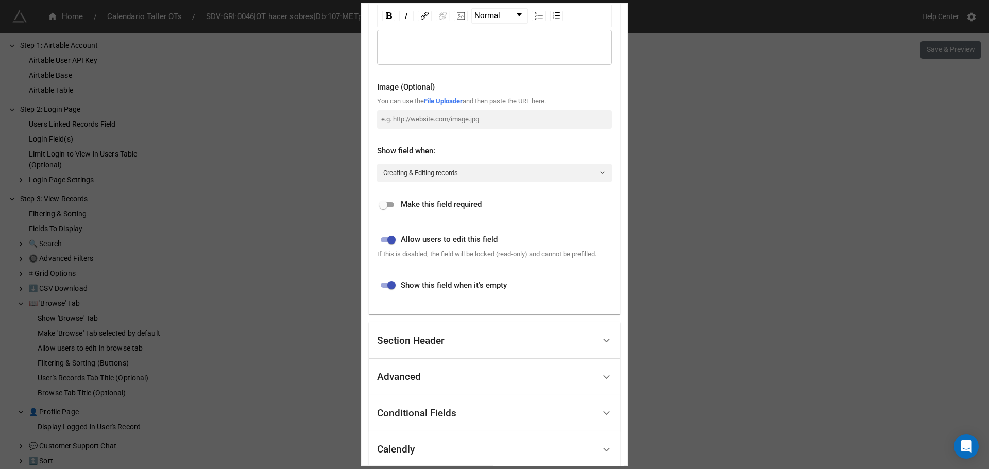
scroll to position [206, 0]
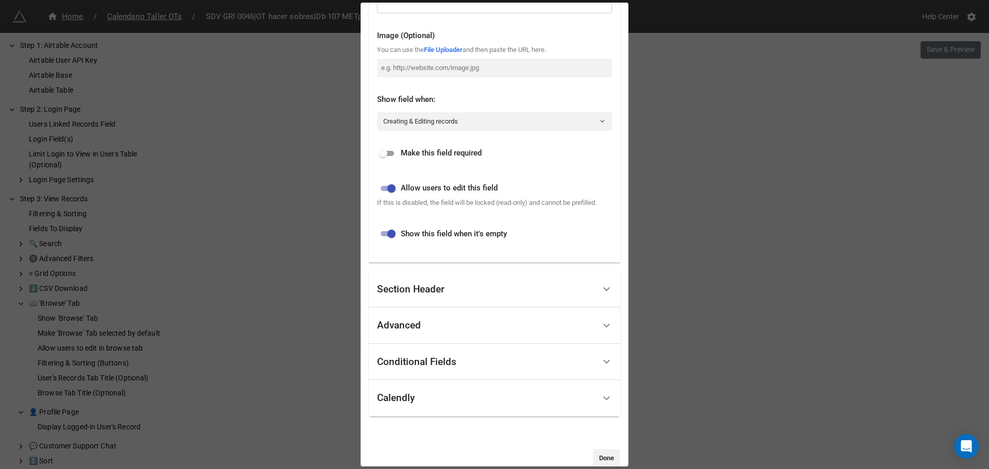
click at [435, 326] on div "Advanced" at bounding box center [486, 326] width 218 height 24
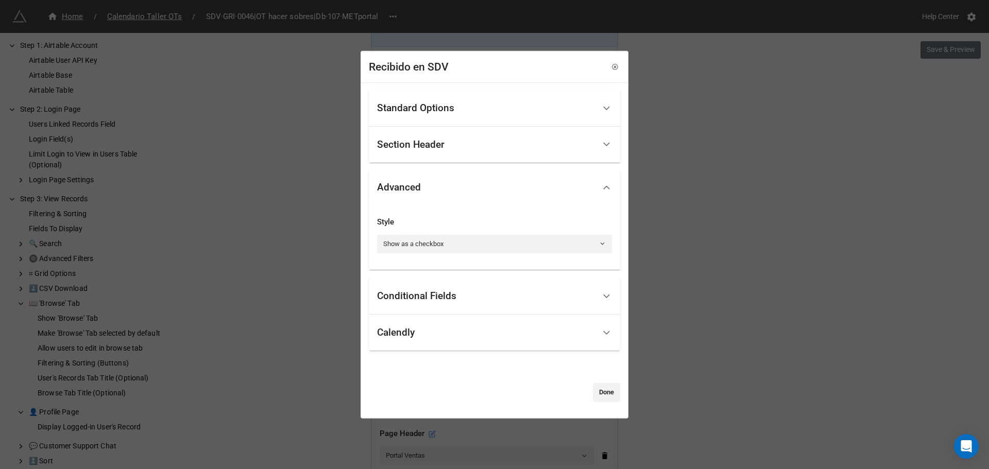
click at [408, 107] on div "Standard Options" at bounding box center [415, 108] width 77 height 10
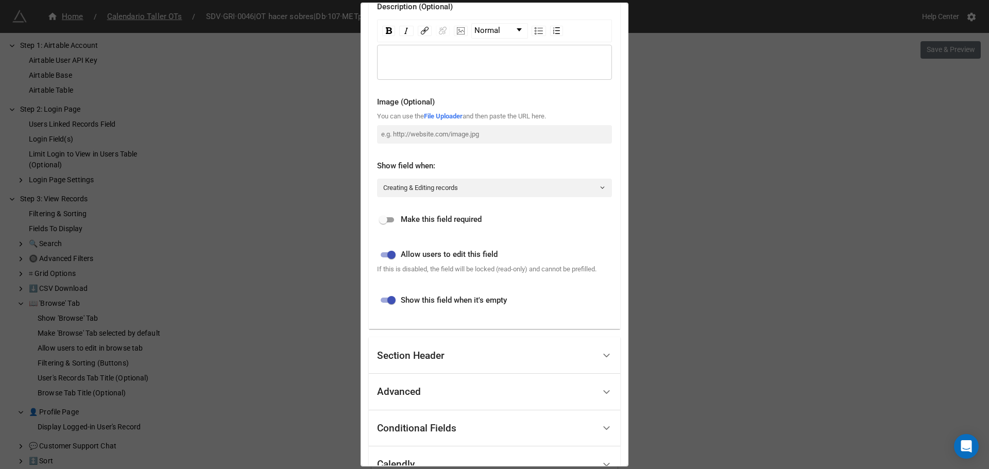
scroll to position [206, 0]
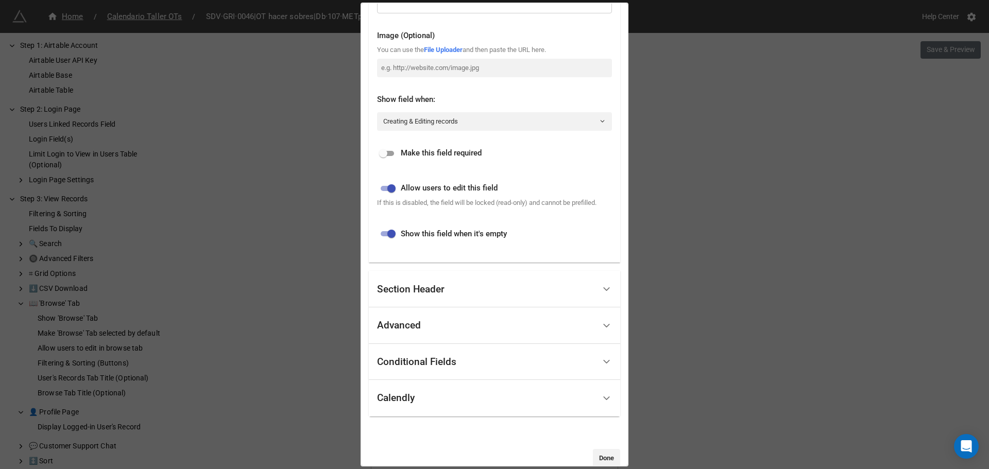
click at [441, 331] on div "Advanced" at bounding box center [486, 326] width 218 height 24
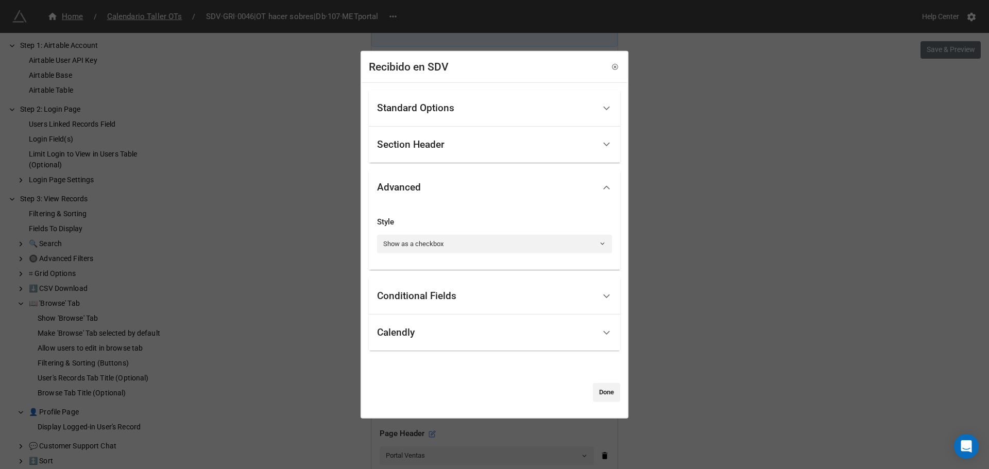
click at [577, 295] on div "Conditional Fields" at bounding box center [486, 296] width 218 height 24
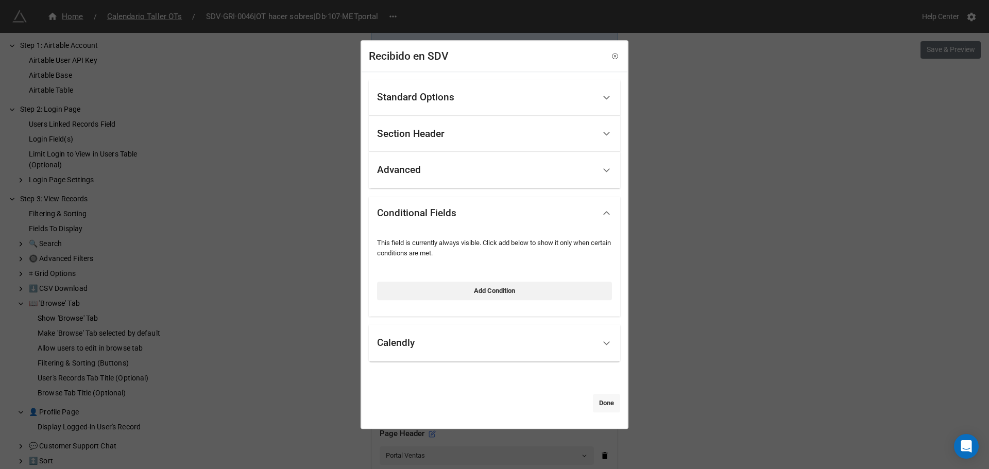
click at [593, 401] on link "Done" at bounding box center [606, 403] width 27 height 19
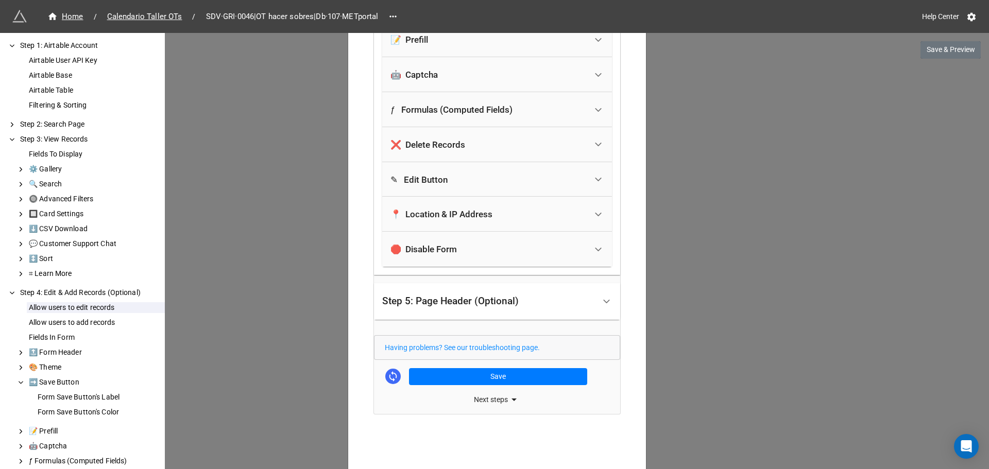
scroll to position [867, 0]
click at [501, 376] on button "Save" at bounding box center [498, 376] width 178 height 18
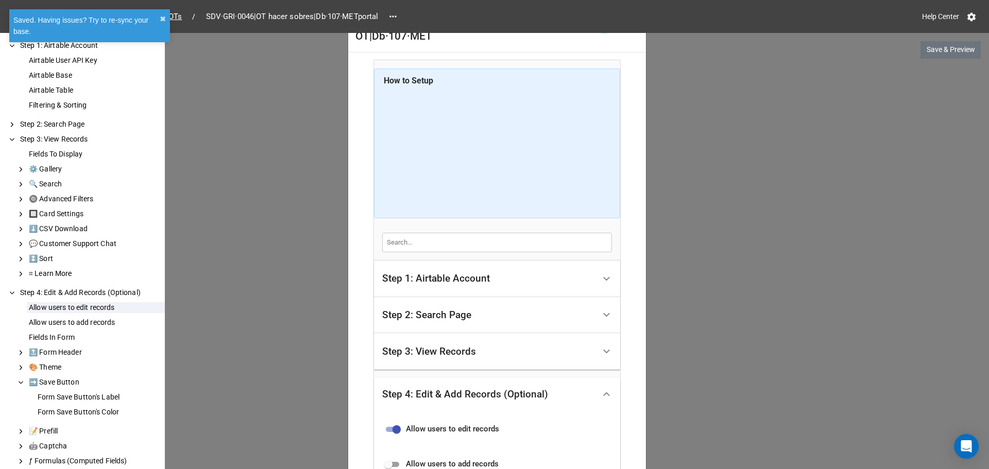
scroll to position [0, 0]
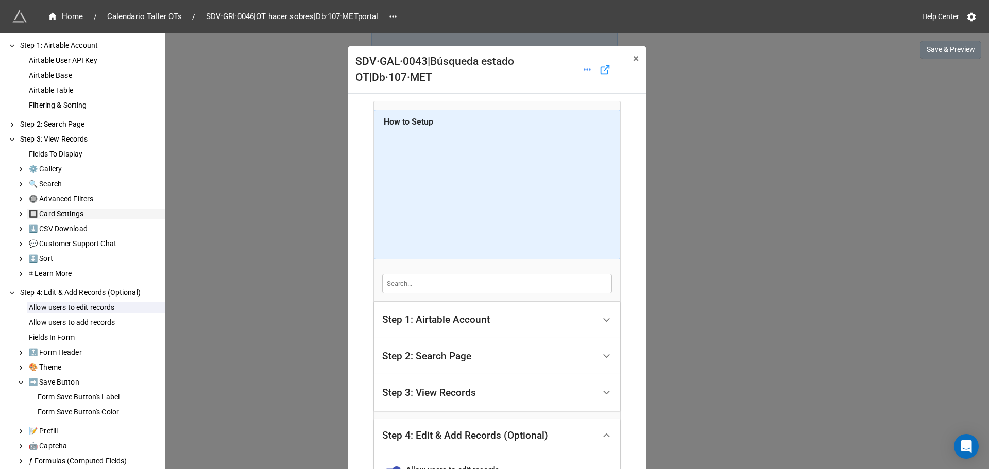
click at [38, 217] on div "🔲 Card Settings" at bounding box center [96, 214] width 138 height 11
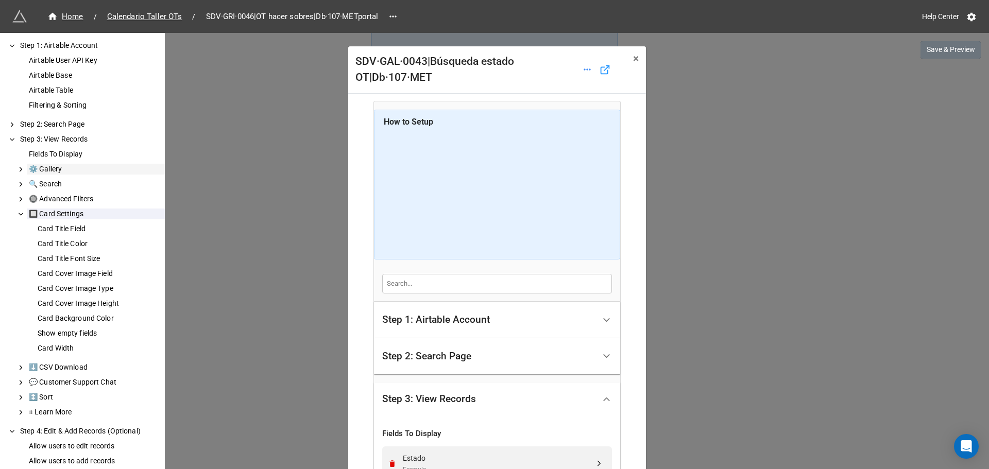
click at [20, 167] on polyline at bounding box center [21, 169] width 2 height 4
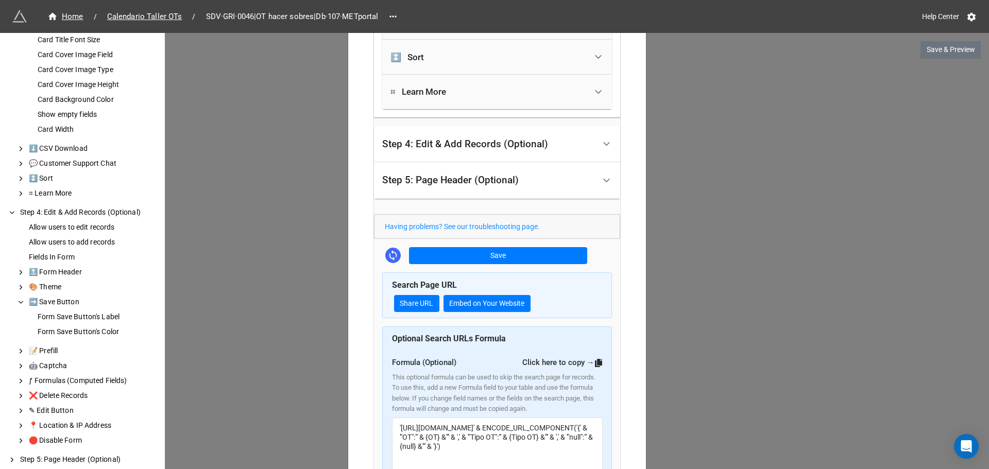
scroll to position [1474, 0]
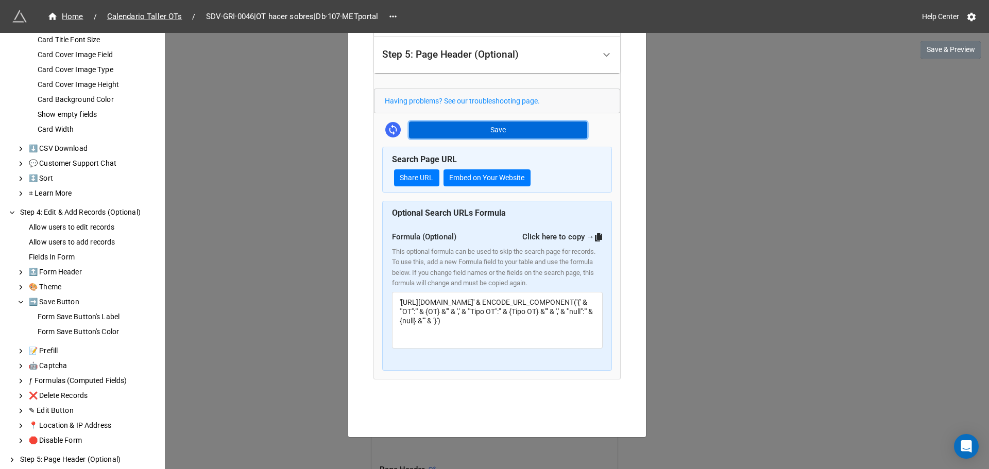
click at [527, 130] on button "Save" at bounding box center [498, 131] width 178 height 18
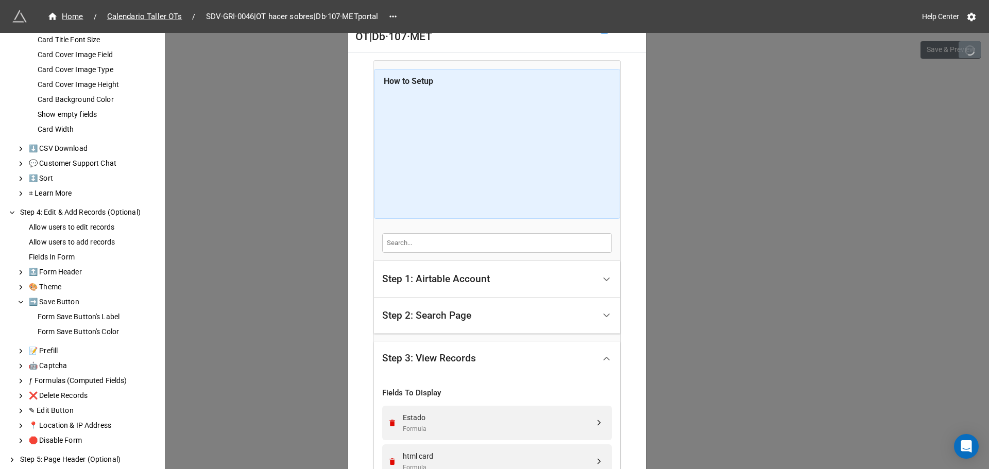
scroll to position [0, 0]
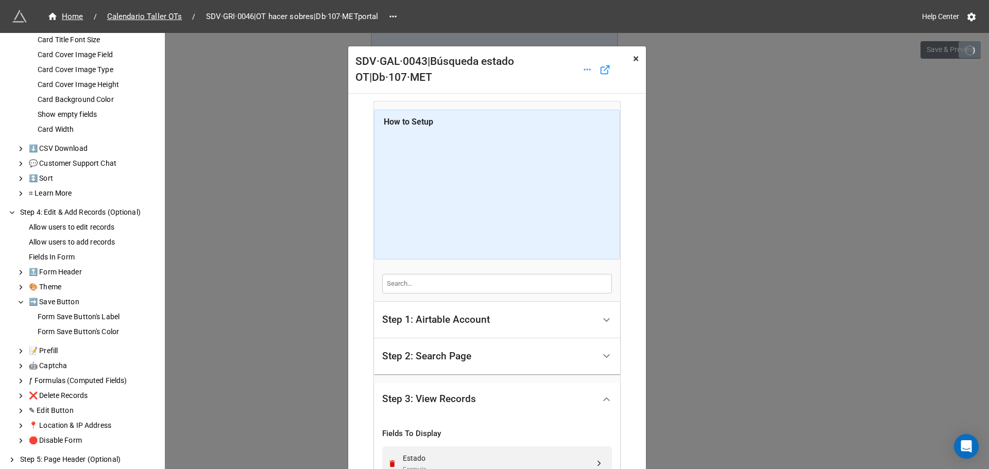
click at [634, 60] on span "×" at bounding box center [636, 59] width 6 height 12
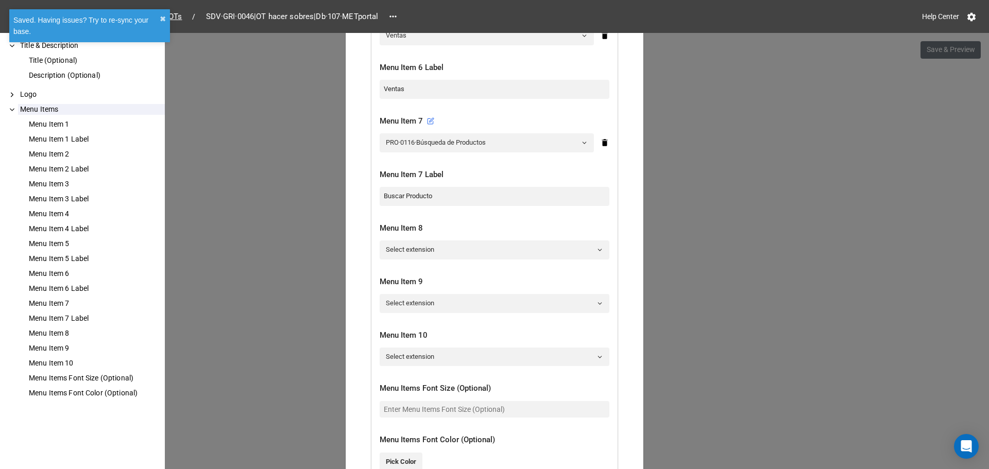
scroll to position [1047, 0]
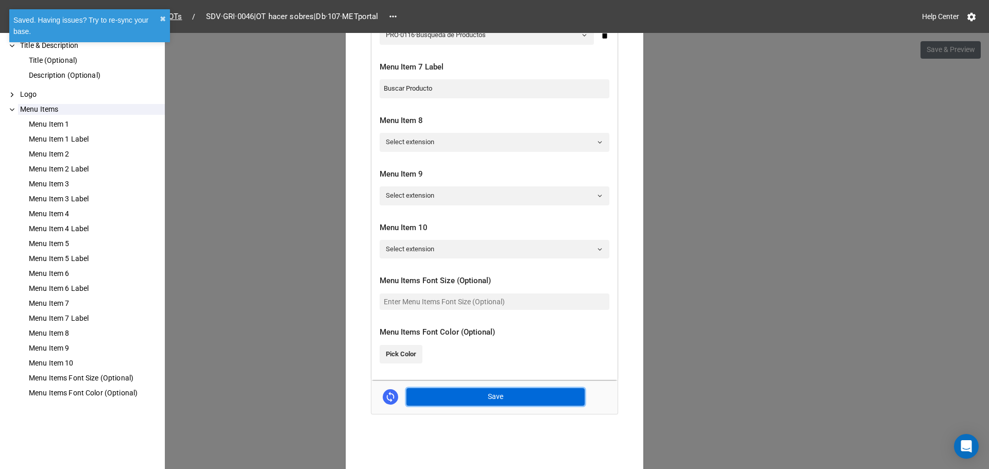
click at [527, 398] on button "Save" at bounding box center [495, 397] width 178 height 18
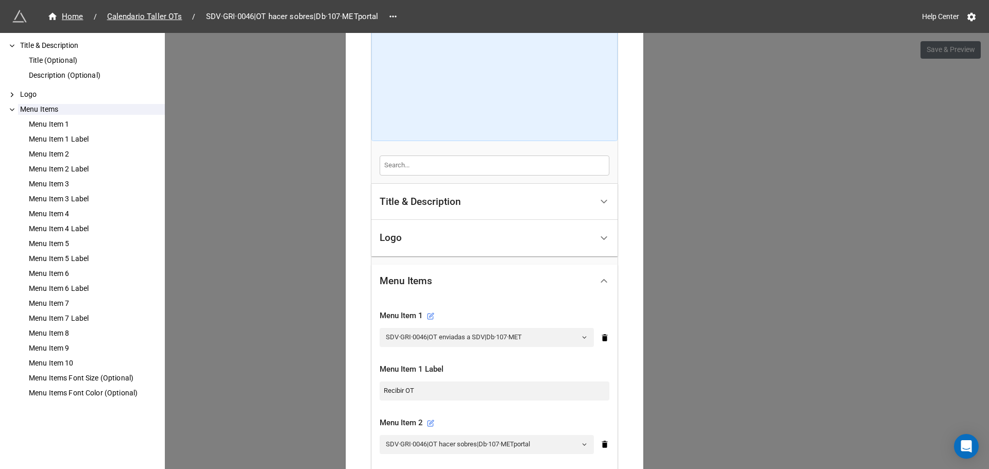
scroll to position [0, 0]
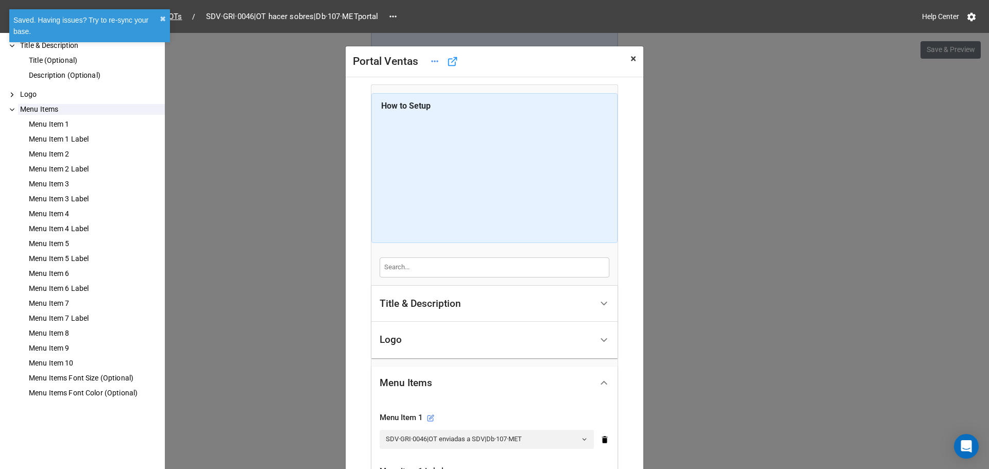
click at [631, 62] on span "×" at bounding box center [633, 59] width 6 height 12
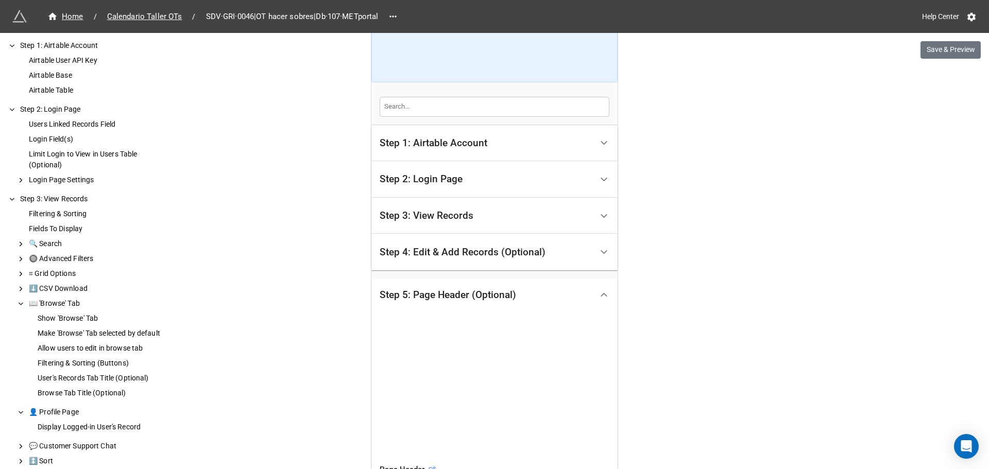
click at [508, 211] on div "Step 3: View Records" at bounding box center [486, 216] width 213 height 24
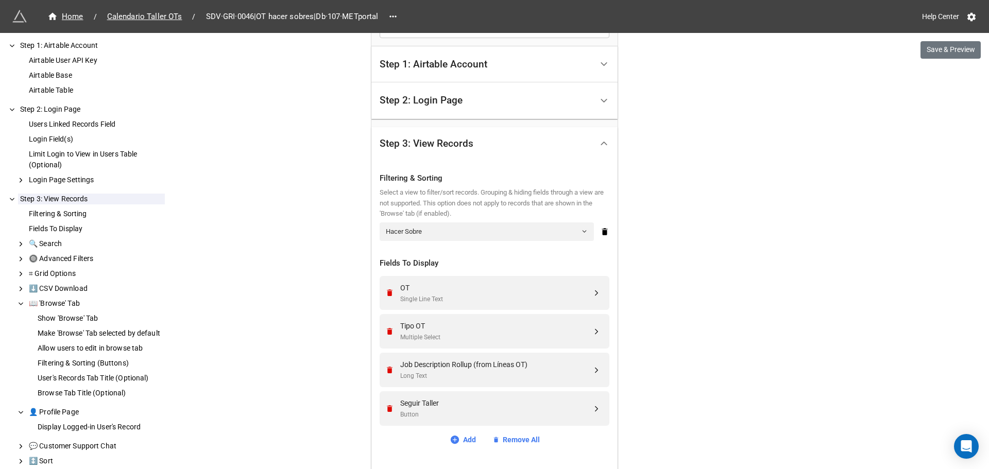
scroll to position [355, 0]
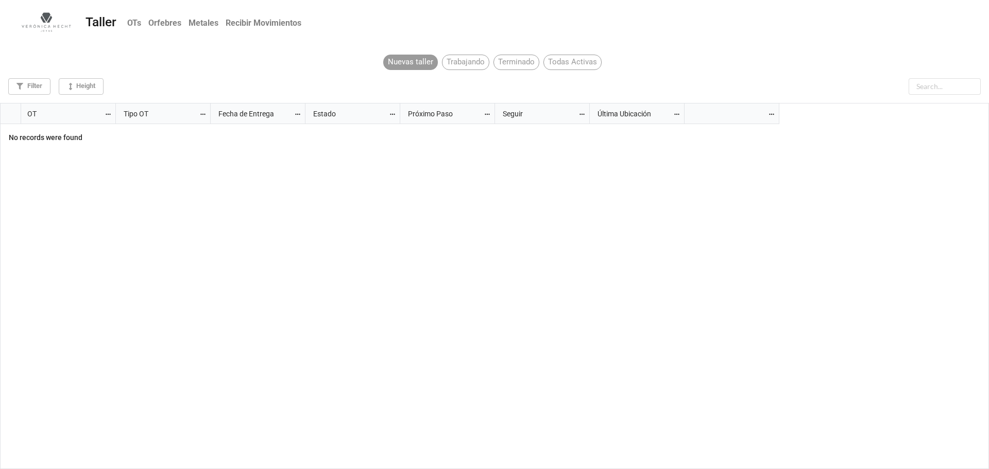
scroll to position [361, 983]
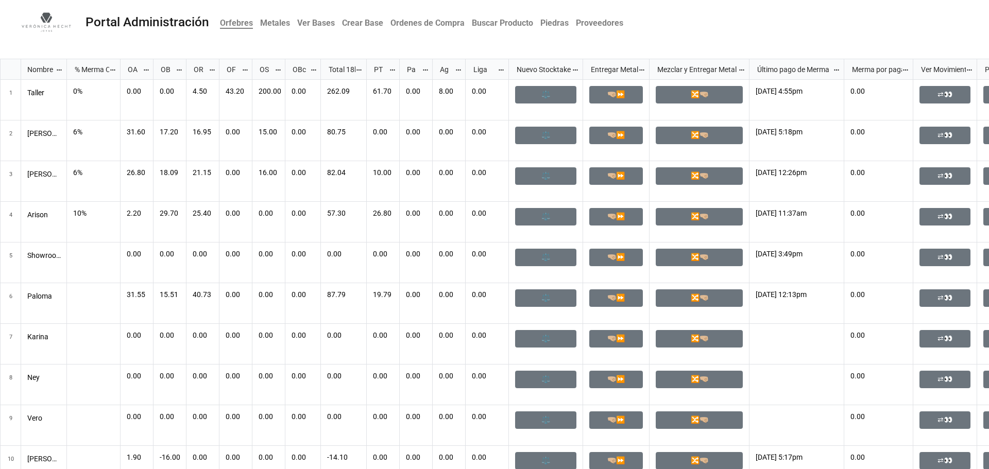
scroll to position [404, 983]
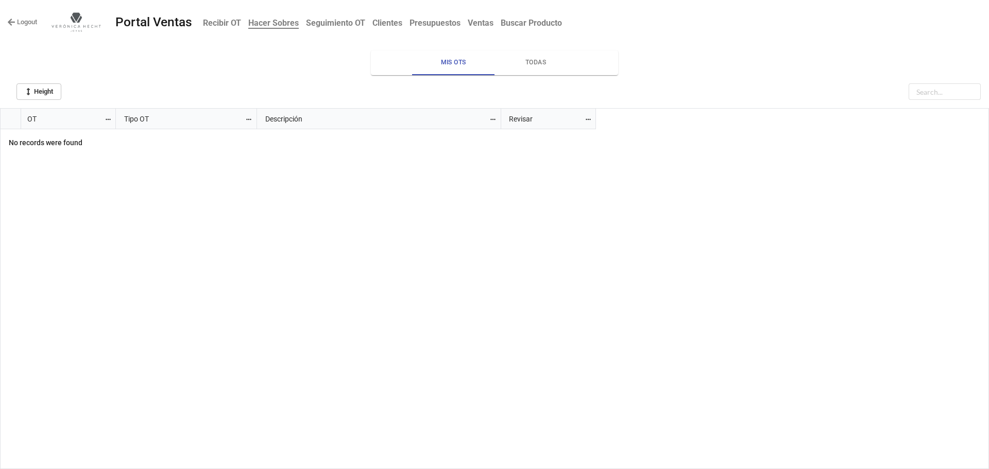
scroll to position [355, 983]
click at [539, 57] on button "Todas" at bounding box center [535, 62] width 82 height 25
